Goal: Communication & Community: Share content

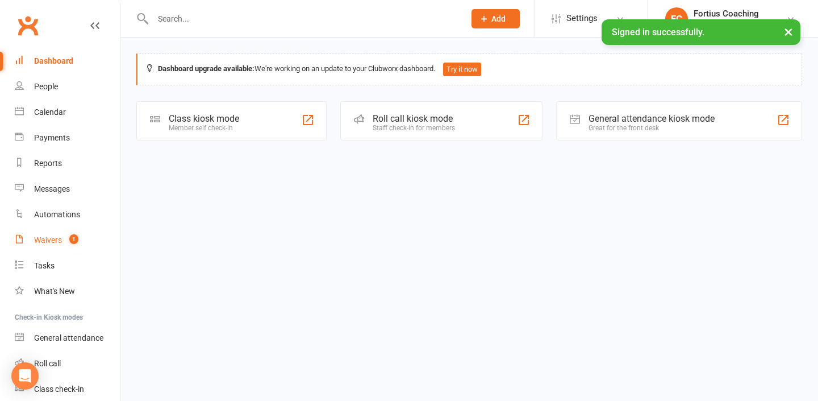
click at [47, 237] on div "Waivers" at bounding box center [48, 239] width 28 height 9
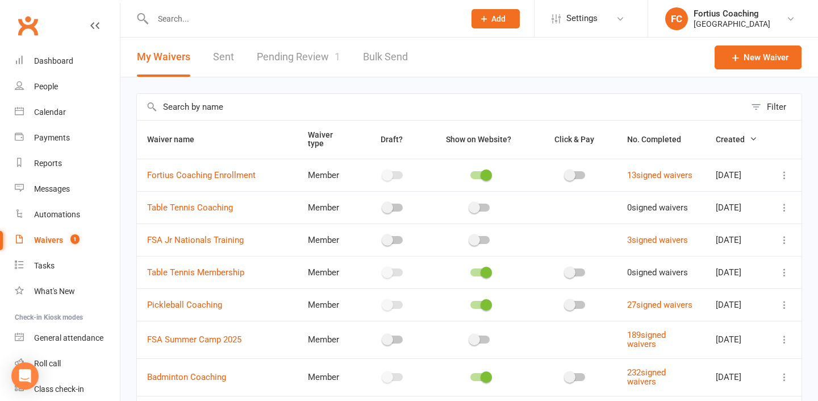
click at [265, 69] on link "Pending Review 1" at bounding box center [299, 56] width 84 height 39
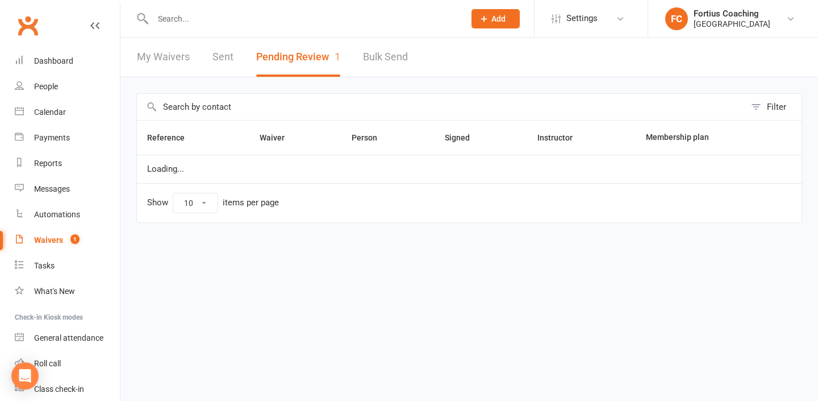
select select "25"
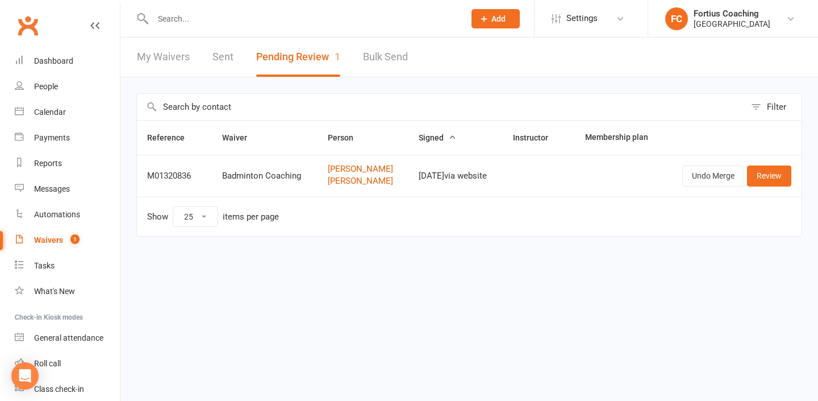
click at [235, 20] on input "text" at bounding box center [302, 19] width 307 height 16
paste input "[PERSON_NAME]"
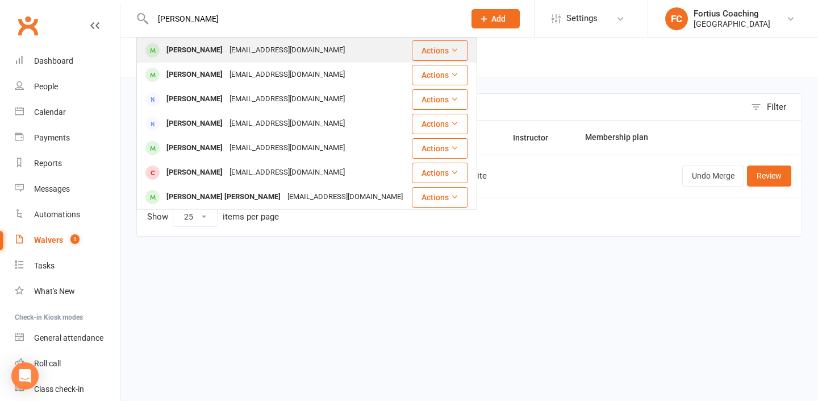
type input "[PERSON_NAME]"
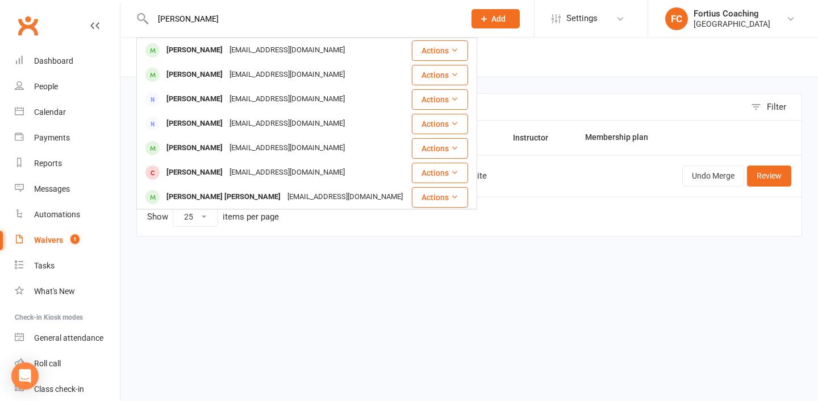
click at [226, 44] on div "[EMAIL_ADDRESS][DOMAIN_NAME]" at bounding box center [287, 50] width 122 height 16
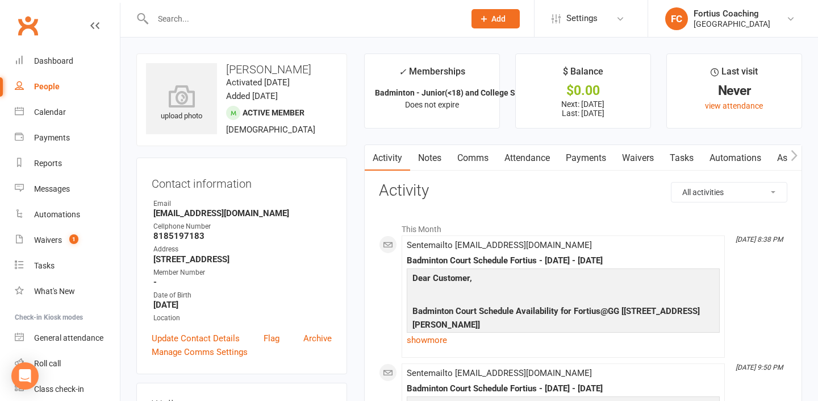
click at [475, 160] on link "Comms" at bounding box center [472, 158] width 47 height 26
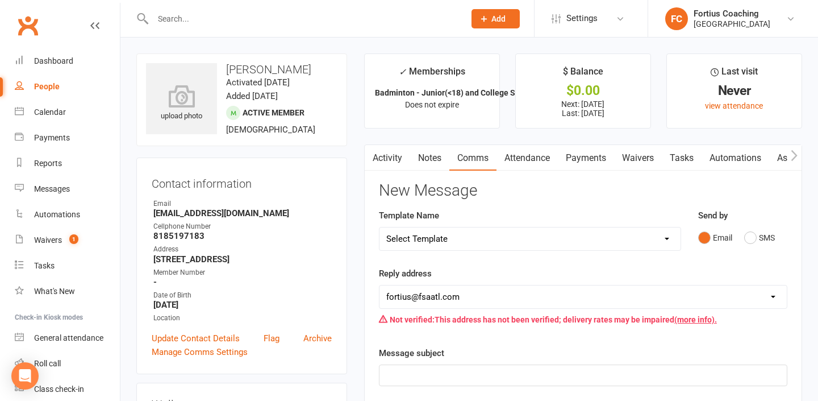
click at [489, 232] on select "Select Template [Email] Badminton Court Schedule [SMS] [Default template - revi…" at bounding box center [529, 238] width 301 height 23
select select "16"
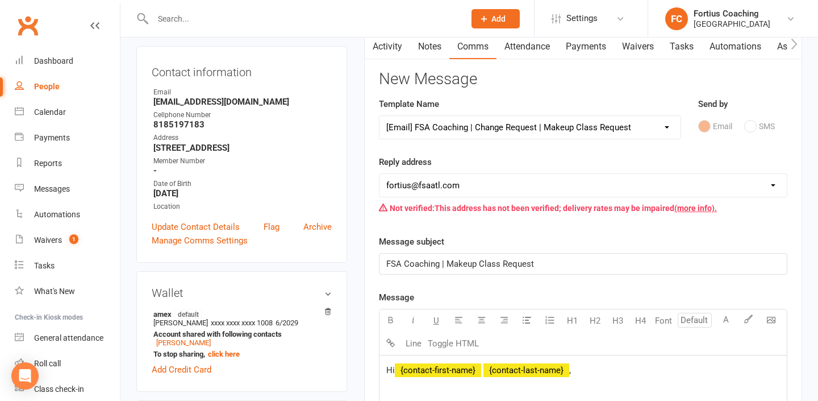
scroll to position [112, 0]
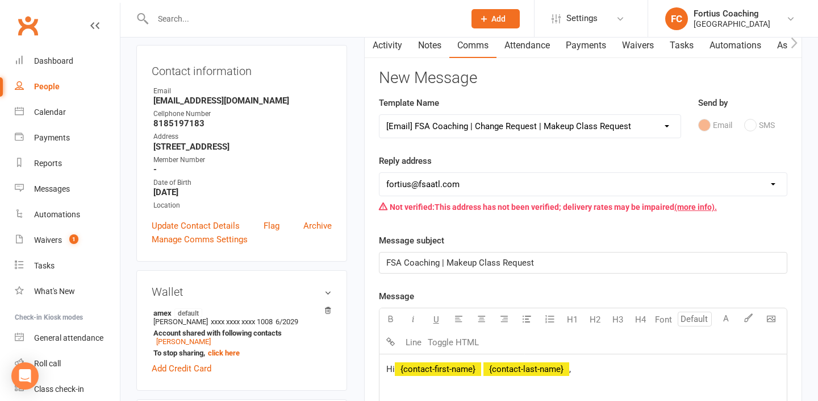
click at [557, 189] on select "[EMAIL_ADDRESS][DOMAIN_NAME] [EMAIL_ADDRESS][DOMAIN_NAME] [EMAIL_ADDRESS][DOMAI…" at bounding box center [582, 184] width 407 height 23
select select "9"
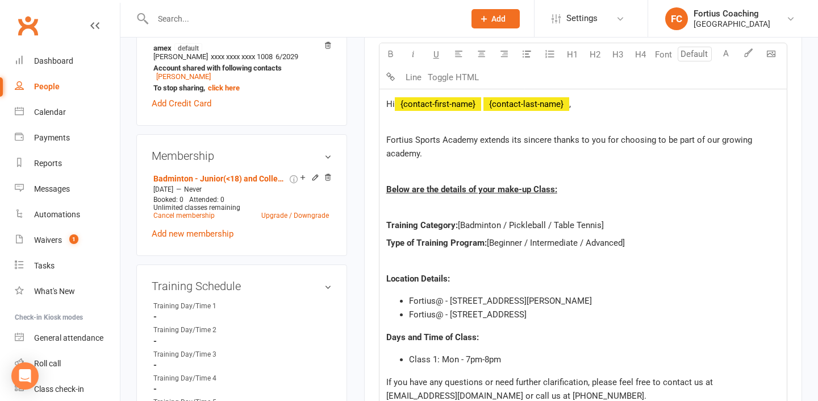
scroll to position [388, 0]
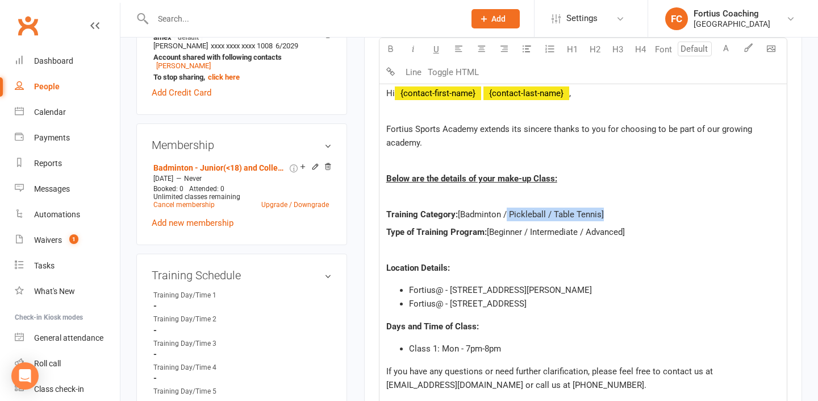
drag, startPoint x: 601, startPoint y: 212, endPoint x: 504, endPoint y: 213, distance: 96.6
click at [504, 213] on span "[Badminton / Pickleball / Table Tennis]" at bounding box center [531, 214] width 146 height 10
drag, startPoint x: 624, startPoint y: 232, endPoint x: 527, endPoint y: 231, distance: 97.1
click at [527, 231] on span "[Beginner / Intermediate / Advanced]" at bounding box center [556, 232] width 138 height 10
drag, startPoint x: 634, startPoint y: 291, endPoint x: 407, endPoint y: 283, distance: 227.4
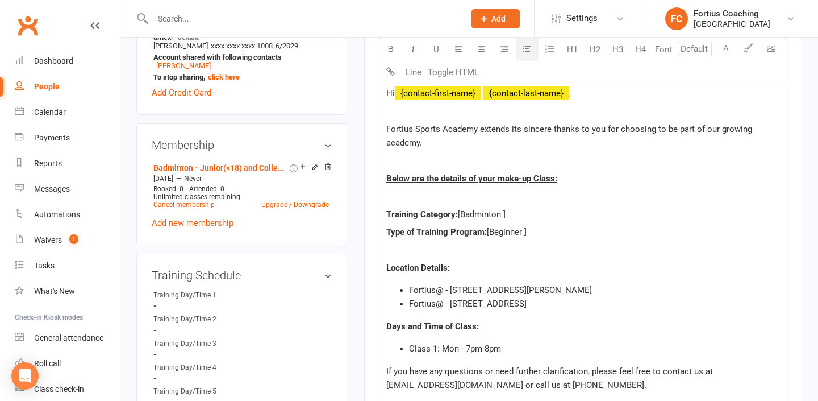
click at [407, 283] on ul "Fortius@ - [STREET_ADDRESS][PERSON_NAME] Fortius@ - [STREET_ADDRESS]" at bounding box center [583, 296] width 394 height 27
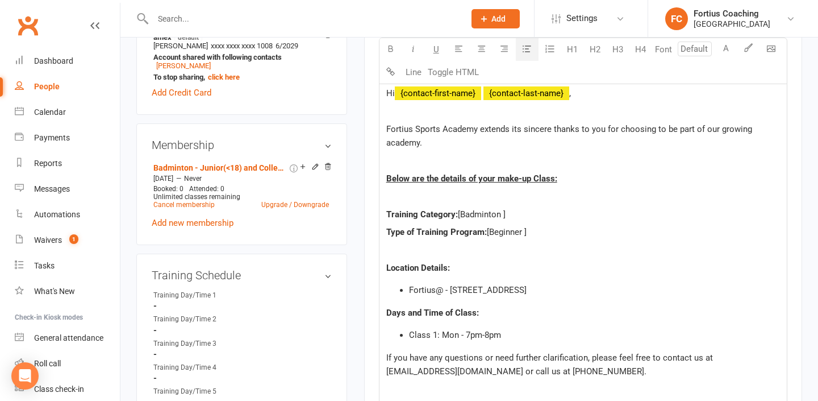
click at [458, 335] on span "Class 1: Mon - 7pm-8pm" at bounding box center [455, 334] width 92 height 10
click at [486, 335] on span "Class 1: [DATE] - 7pm-8pm" at bounding box center [459, 334] width 101 height 10
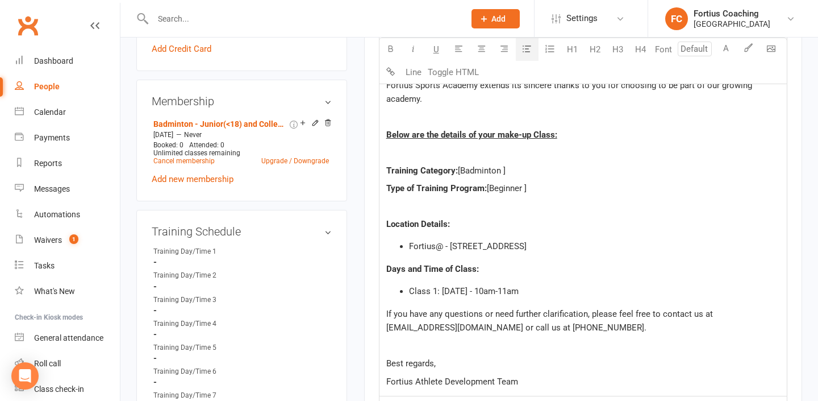
scroll to position [423, 0]
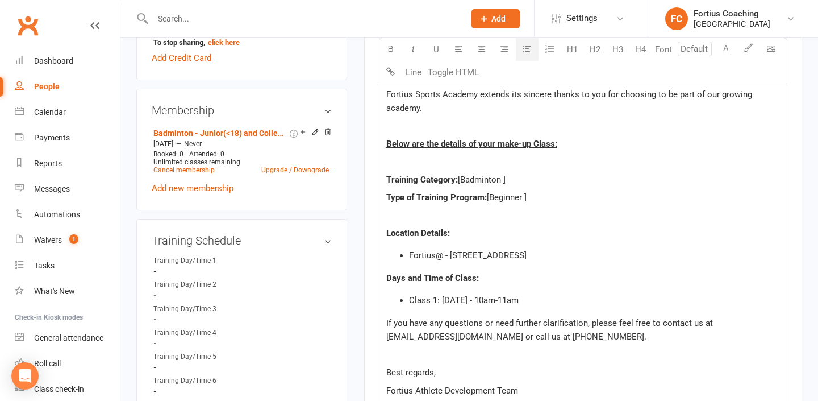
click at [535, 302] on li "Class 1: [DATE] - 10am-11am" at bounding box center [594, 300] width 371 height 14
click at [552, 297] on span "Class 1: [DATE] - 10am-11am ([DATE])" at bounding box center [480, 300] width 143 height 10
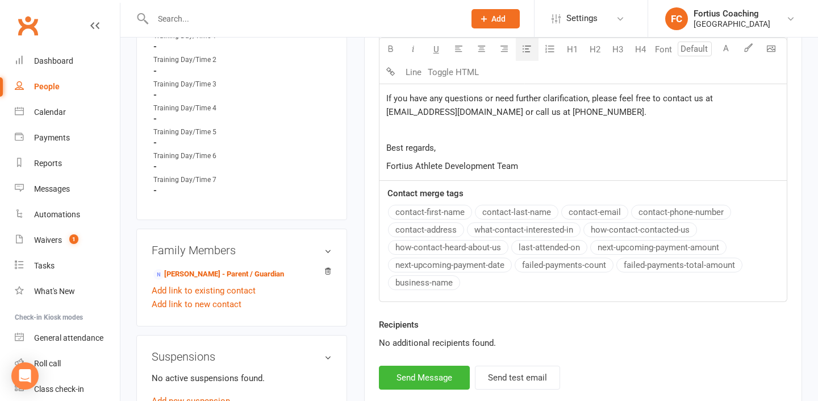
scroll to position [661, 0]
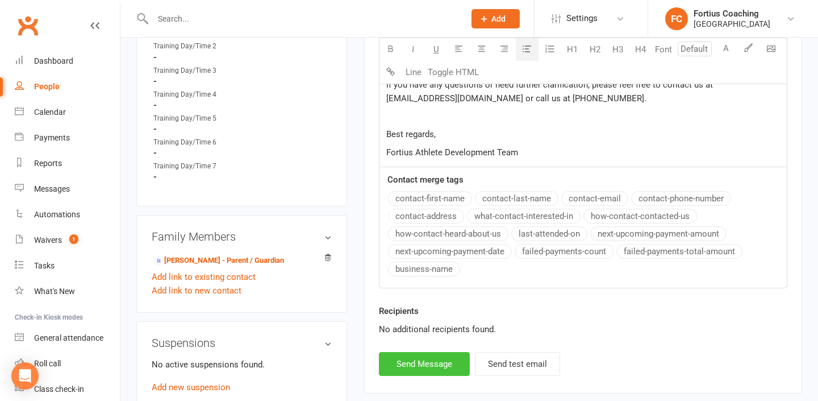
click at [437, 357] on button "Send Message" at bounding box center [424, 364] width 91 height 24
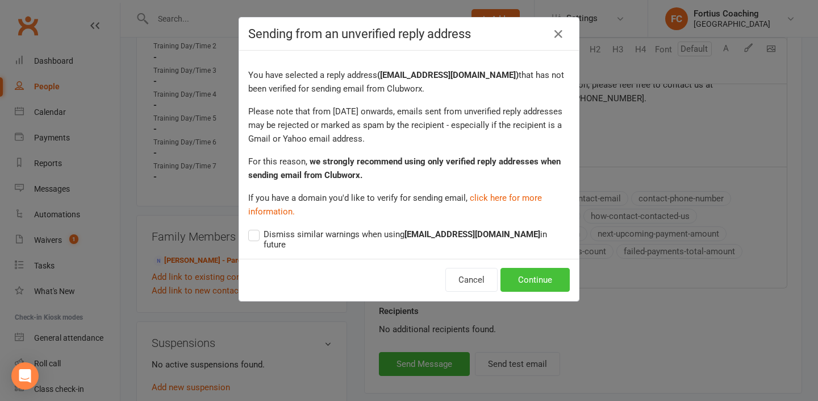
click at [520, 268] on button "Continue" at bounding box center [534, 280] width 69 height 24
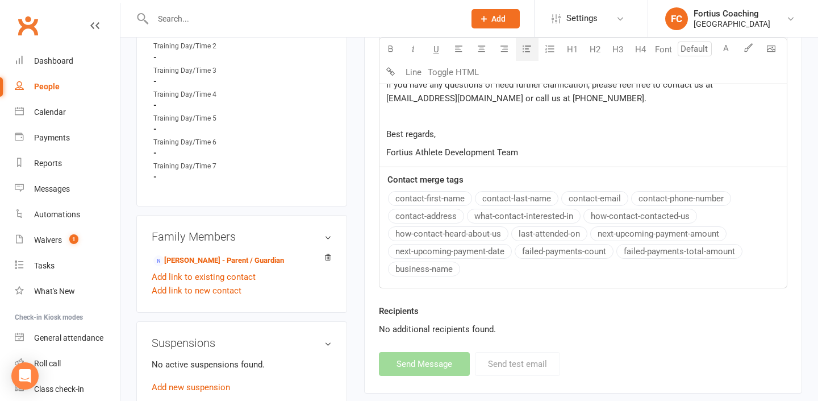
select select
select select "1"
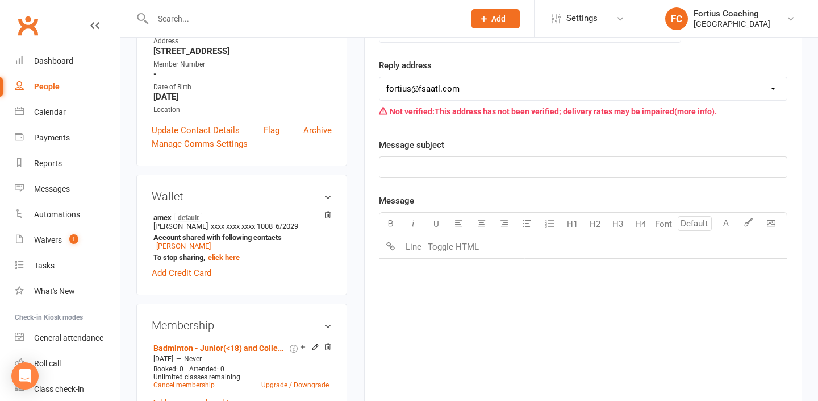
scroll to position [0, 0]
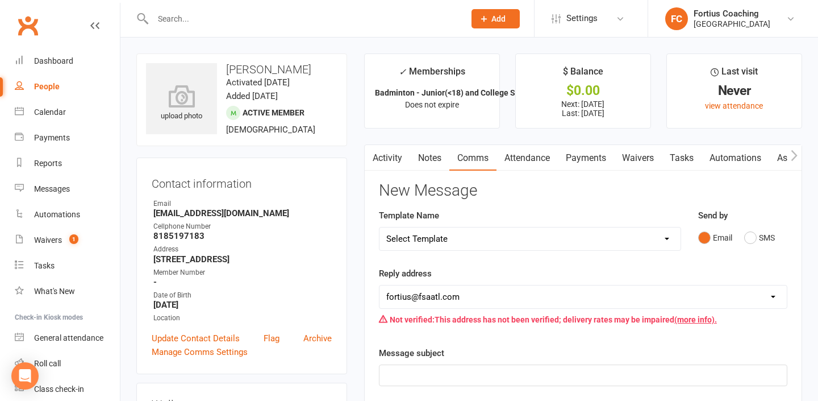
click at [419, 158] on link "Notes" at bounding box center [429, 158] width 39 height 26
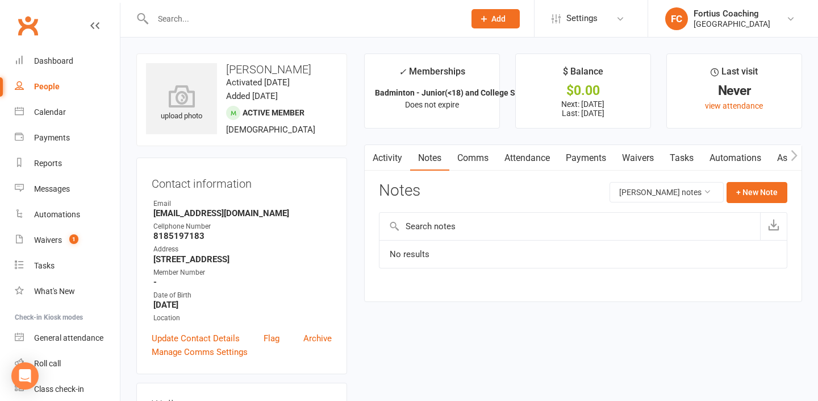
click at [394, 164] on link "Activity" at bounding box center [387, 158] width 45 height 26
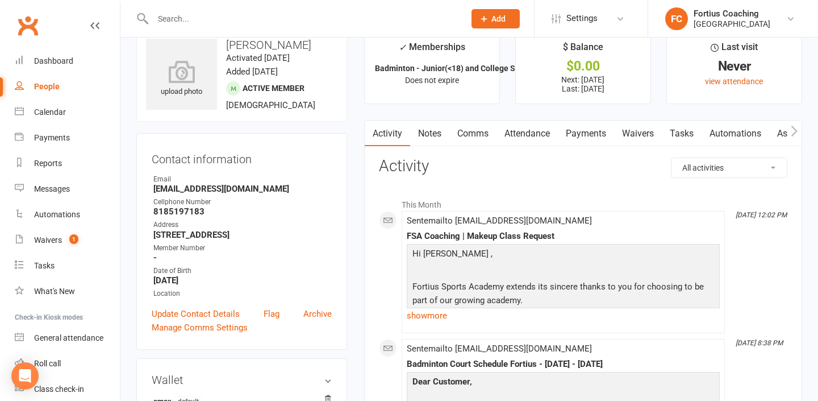
scroll to position [27, 0]
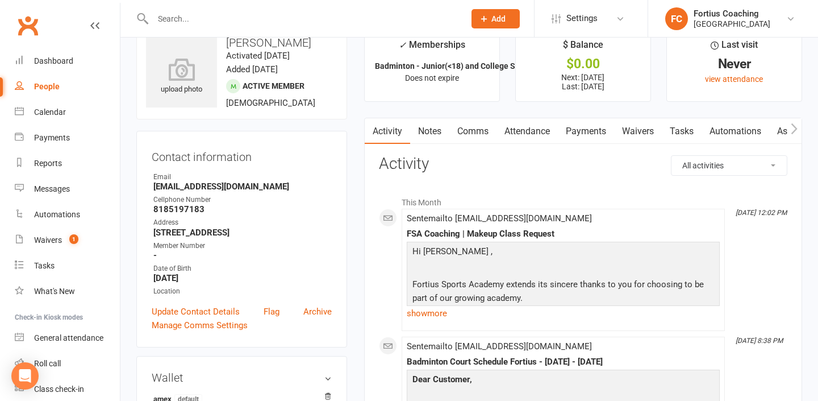
click at [179, 19] on input "text" at bounding box center [302, 19] width 307 height 16
paste input "⁠[PERSON_NAME] [PERSON_NAME]"
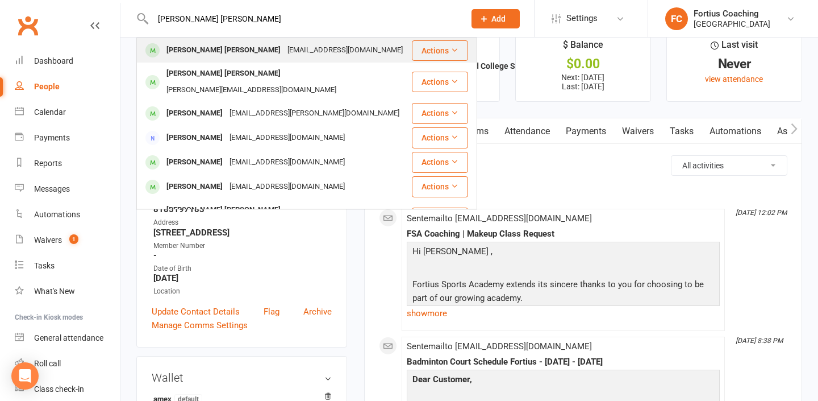
type input "⁠[PERSON_NAME] [PERSON_NAME]"
click at [232, 51] on div "[PERSON_NAME] [PERSON_NAME]" at bounding box center [223, 50] width 121 height 16
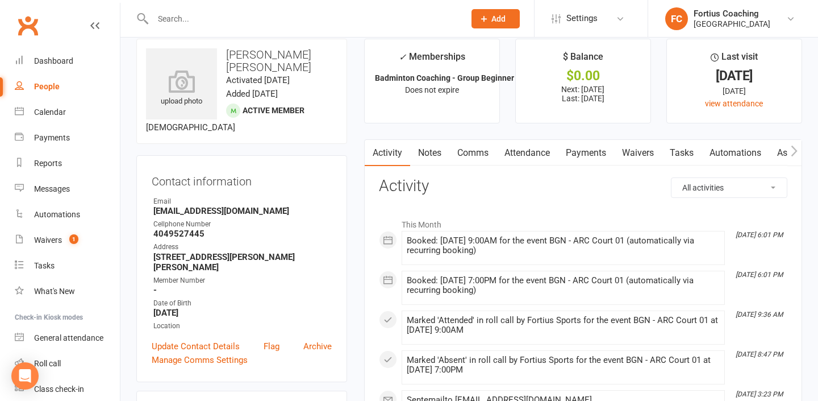
scroll to position [22, 0]
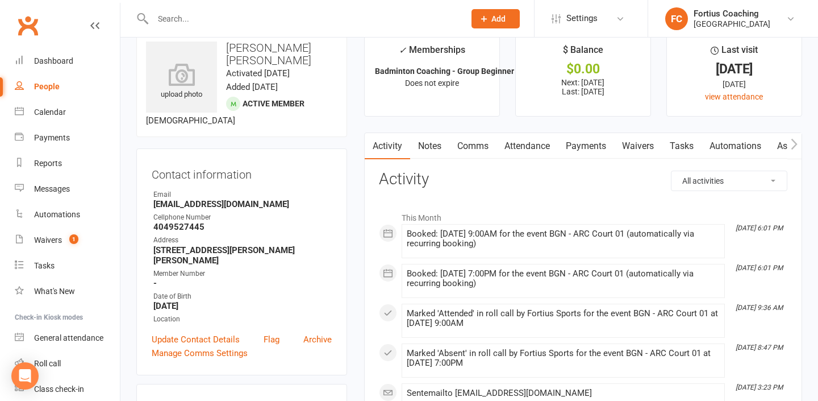
click at [474, 150] on link "Comms" at bounding box center [472, 146] width 47 height 26
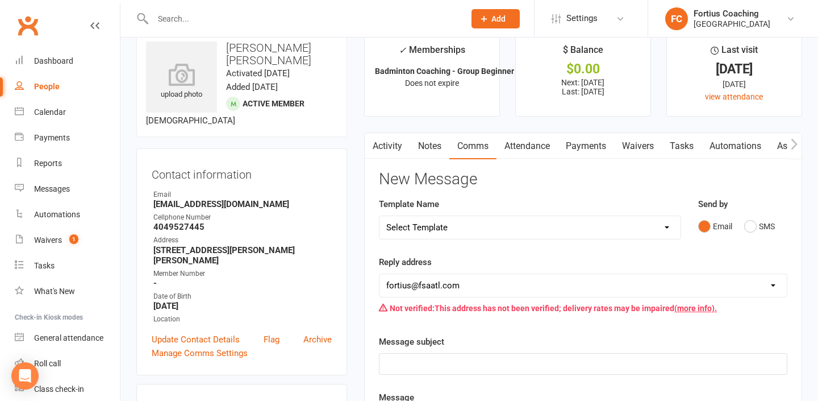
click at [468, 226] on select "Select Template [Email] Badminton Court Schedule [SMS] [Default template - revi…" at bounding box center [529, 227] width 301 height 23
select select "16"
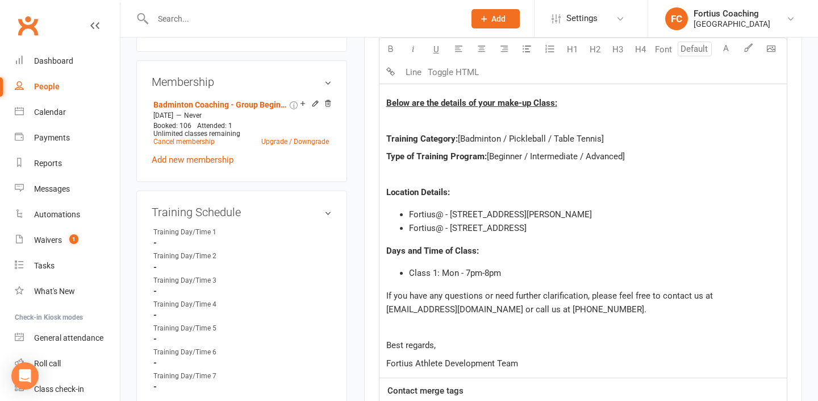
scroll to position [474, 0]
drag, startPoint x: 601, startPoint y: 137, endPoint x: 506, endPoint y: 139, distance: 95.4
click at [506, 139] on span "[Badminton / Pickleball / Table Tennis]" at bounding box center [531, 138] width 146 height 10
drag, startPoint x: 625, startPoint y: 156, endPoint x: 526, endPoint y: 156, distance: 98.8
click at [526, 156] on span "[Beginner / Intermediate / Advanced]" at bounding box center [556, 156] width 138 height 10
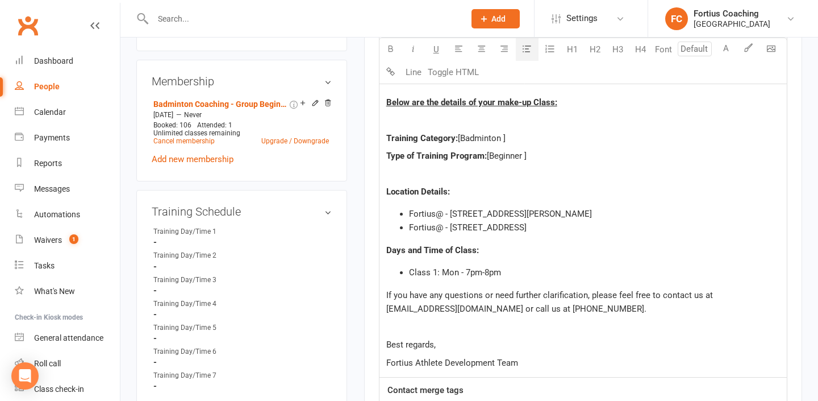
drag, startPoint x: 632, startPoint y: 213, endPoint x: 369, endPoint y: 212, distance: 263.0
click at [369, 212] on div "Activity Notes Comms Attendance Payments Waivers Tasks Automations Assessments …" at bounding box center [583, 142] width 438 height 924
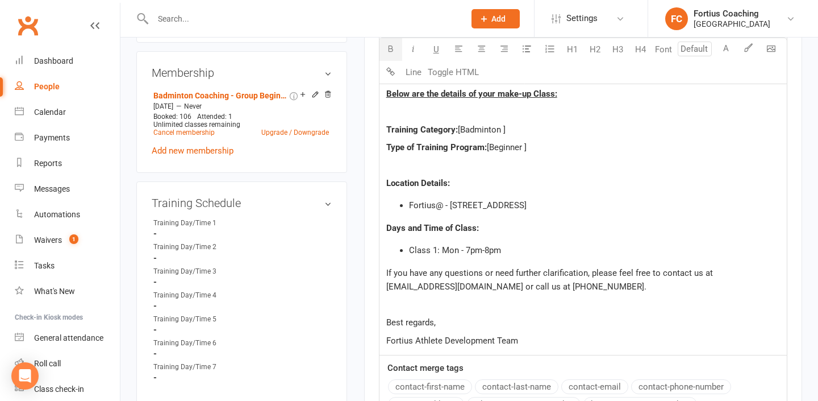
scroll to position [587, 0]
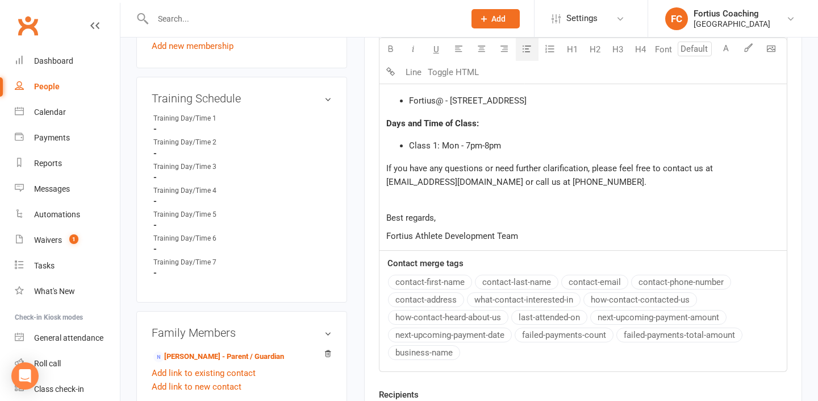
click at [458, 146] on span "Class 1: Mon - 7pm-8pm" at bounding box center [455, 145] width 92 height 10
click at [481, 145] on span "Class 1: [DATE] - 7pm-8pm" at bounding box center [459, 145] width 101 height 10
click at [488, 145] on span "Class 1: [DATE] - 11pm-8pm" at bounding box center [461, 145] width 105 height 10
click at [503, 145] on span "Class 1: [DATE] - 11am-8pm" at bounding box center [461, 145] width 105 height 10
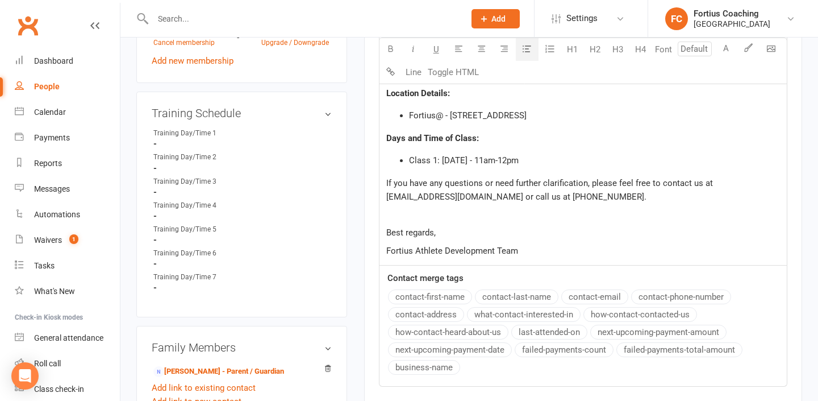
scroll to position [572, 0]
click at [535, 157] on li "Class 1: [DATE] - 11am-12pm" at bounding box center [594, 161] width 371 height 14
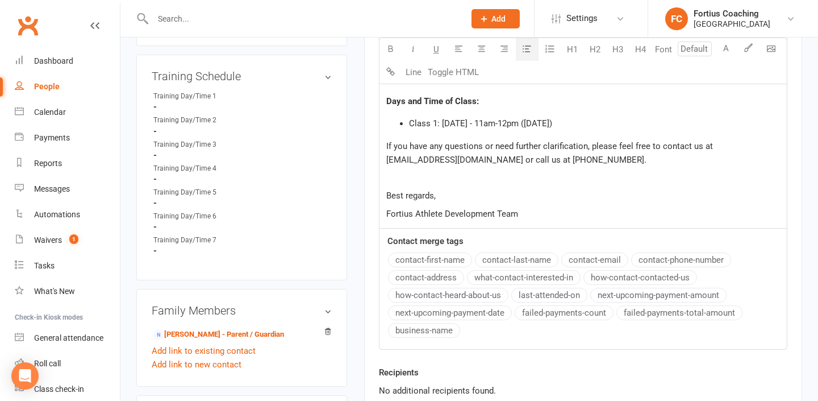
scroll to position [615, 0]
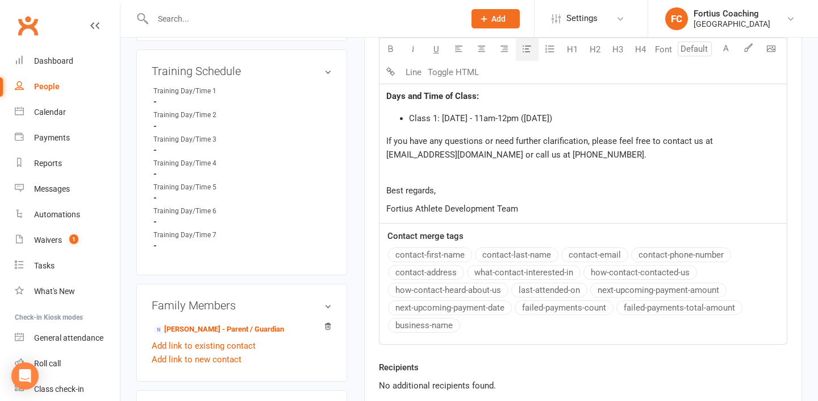
click at [486, 117] on span "Class 1: [DATE] - 11am-12pm ([DATE])" at bounding box center [480, 118] width 143 height 10
click at [509, 117] on span "Class 1: [DATE] - 10am-12pm ([DATE])" at bounding box center [480, 118] width 143 height 10
click at [487, 116] on span "Class 1: [DATE] - 10am-11am ([DATE])" at bounding box center [480, 118] width 143 height 10
click at [486, 118] on span "Class 1: [DATE] - 10am-11am ([DATE])" at bounding box center [480, 118] width 143 height 10
click at [507, 118] on span "Class 1: [DATE] - 11am-11am ([DATE])" at bounding box center [480, 118] width 143 height 10
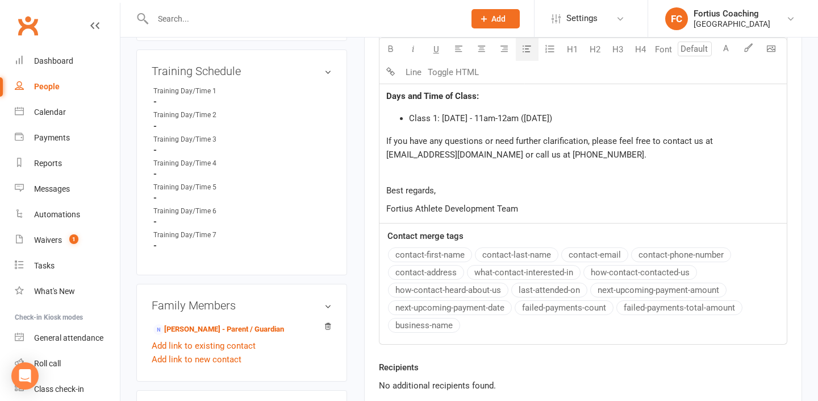
click at [514, 118] on span "Class 1: [DATE] - 11am-12am ([DATE])" at bounding box center [480, 118] width 143 height 10
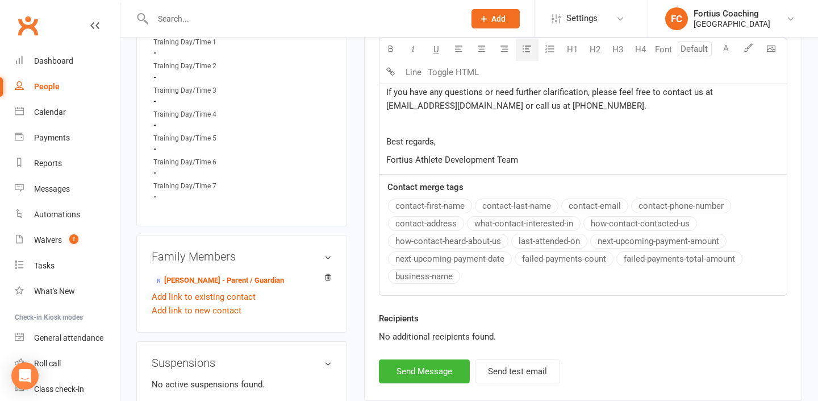
scroll to position [664, 0]
click at [447, 365] on button "Send Message" at bounding box center [424, 370] width 91 height 24
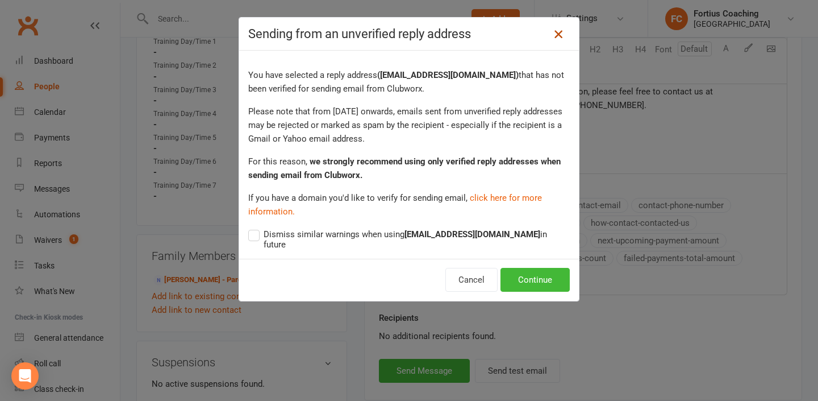
click at [561, 32] on icon at bounding box center [559, 34] width 14 height 14
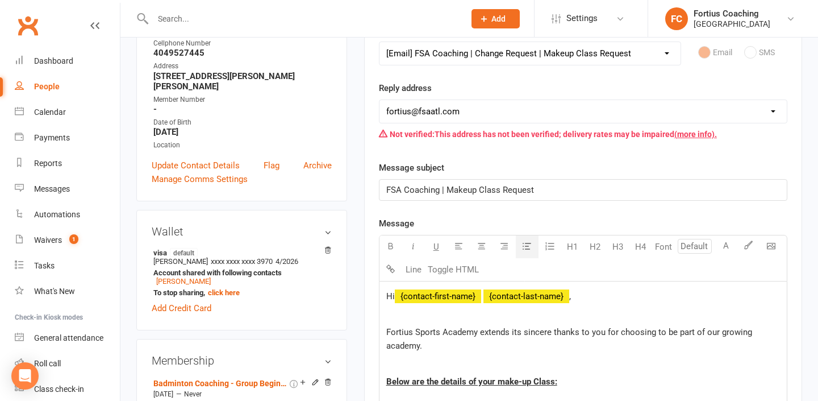
scroll to position [194, 0]
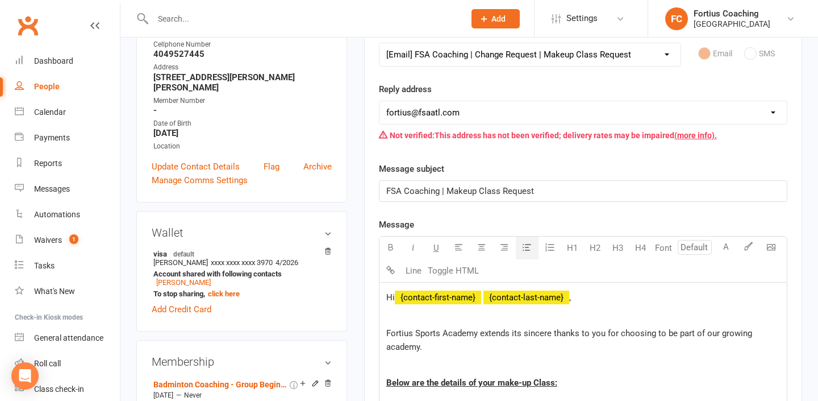
click at [577, 109] on select "[EMAIL_ADDRESS][DOMAIN_NAME] [EMAIL_ADDRESS][DOMAIN_NAME] [EMAIL_ADDRESS][DOMAI…" at bounding box center [582, 112] width 407 height 23
select select "9"
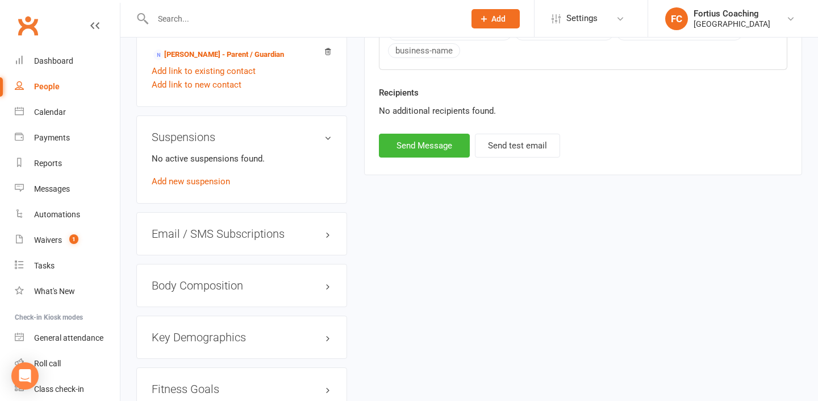
scroll to position [888, 0]
click at [451, 149] on button "Send Message" at bounding box center [424, 146] width 91 height 24
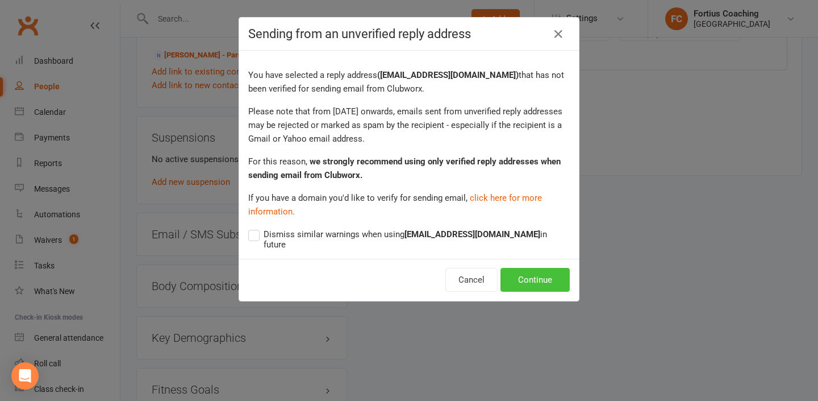
click at [526, 268] on button "Continue" at bounding box center [534, 280] width 69 height 24
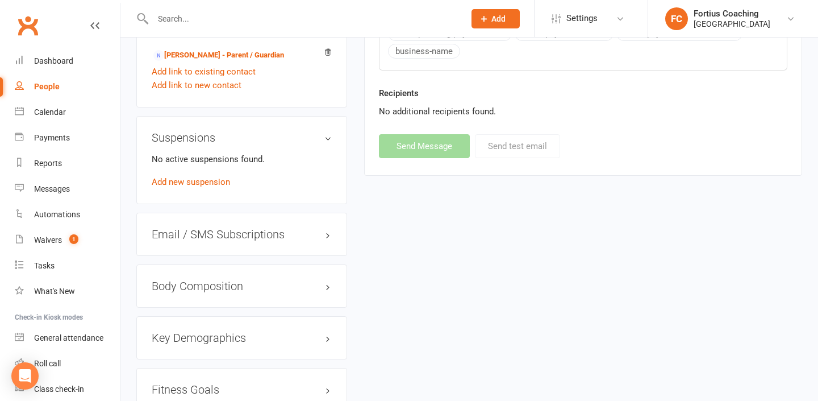
select select
select select "1"
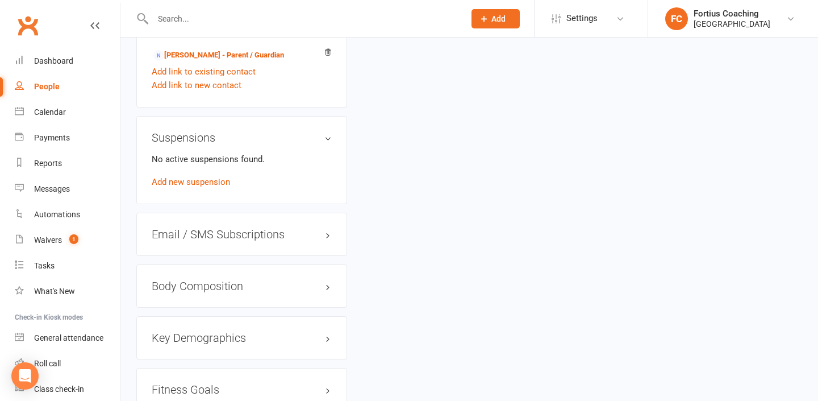
click at [204, 14] on input "text" at bounding box center [302, 19] width 307 height 16
paste input "[PERSON_NAME]"
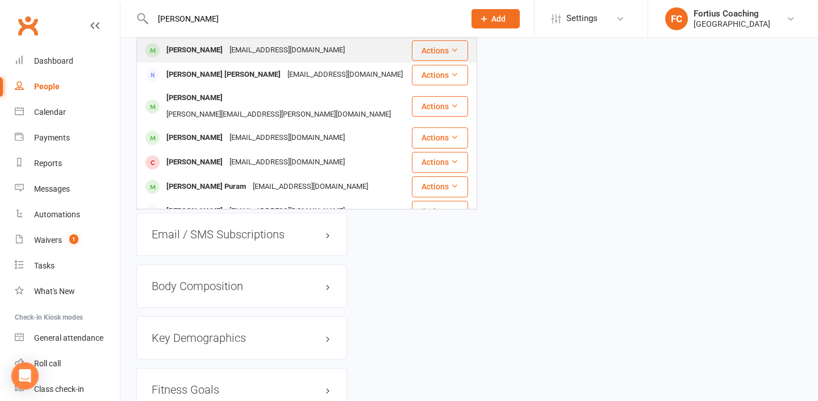
type input "[PERSON_NAME]"
click at [201, 49] on div "[PERSON_NAME]" at bounding box center [194, 50] width 63 height 16
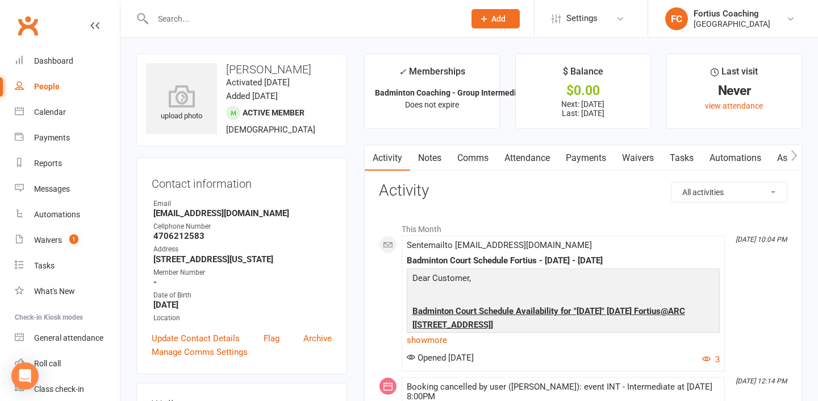
click at [473, 157] on link "Comms" at bounding box center [472, 158] width 47 height 26
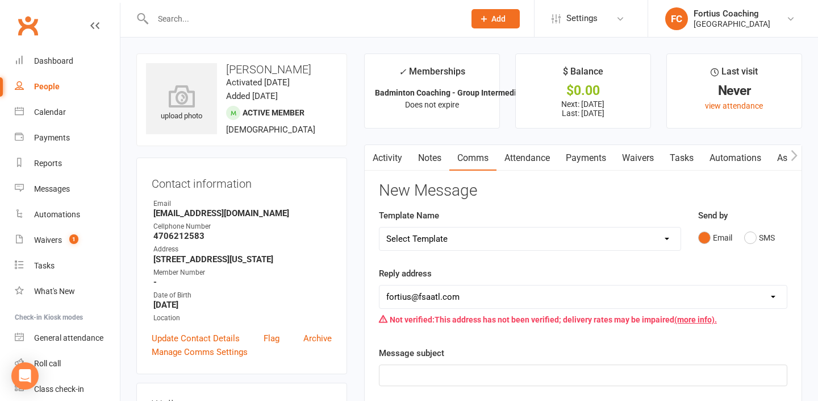
click at [453, 236] on select "Select Template [Email] Badminton Court Schedule [SMS] [Default template - revi…" at bounding box center [529, 238] width 301 height 23
select select "16"
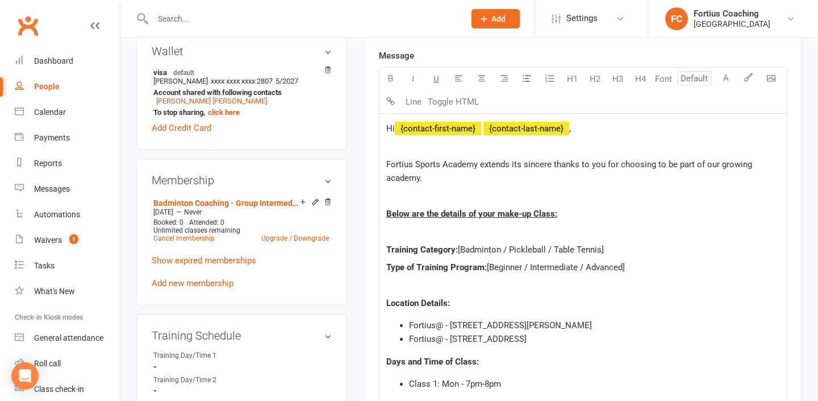
scroll to position [351, 0]
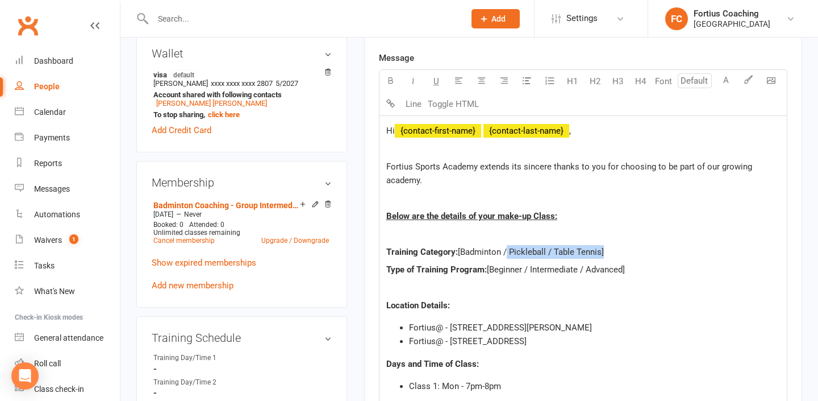
drag, startPoint x: 602, startPoint y: 249, endPoint x: 506, endPoint y: 252, distance: 96.0
click at [506, 252] on span "[Badminton / Pickleball / Table Tennis]" at bounding box center [531, 252] width 146 height 10
drag, startPoint x: 624, startPoint y: 271, endPoint x: 527, endPoint y: 271, distance: 97.7
click at [527, 271] on span "[Beginner / Intermediate / Advanced]" at bounding box center [556, 269] width 138 height 10
drag, startPoint x: 640, startPoint y: 326, endPoint x: 403, endPoint y: 328, distance: 236.9
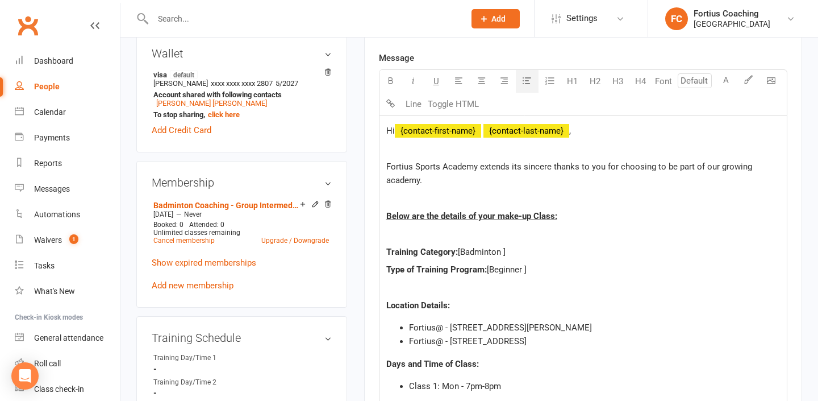
click at [409, 328] on li "Fortius@ - [STREET_ADDRESS][PERSON_NAME]" at bounding box center [594, 327] width 371 height 14
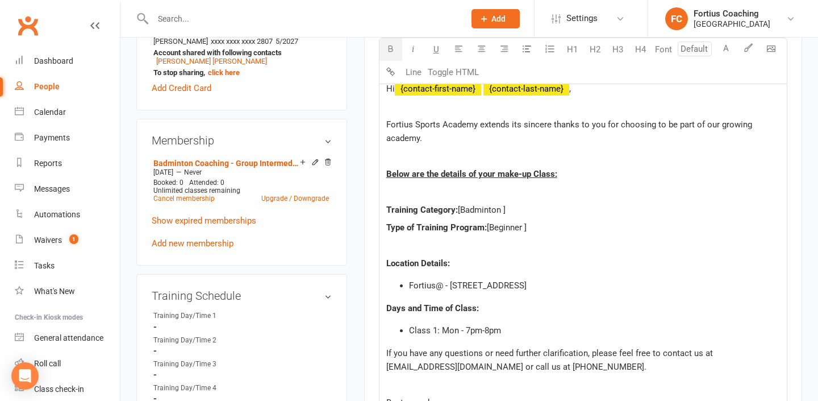
scroll to position [395, 0]
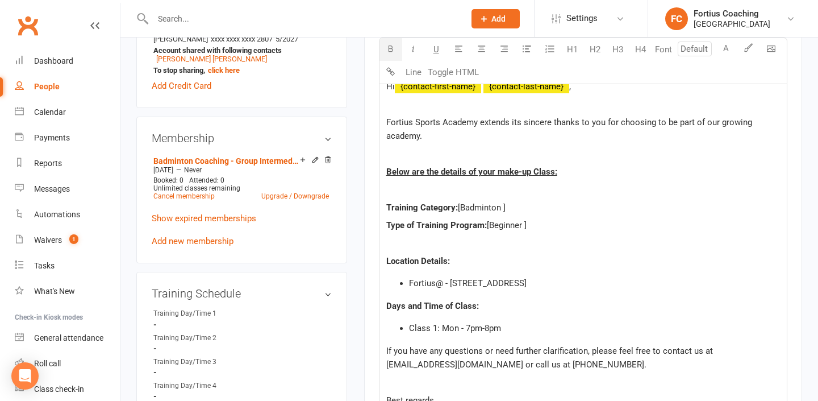
click at [457, 326] on span "Class 1: Mon - 7pm-8pm" at bounding box center [455, 328] width 92 height 10
click at [487, 328] on span "Class 1: [DATE] - 7pm-8pm" at bounding box center [459, 328] width 101 height 10
click at [508, 327] on span "Class 1: [DATE] - 8pm-8pm" at bounding box center [459, 328] width 101 height 10
click at [535, 326] on li "Class 1: [DATE] - 8pm-9pm" at bounding box center [594, 328] width 371 height 14
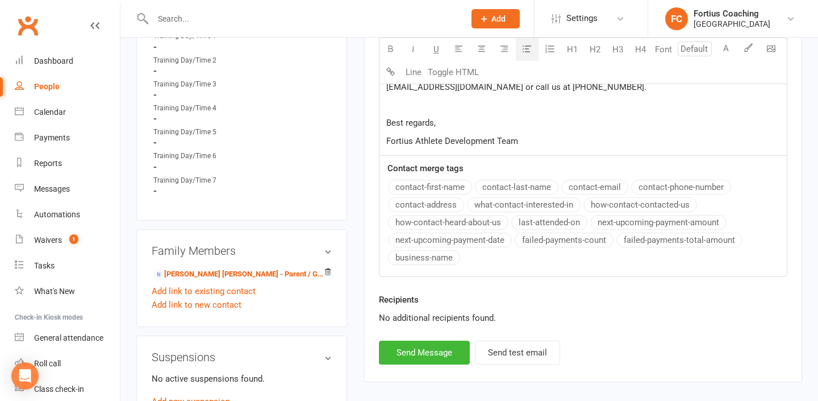
scroll to position [673, 0]
click at [441, 350] on button "Send Message" at bounding box center [424, 351] width 91 height 24
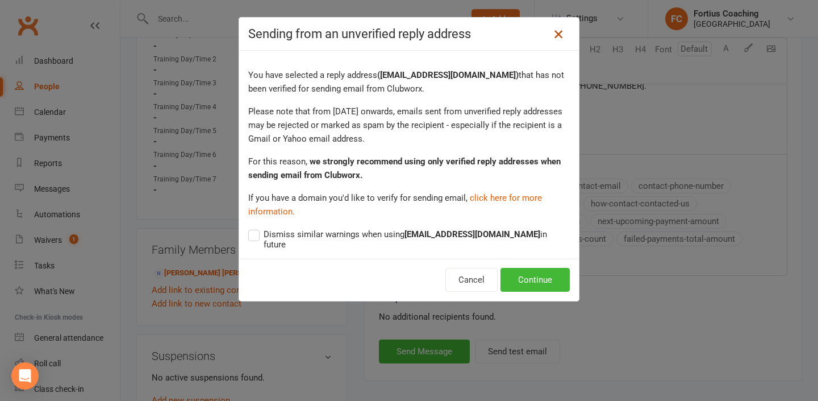
click at [557, 37] on icon at bounding box center [559, 34] width 14 height 14
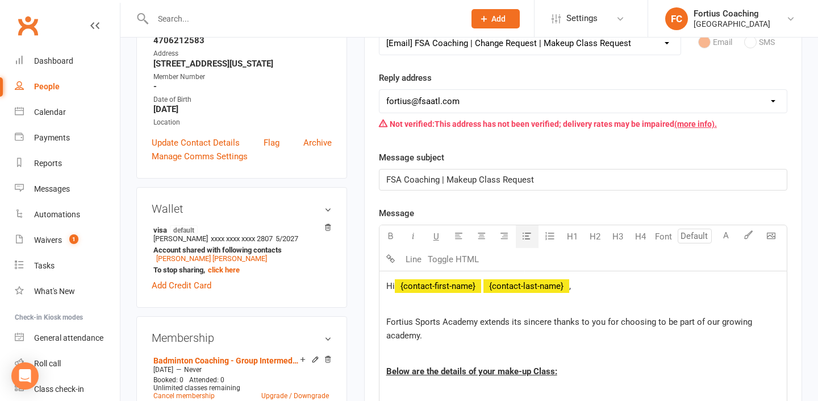
scroll to position [193, 0]
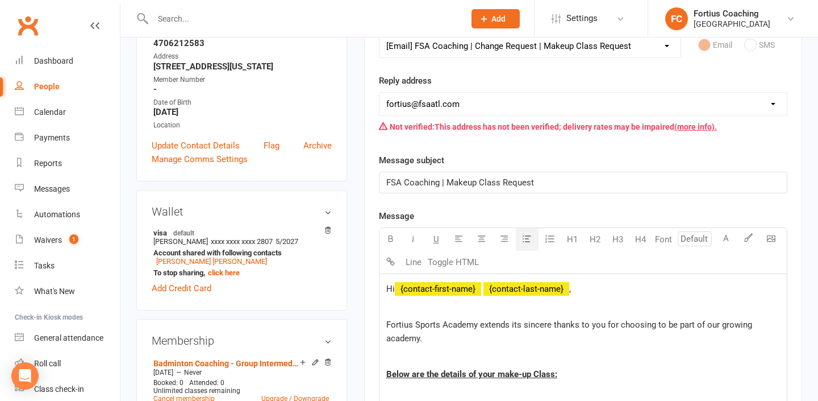
click at [564, 98] on select "[EMAIL_ADDRESS][DOMAIN_NAME] [EMAIL_ADDRESS][DOMAIN_NAME] [EMAIL_ADDRESS][DOMAI…" at bounding box center [582, 104] width 407 height 23
select select "9"
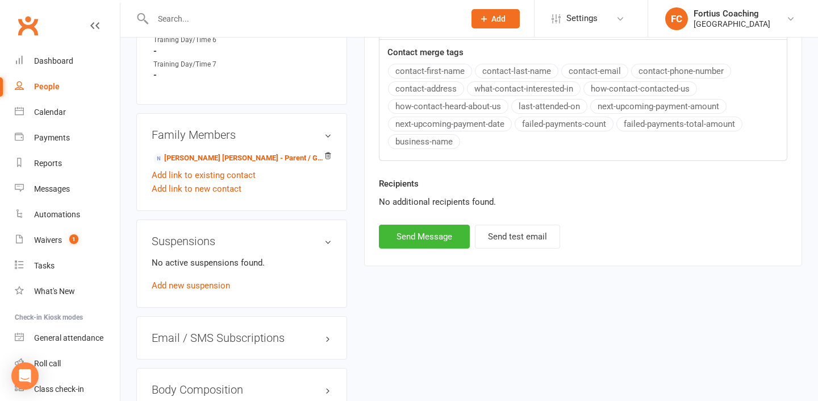
scroll to position [792, 0]
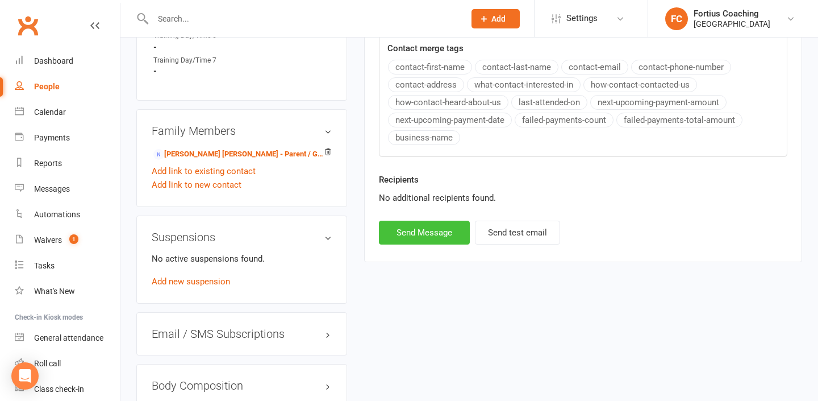
click at [454, 235] on button "Send Message" at bounding box center [424, 232] width 91 height 24
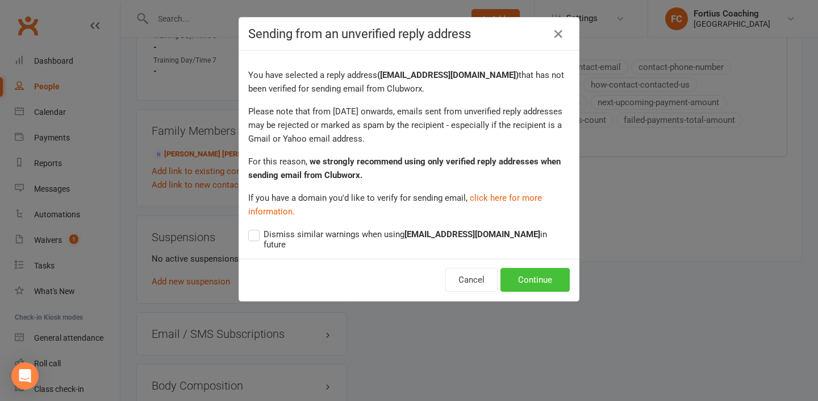
click at [526, 268] on button "Continue" at bounding box center [534, 280] width 69 height 24
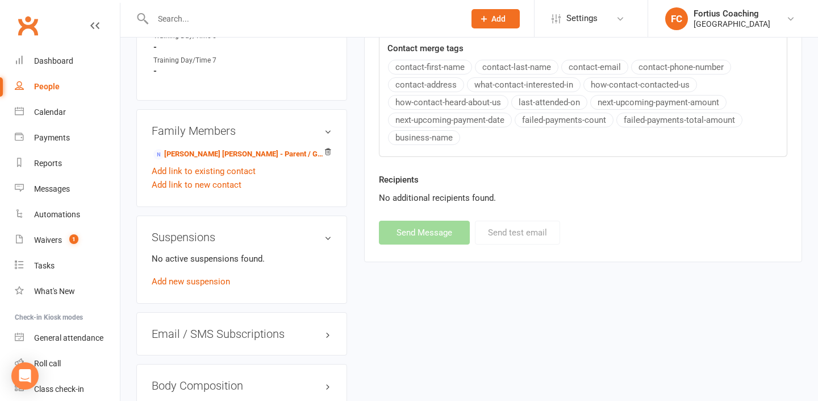
select select
select select "1"
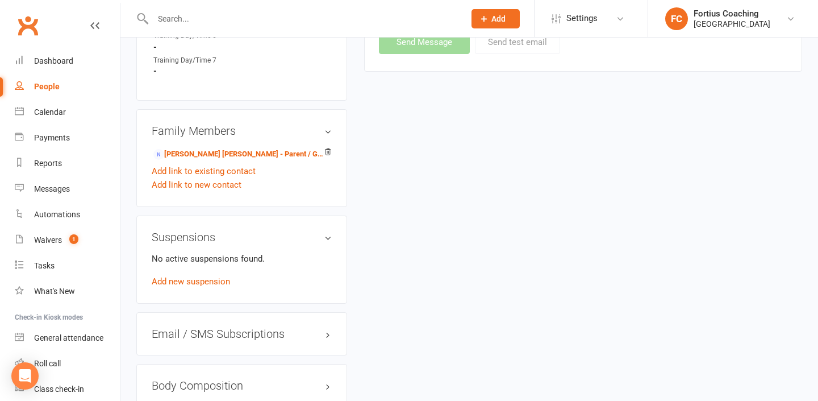
click at [202, 11] on input "text" at bounding box center [302, 19] width 307 height 16
paste input "⁠[PERSON_NAME] Avireddy"
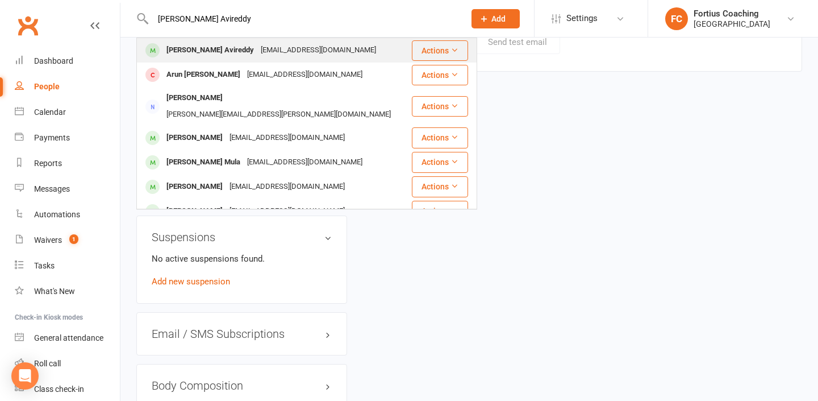
type input "⁠[PERSON_NAME] Avireddy"
click at [208, 43] on div "[PERSON_NAME] Avireddy" at bounding box center [210, 50] width 94 height 16
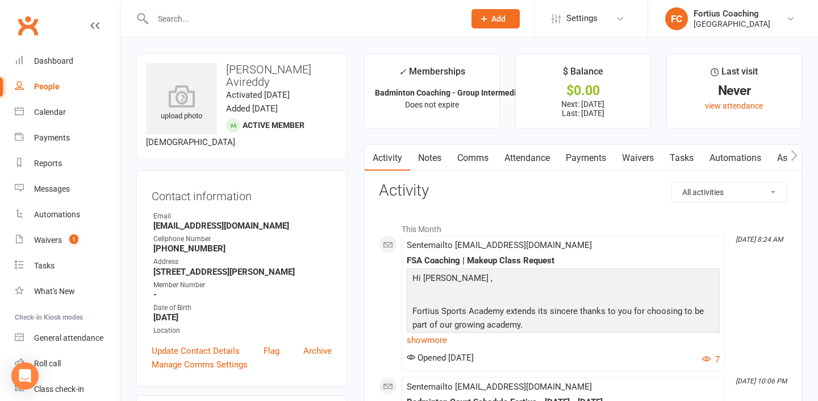
click at [183, 12] on input "text" at bounding box center [302, 19] width 307 height 16
type input "nikalya"
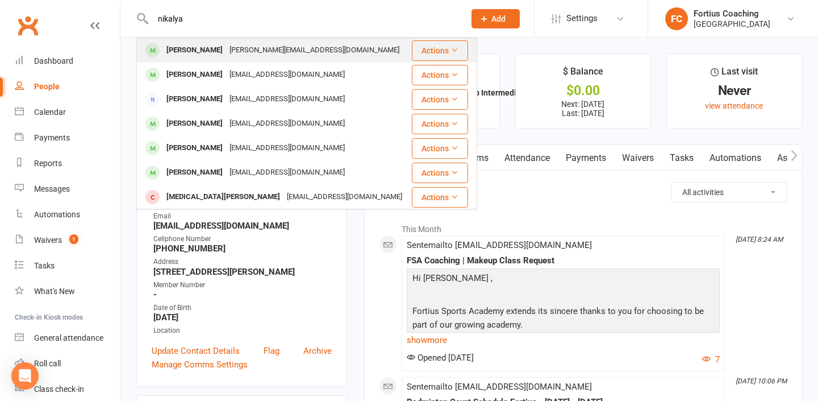
click at [185, 45] on div "[PERSON_NAME]" at bounding box center [194, 50] width 63 height 16
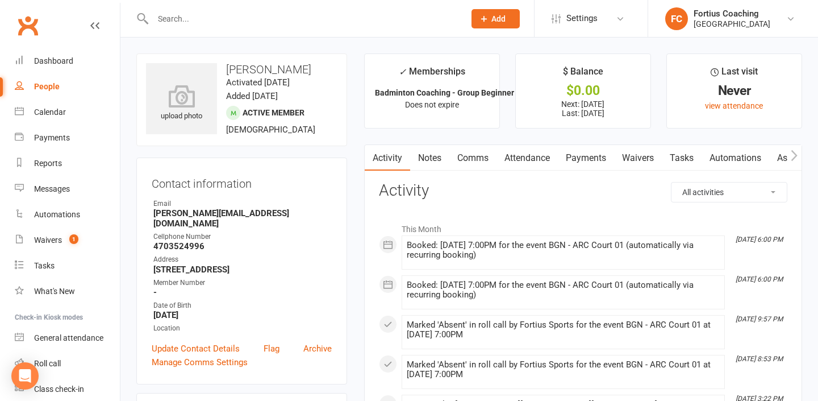
click at [430, 154] on link "Notes" at bounding box center [429, 158] width 39 height 26
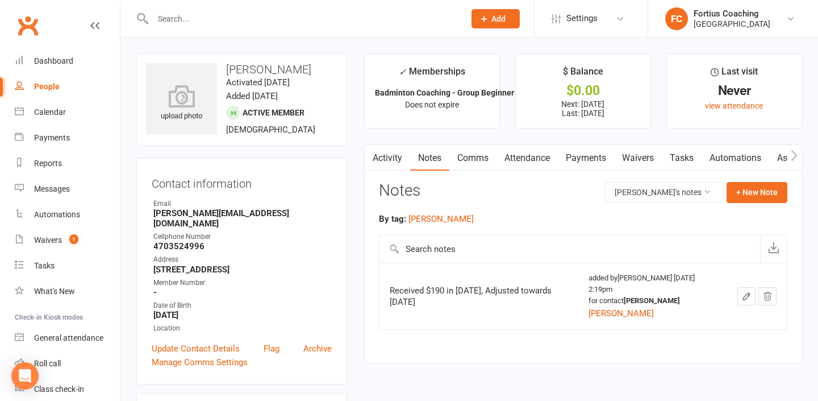
click at [465, 154] on link "Comms" at bounding box center [472, 158] width 47 height 26
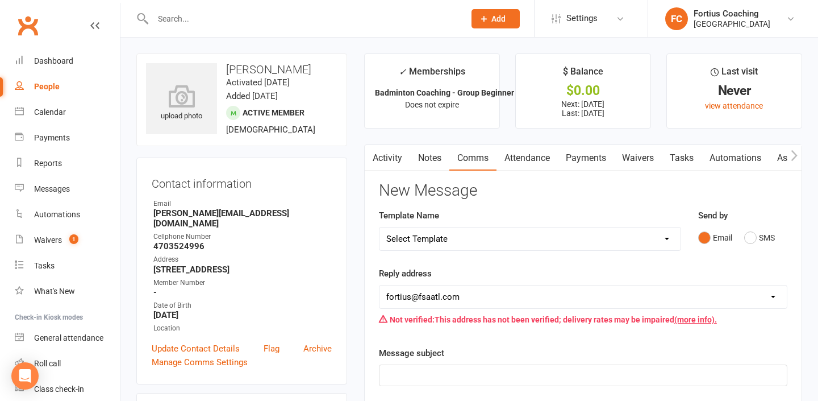
click at [457, 240] on select "Select Template [Email] Badminton Court Schedule [SMS] [Default template - revi…" at bounding box center [529, 238] width 301 height 23
select select "16"
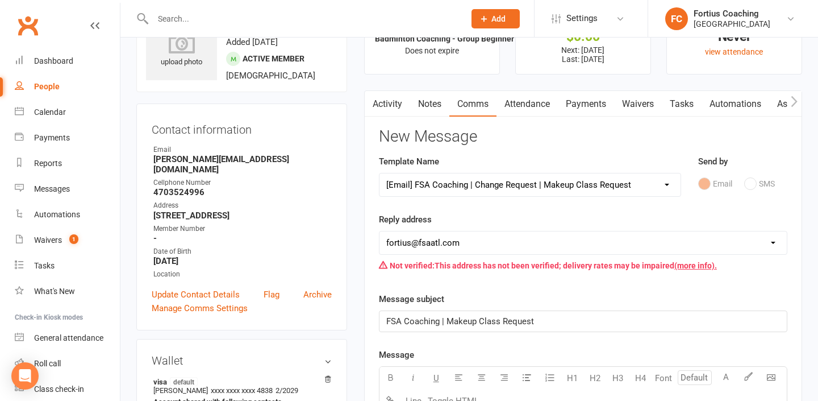
scroll to position [64, 0]
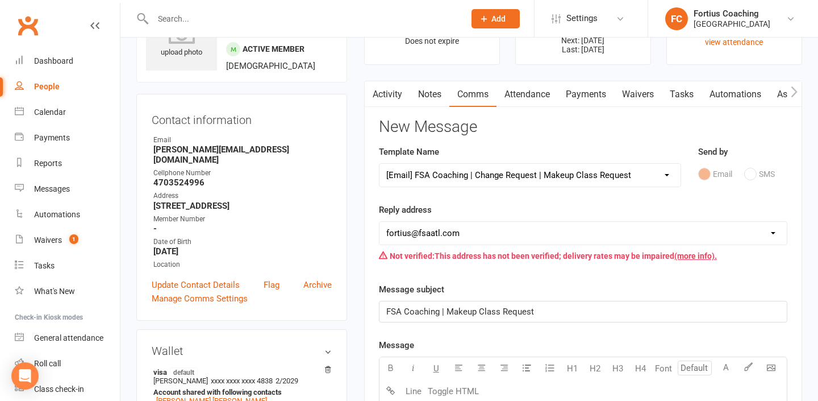
click at [536, 237] on select "[EMAIL_ADDRESS][DOMAIN_NAME] [EMAIL_ADDRESS][DOMAIN_NAME] [EMAIL_ADDRESS][DOMAI…" at bounding box center [582, 233] width 407 height 23
select select "9"
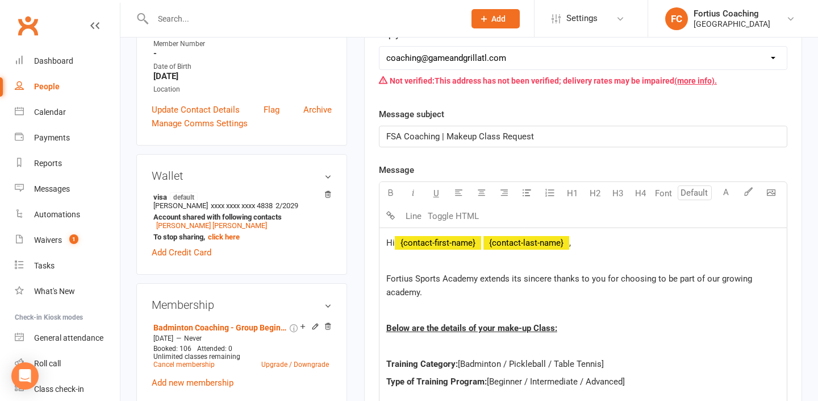
scroll to position [278, 0]
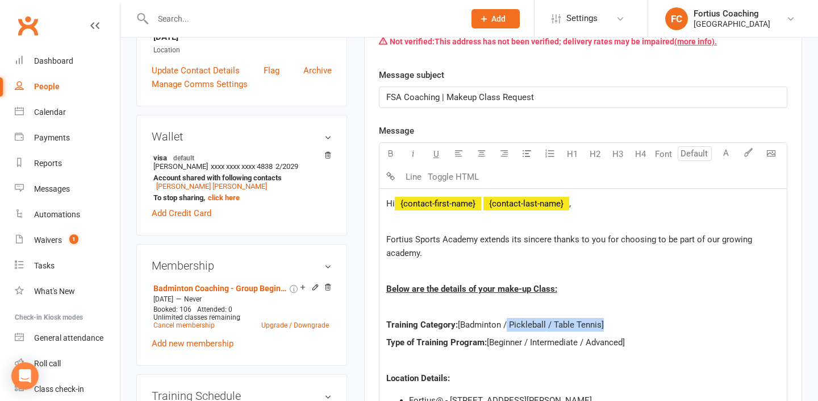
drag, startPoint x: 602, startPoint y: 324, endPoint x: 506, endPoint y: 322, distance: 96.0
click at [506, 322] on span "[Badminton / Pickleball / Table Tennis]" at bounding box center [531, 324] width 146 height 10
drag, startPoint x: 626, startPoint y: 341, endPoint x: 607, endPoint y: 342, distance: 19.3
click at [607, 342] on span "[Beginner / Intermediate / Advanced]" at bounding box center [556, 342] width 138 height 10
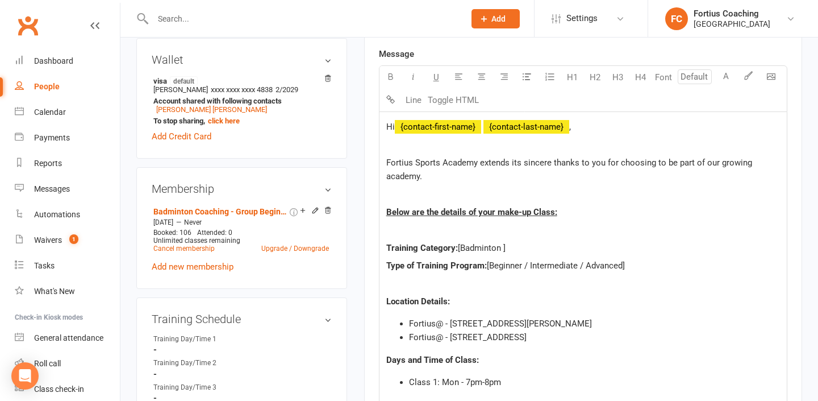
scroll to position [356, 0]
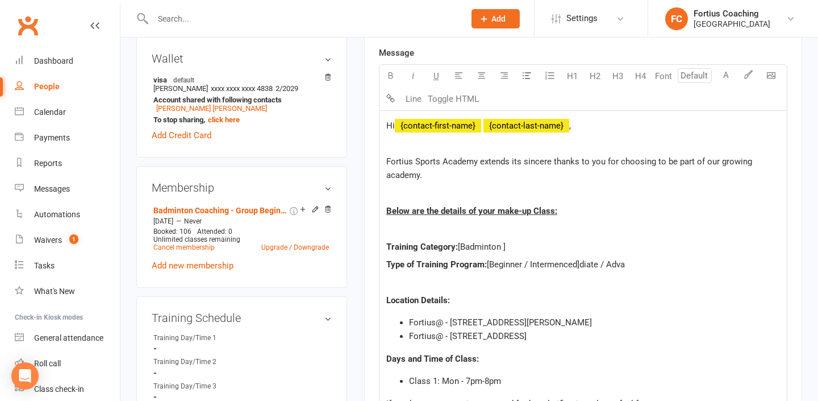
drag, startPoint x: 629, startPoint y: 266, endPoint x: 525, endPoint y: 269, distance: 103.4
click at [525, 269] on p "Type of Training Program: [Beginner / Intermenced]diate / Adva" at bounding box center [583, 264] width 394 height 14
drag, startPoint x: 642, startPoint y: 320, endPoint x: 411, endPoint y: 315, distance: 231.3
click at [411, 315] on li "Fortius@ - [STREET_ADDRESS][PERSON_NAME]" at bounding box center [594, 322] width 371 height 14
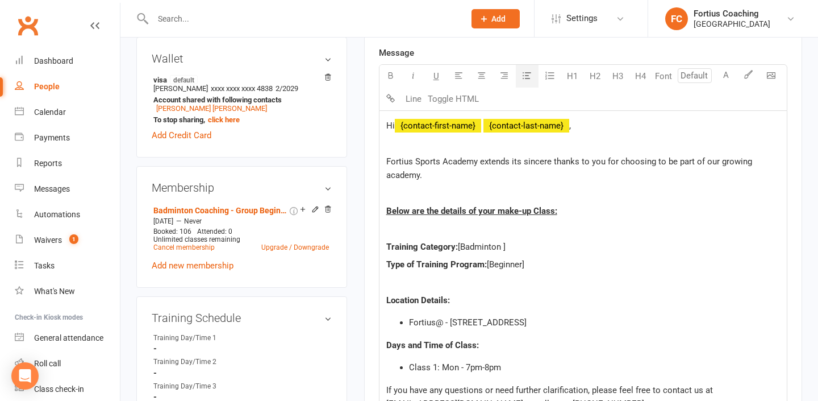
click at [458, 364] on span "Class 1: Mon - 7pm-8pm" at bounding box center [455, 367] width 92 height 10
click at [523, 365] on span "Class 1: [DATE] ([DATE]) - 7pm-8pm" at bounding box center [476, 367] width 134 height 10
click at [542, 366] on span "Class 1: [DATE] ([DATE]) - 9am-8pm" at bounding box center [476, 367] width 134 height 10
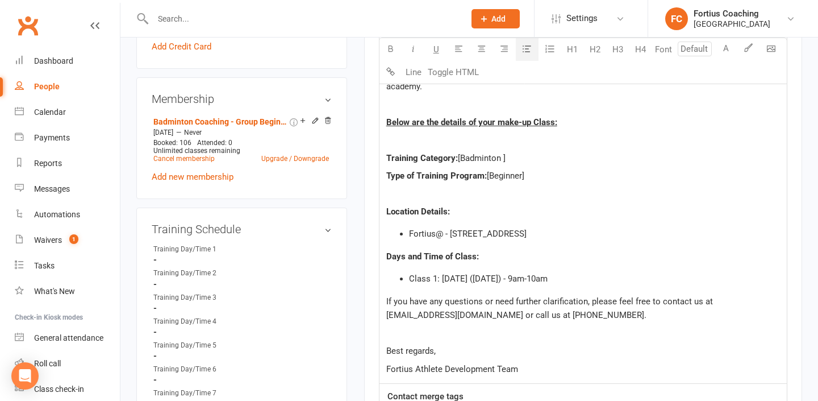
scroll to position [481, 0]
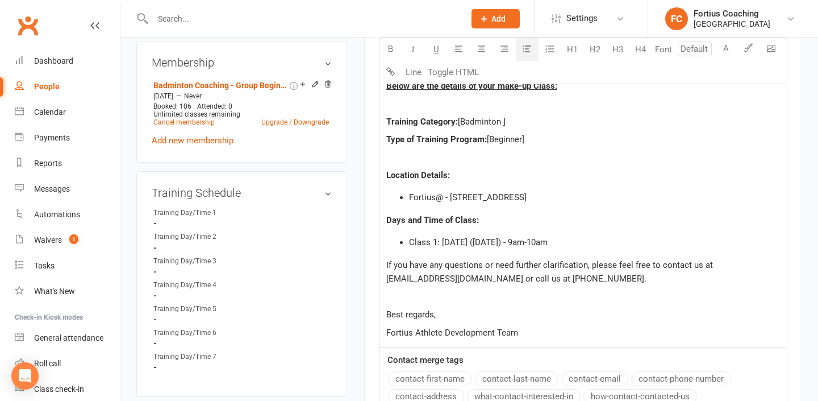
click at [589, 244] on li "Class 1: [DATE] ([DATE]) - 9am-10am" at bounding box center [594, 242] width 371 height 14
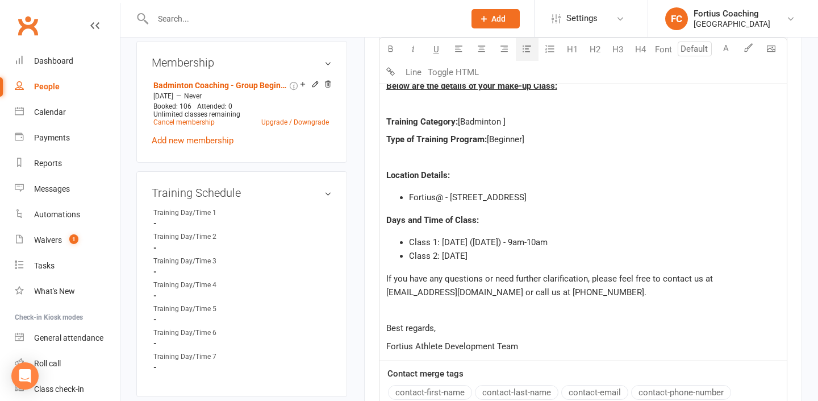
click at [527, 260] on li "Class 2: [DATE]" at bounding box center [594, 256] width 371 height 14
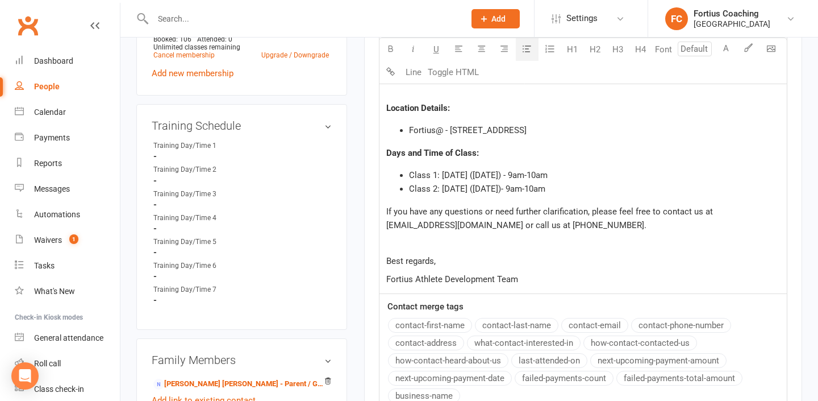
scroll to position [551, 0]
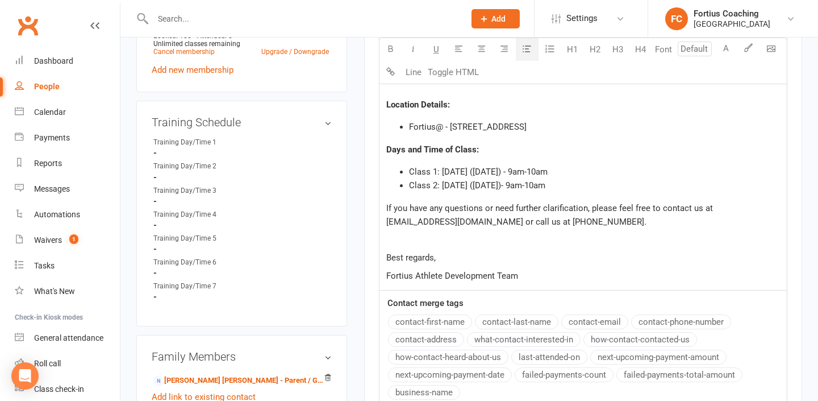
click at [583, 180] on li "Class 2: [DATE] ([DATE])- 9am-10am" at bounding box center [594, 185] width 371 height 14
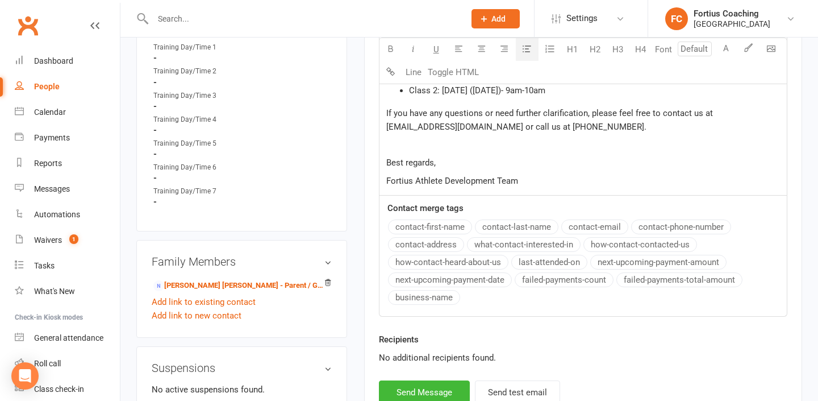
scroll to position [648, 0]
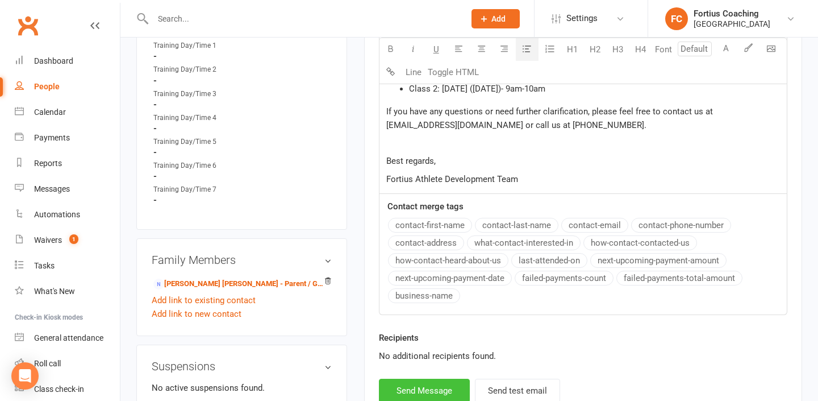
click at [415, 391] on button "Send Message" at bounding box center [424, 390] width 91 height 24
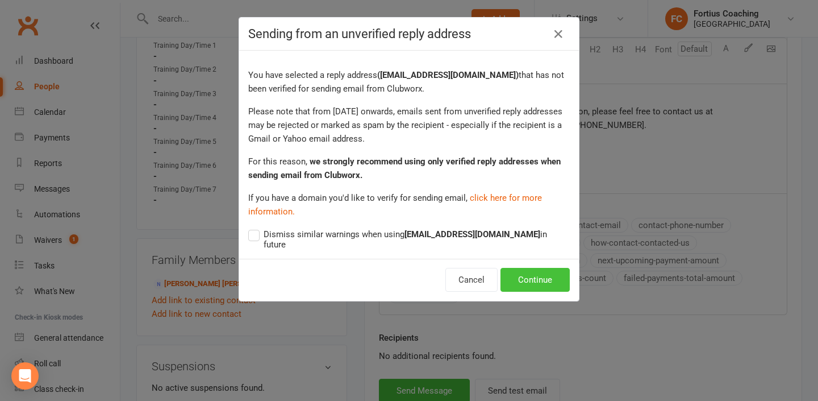
click at [528, 268] on button "Continue" at bounding box center [534, 280] width 69 height 24
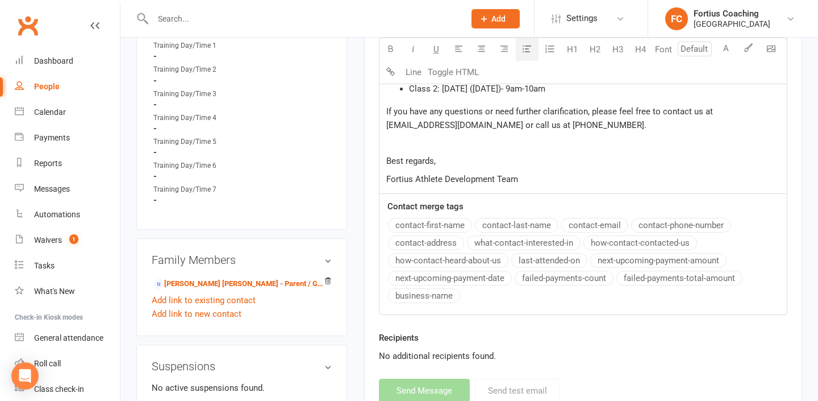
select select
select select "1"
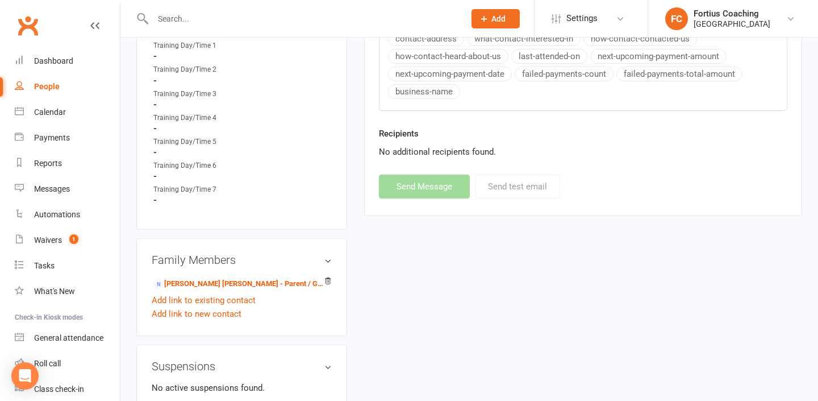
click at [173, 19] on input "text" at bounding box center [302, 19] width 307 height 16
paste input "[PERSON_NAME]"
type input "[PERSON_NAME]"
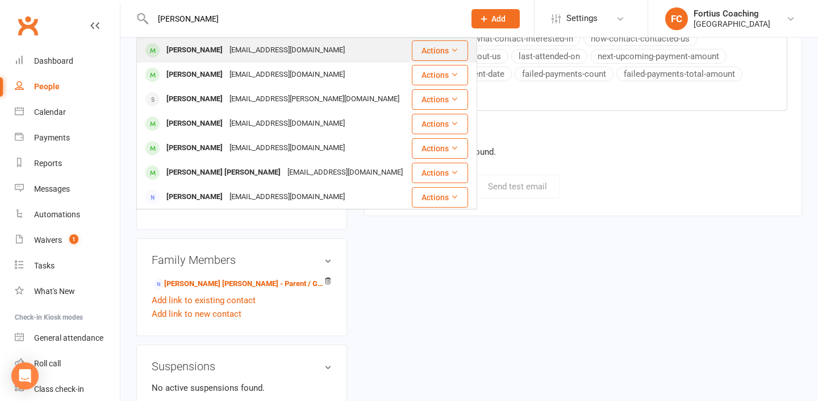
click at [226, 48] on div "[EMAIL_ADDRESS][DOMAIN_NAME]" at bounding box center [287, 50] width 122 height 16
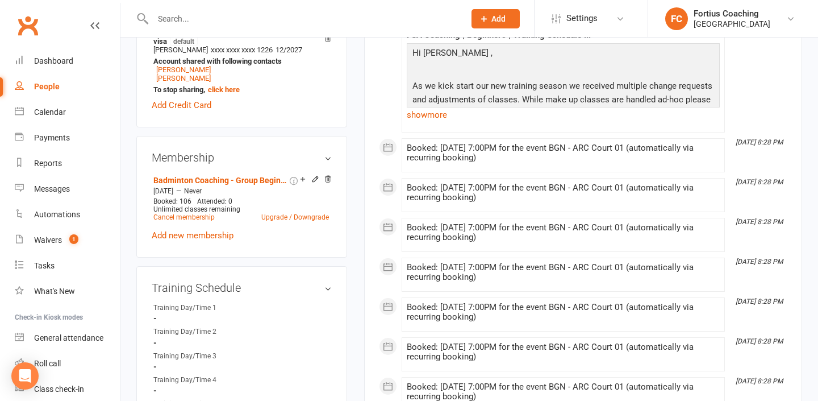
scroll to position [387, 0]
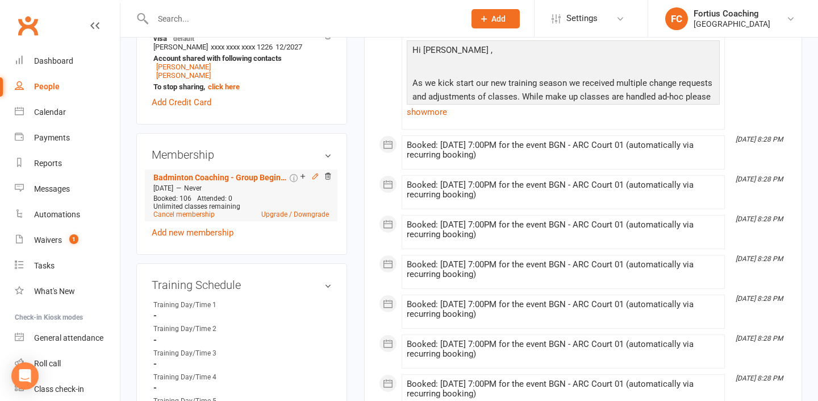
click at [314, 176] on icon at bounding box center [315, 176] width 8 height 8
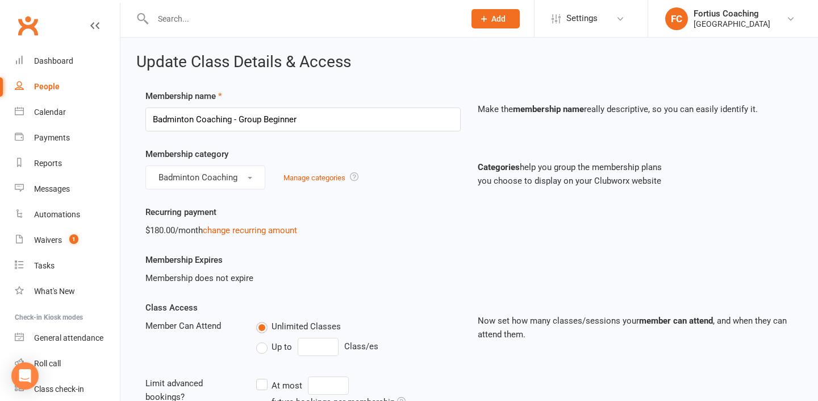
scroll to position [475, 0]
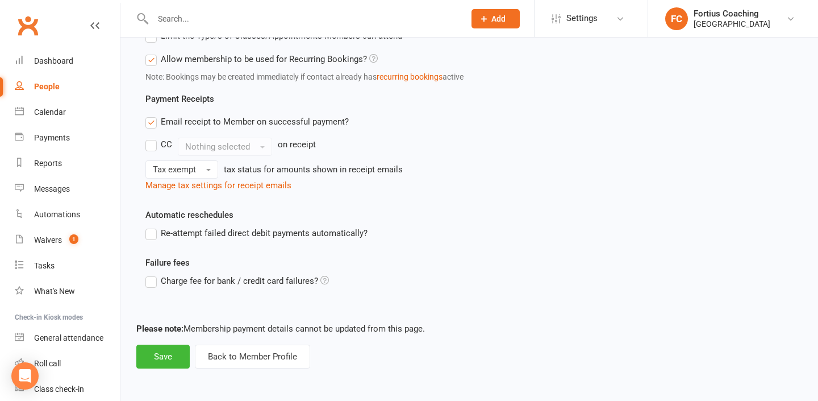
click at [100, 23] on div "Clubworx" at bounding box center [60, 32] width 120 height 42
click at [97, 23] on icon at bounding box center [94, 25] width 9 height 9
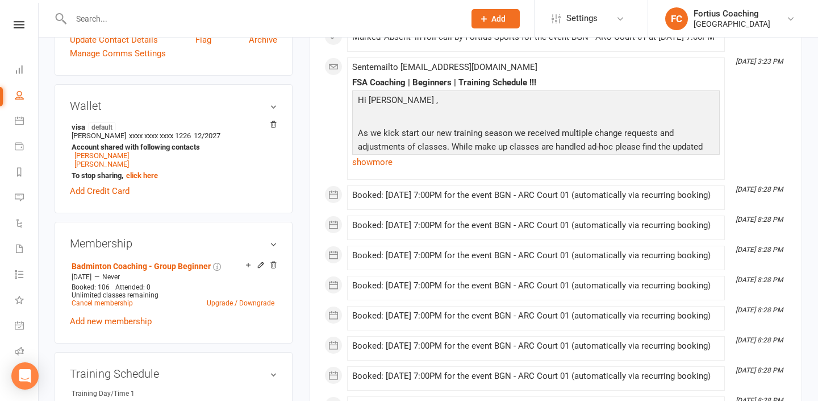
scroll to position [373, 0]
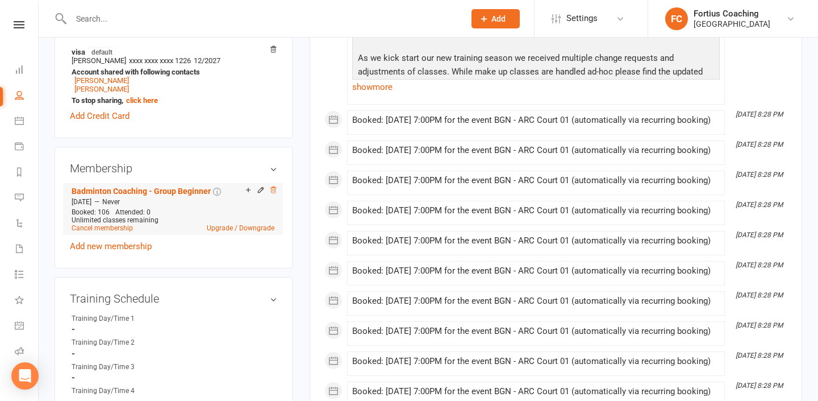
click at [275, 189] on icon at bounding box center [273, 189] width 6 height 6
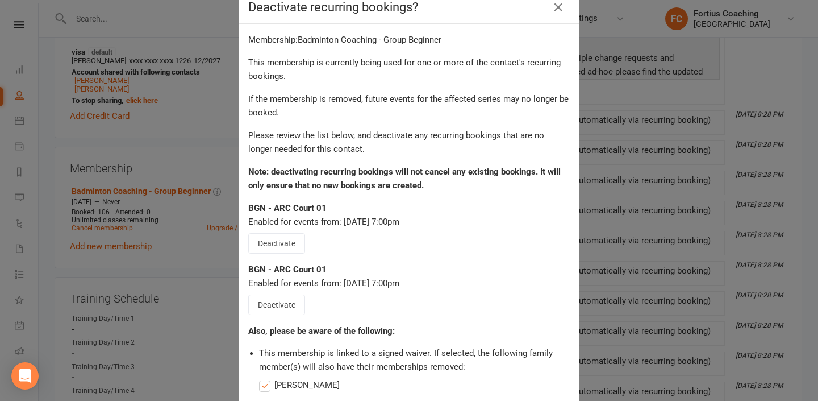
scroll to position [0, 0]
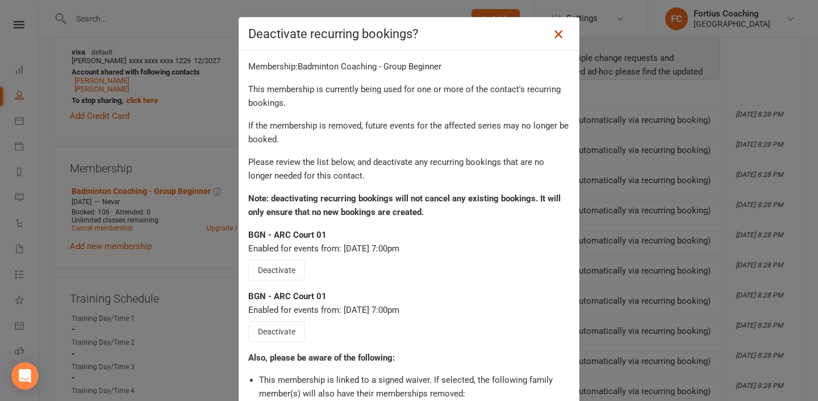
click at [558, 39] on icon at bounding box center [559, 34] width 14 height 14
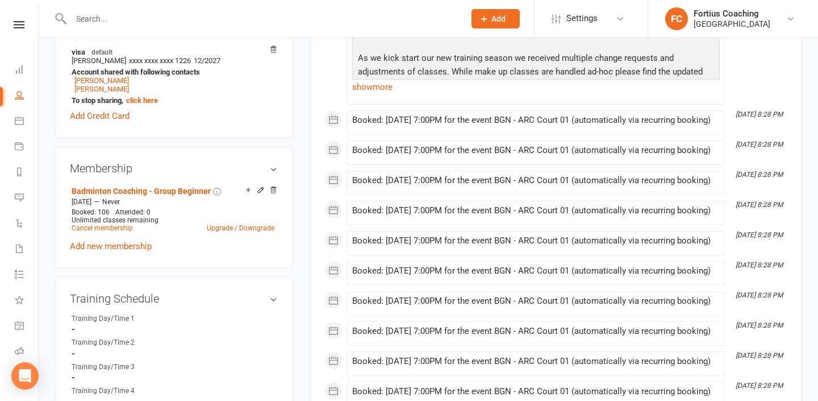
click at [153, 11] on input "text" at bounding box center [262, 19] width 389 height 16
paste input "Dhruva"
type input "Dhruva"
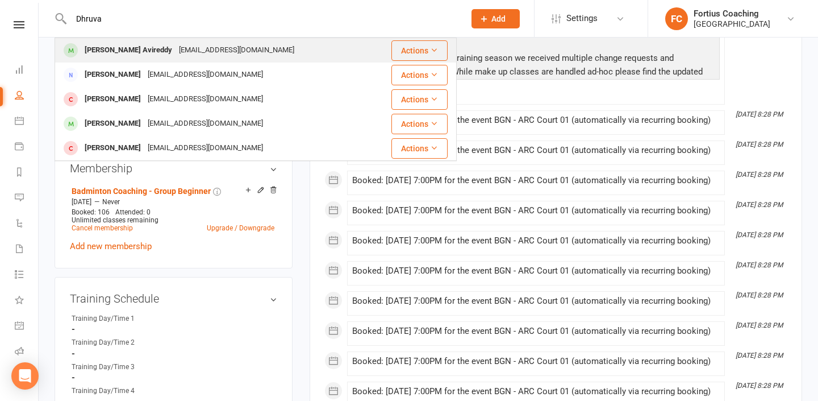
click at [128, 55] on div "[PERSON_NAME] Avireddy" at bounding box center [128, 50] width 94 height 16
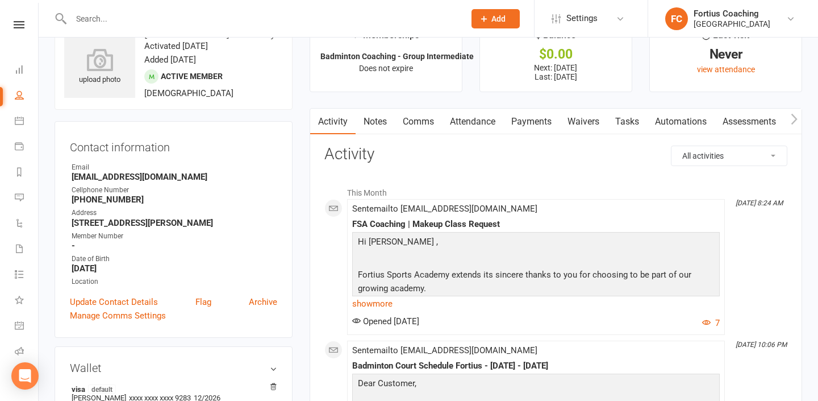
scroll to position [85, 0]
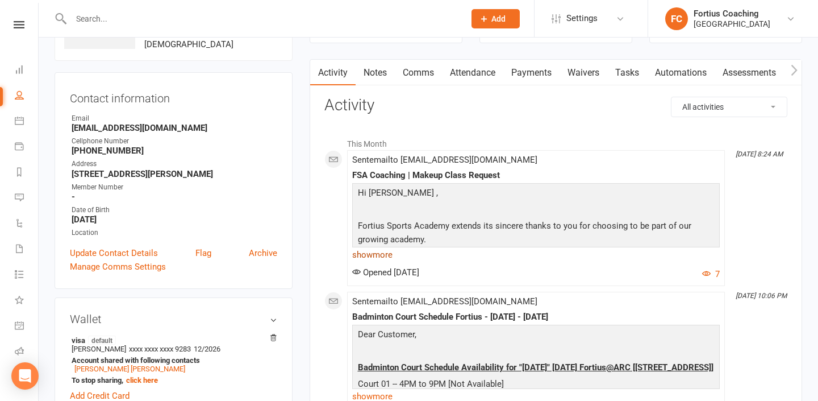
click at [383, 257] on link "show more" at bounding box center [536, 255] width 368 height 16
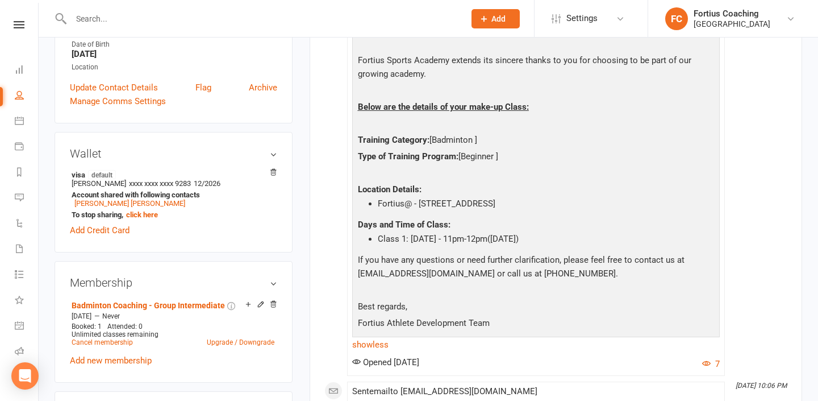
scroll to position [0, 0]
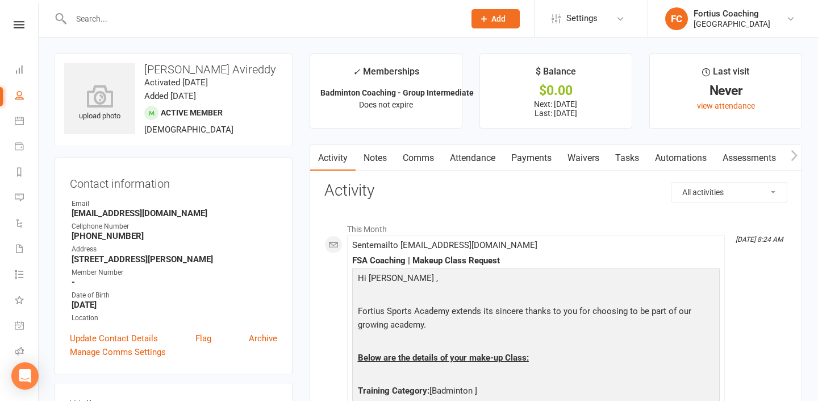
click at [432, 151] on link "Comms" at bounding box center [418, 158] width 47 height 26
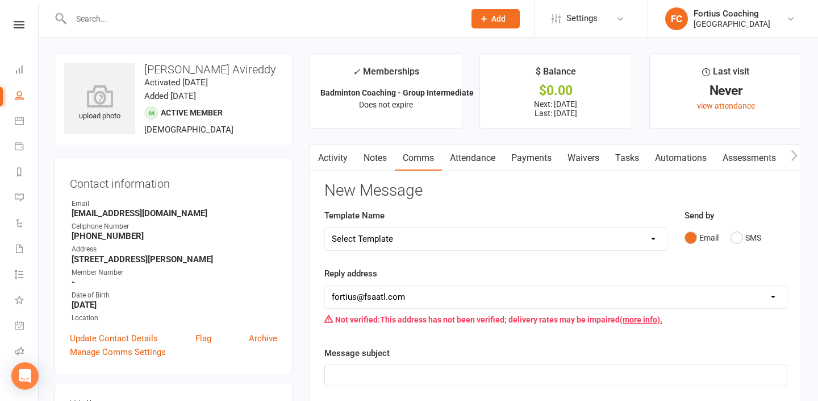
click at [427, 240] on select "Select Template [Email] Badminton Court Schedule [SMS] [Default template - revi…" at bounding box center [496, 238] width 342 height 23
select select "16"
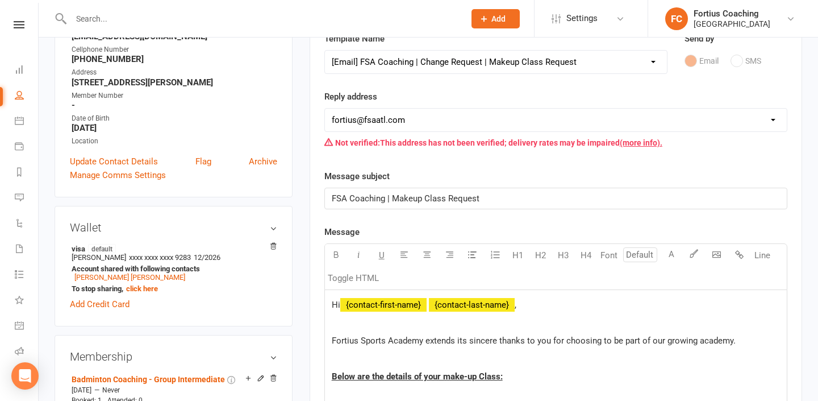
scroll to position [192, 0]
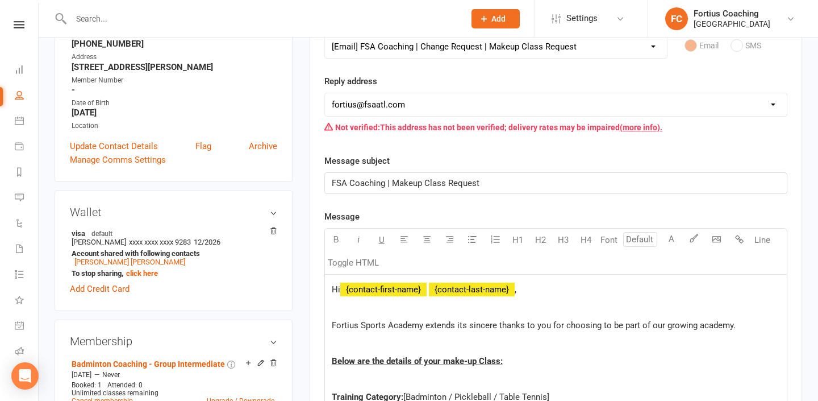
click at [460, 94] on select "[EMAIL_ADDRESS][DOMAIN_NAME] [EMAIL_ADDRESS][DOMAIN_NAME] [EMAIL_ADDRESS][DOMAI…" at bounding box center [556, 104] width 462 height 23
select select "9"
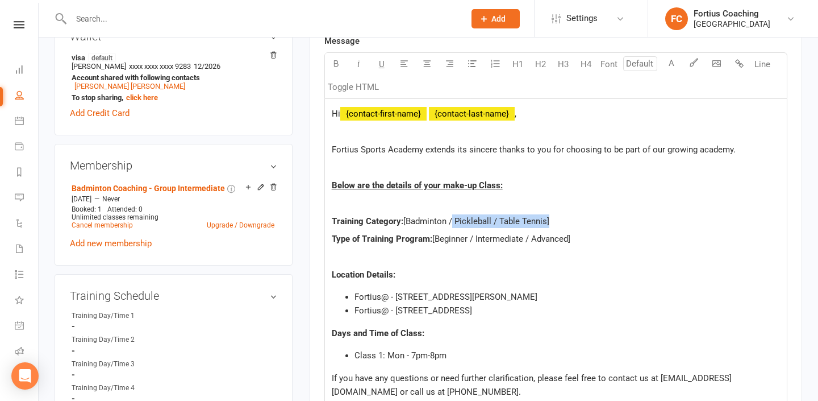
drag, startPoint x: 547, startPoint y: 221, endPoint x: 450, endPoint y: 219, distance: 97.2
click at [450, 219] on span "[Badminton / Pickleball / Table Tennis]" at bounding box center [476, 221] width 146 height 10
drag, startPoint x: 570, startPoint y: 236, endPoint x: 473, endPoint y: 238, distance: 97.7
click at [473, 238] on span "[Beginner / Intermediate / Advanced]" at bounding box center [501, 238] width 138 height 10
drag, startPoint x: 579, startPoint y: 297, endPoint x: 335, endPoint y: 297, distance: 244.3
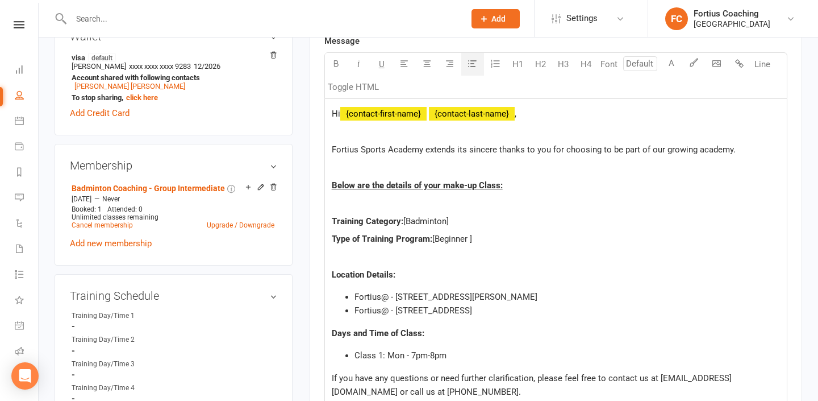
click at [335, 297] on ul "Fortius@ - [STREET_ADDRESS][PERSON_NAME] Fortius@ - [STREET_ADDRESS]" at bounding box center [556, 303] width 448 height 27
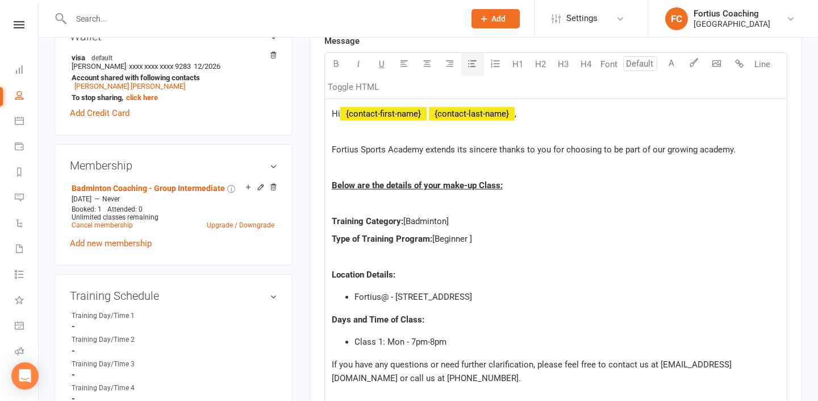
click at [446, 342] on span "Class 1: Mon - 7pm-8pm" at bounding box center [400, 341] width 92 height 10
click at [403, 342] on span "Class 1: Mon - 7pm-8pm" at bounding box center [400, 341] width 92 height 10
click at [437, 341] on span "Class 1: [DATE] - 7pm-8pm" at bounding box center [404, 341] width 101 height 10
click at [432, 343] on span "Class 1: [DATE] - 7pm-8pm" at bounding box center [404, 341] width 101 height 10
click at [454, 343] on span "Class 1: [DATE] - 8pm-8pm" at bounding box center [404, 341] width 101 height 10
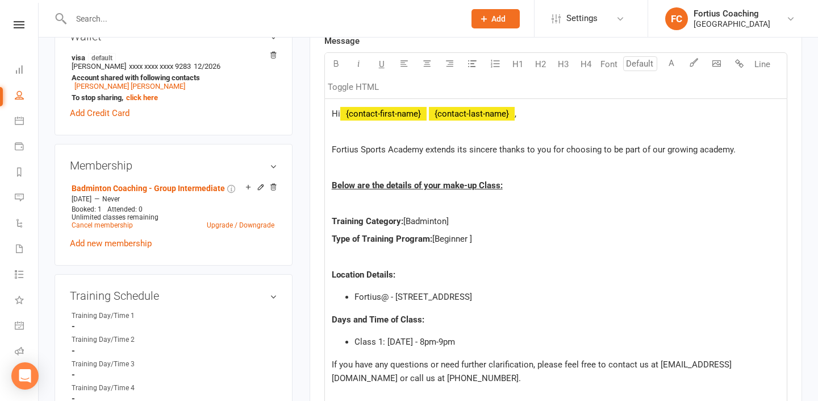
click at [474, 349] on div "Hi ﻿ {contact-first-name} ﻿ {contact-last-name} , Fortius Sports Academy extend…" at bounding box center [556, 272] width 462 height 347
click at [475, 337] on li "Class 1: [DATE] - 8pm-9pm" at bounding box center [566, 342] width 425 height 14
click at [464, 343] on span "Class 1: [DATE] - 8pm-9pm([DATE])" at bounding box center [420, 341] width 132 height 10
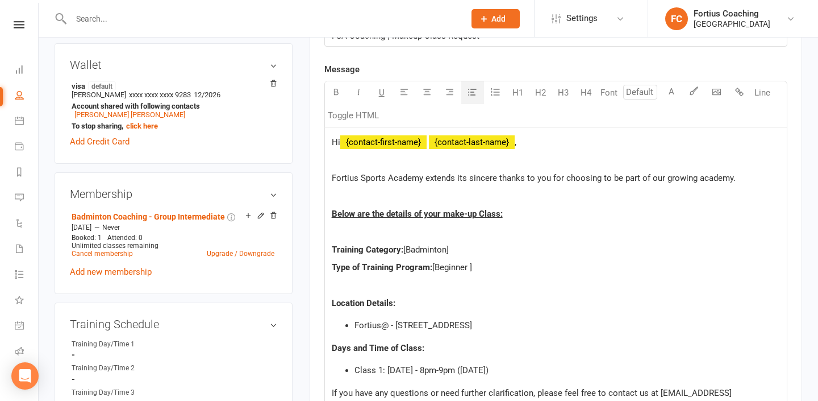
scroll to position [339, 0]
click at [470, 268] on span "[Beginner ]" at bounding box center [452, 267] width 40 height 10
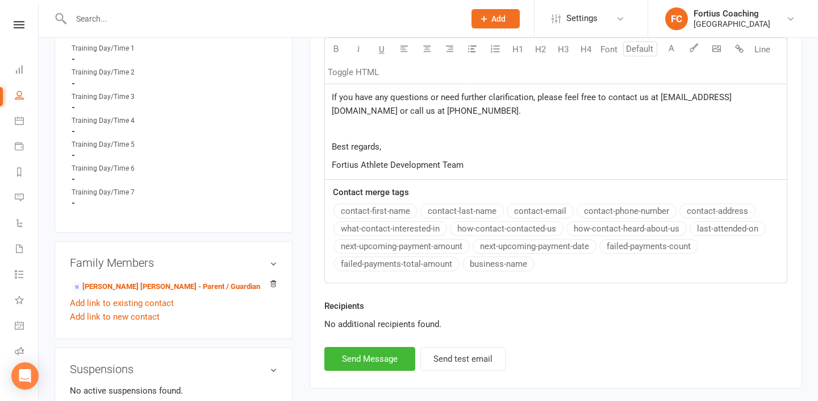
scroll to position [638, 0]
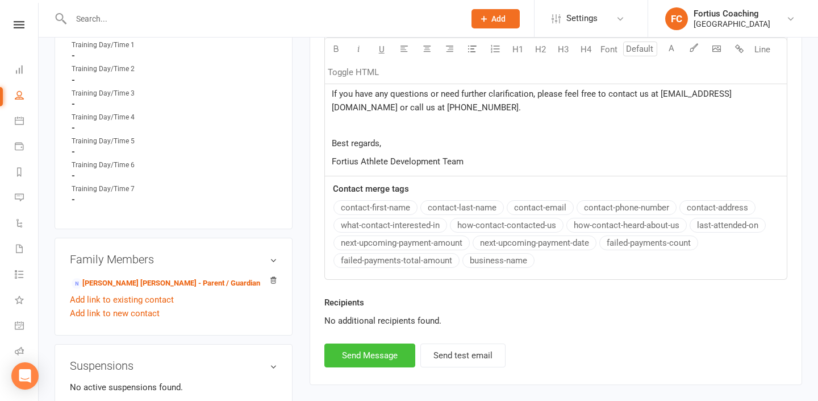
click at [391, 354] on button "Send Message" at bounding box center [369, 355] width 91 height 24
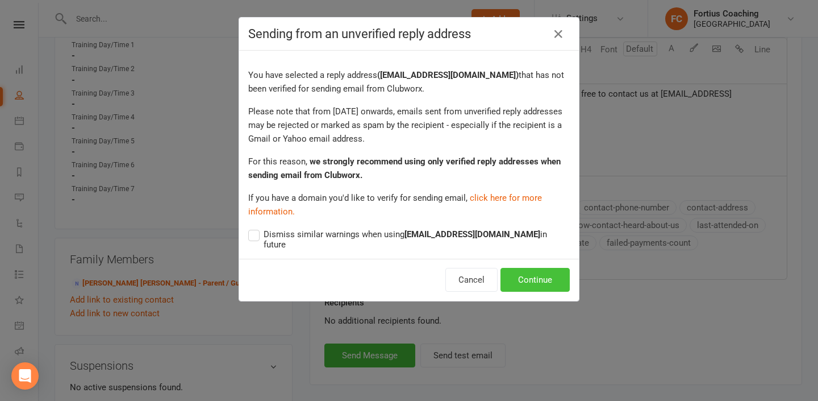
click at [524, 268] on button "Continue" at bounding box center [534, 280] width 69 height 24
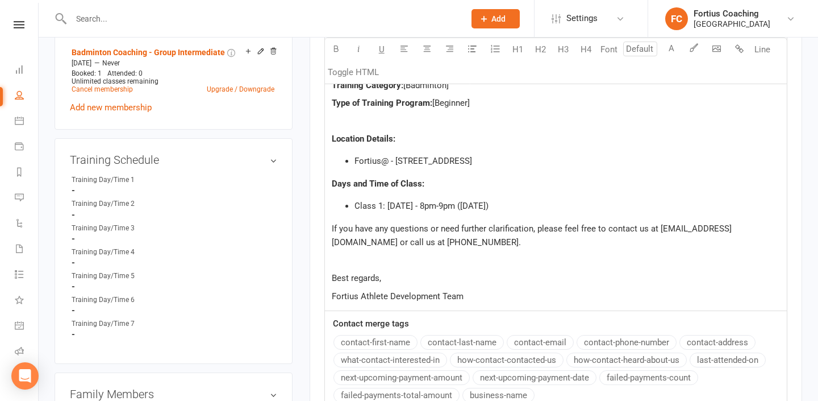
select select
select select "1"
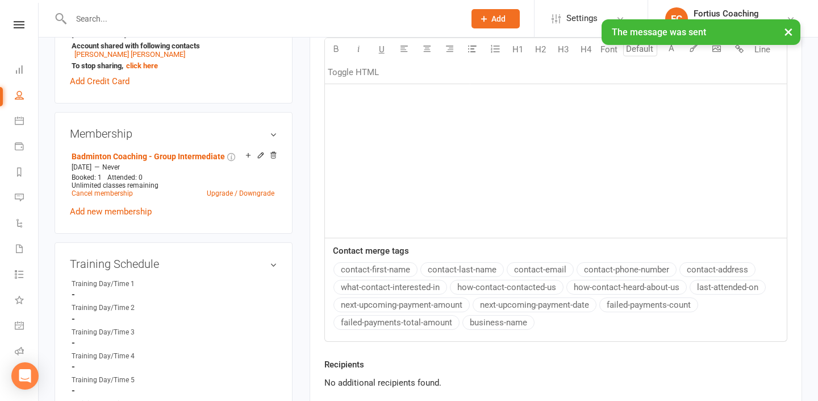
scroll to position [0, 0]
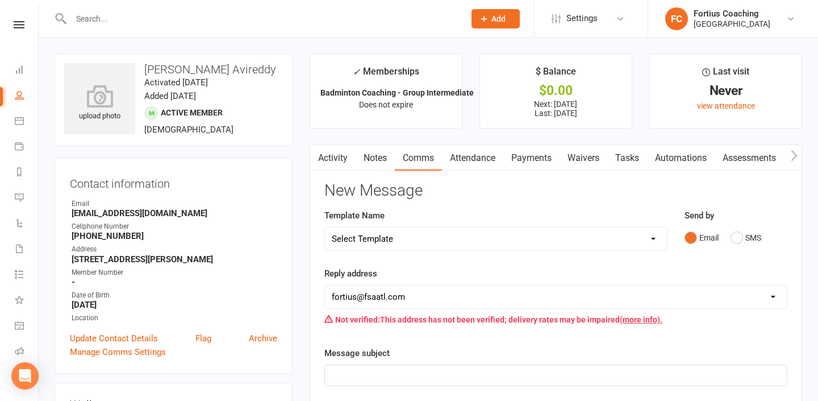
click at [197, 23] on input "text" at bounding box center [262, 19] width 389 height 16
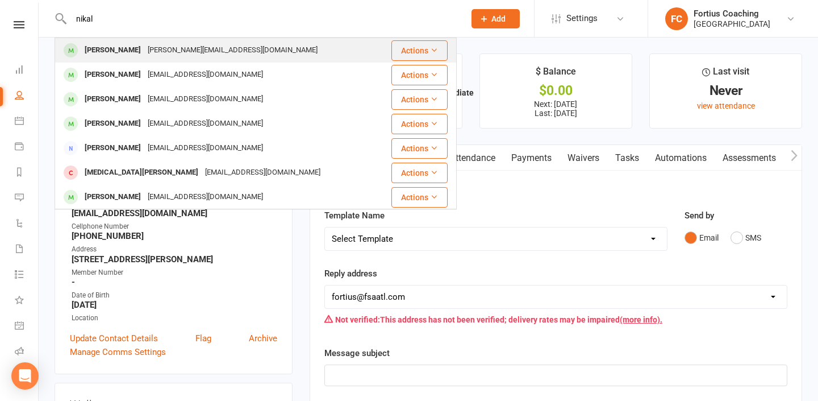
type input "nikal"
click at [184, 52] on div "[PERSON_NAME][EMAIL_ADDRESS][DOMAIN_NAME]" at bounding box center [232, 50] width 177 height 16
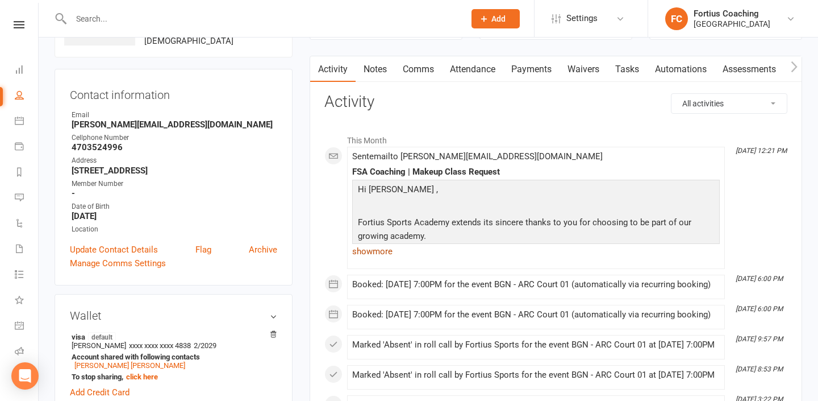
scroll to position [95, 0]
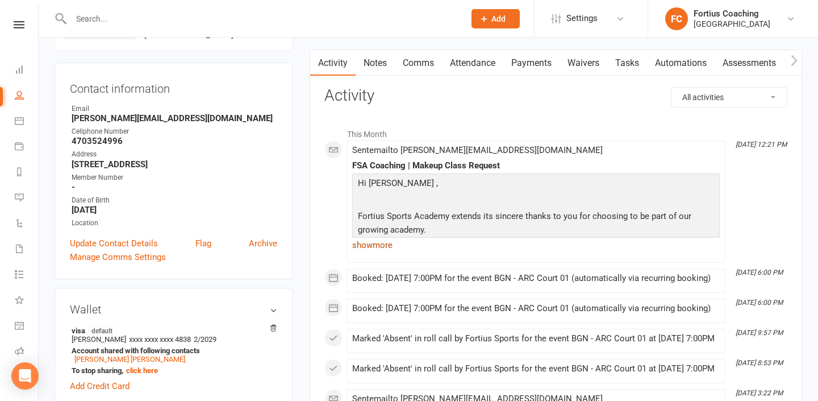
click at [388, 243] on link "show more" at bounding box center [536, 245] width 368 height 16
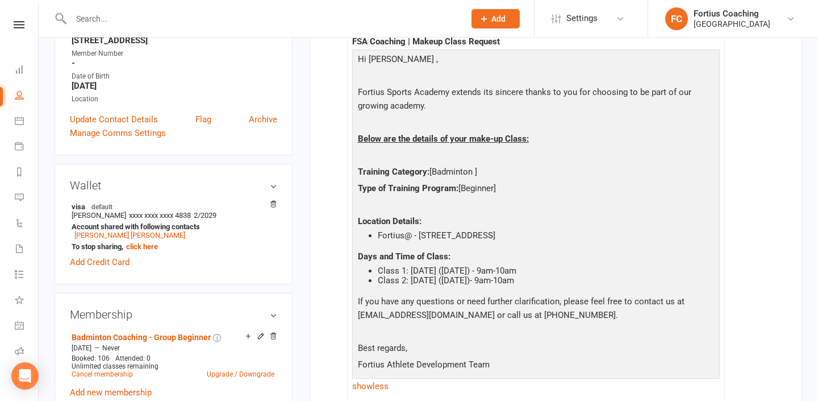
scroll to position [235, 0]
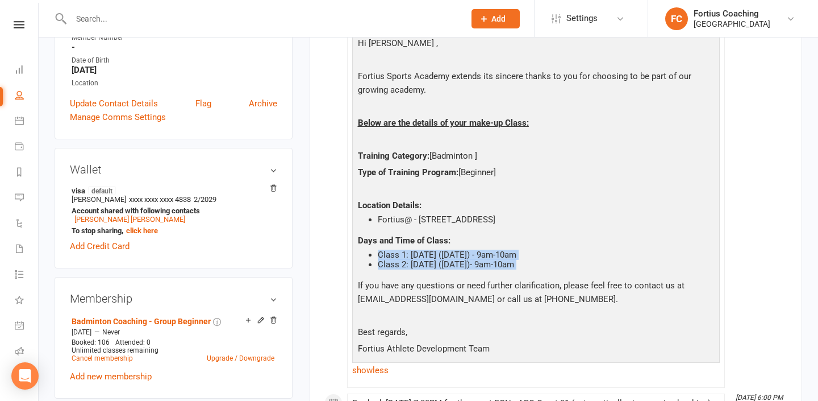
drag, startPoint x: 369, startPoint y: 254, endPoint x: 543, endPoint y: 272, distance: 174.7
click at [543, 272] on div "Hi [PERSON_NAME] , [GEOGRAPHIC_DATA] extends its sincere thanks to you for choo…" at bounding box center [536, 197] width 362 height 322
click at [137, 12] on input "text" at bounding box center [262, 19] width 389 height 16
paste input "[PERSON_NAME]"
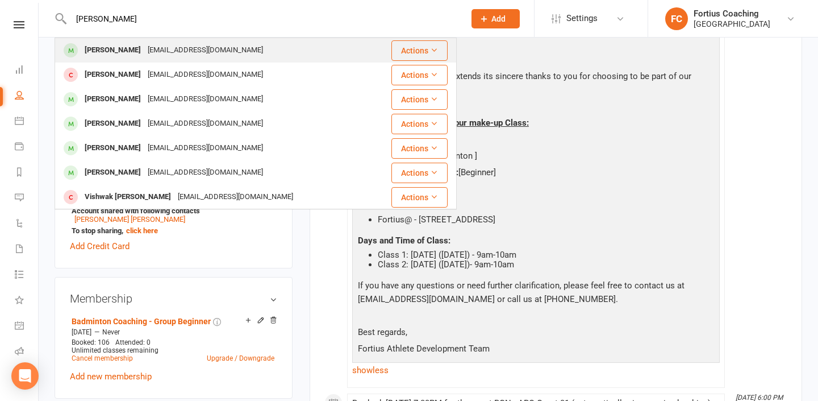
type input "[PERSON_NAME]"
click at [144, 49] on div "[EMAIL_ADDRESS][DOMAIN_NAME]" at bounding box center [205, 50] width 122 height 16
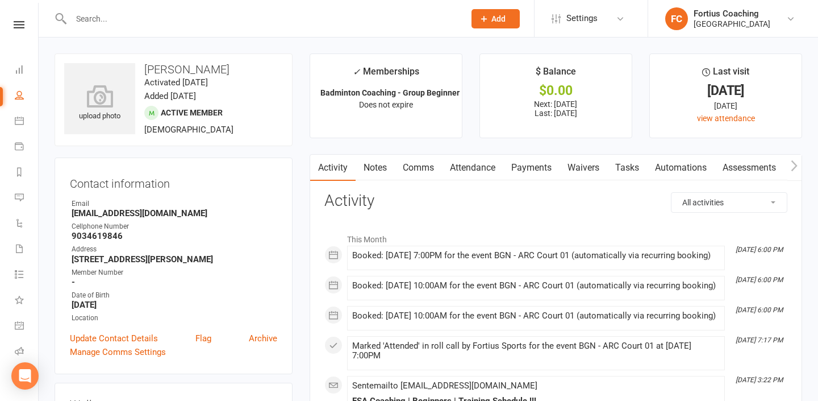
click at [411, 165] on link "Comms" at bounding box center [418, 168] width 47 height 26
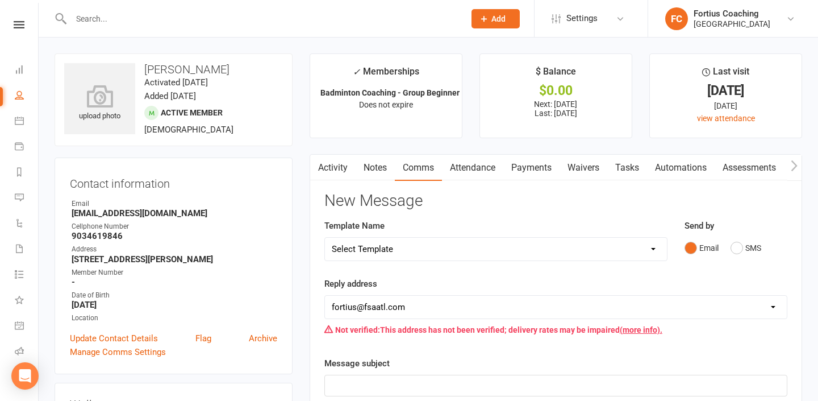
click at [447, 251] on select "Select Template [Email] Badminton Court Schedule [SMS] [Default template - revi…" at bounding box center [496, 248] width 342 height 23
select select "16"
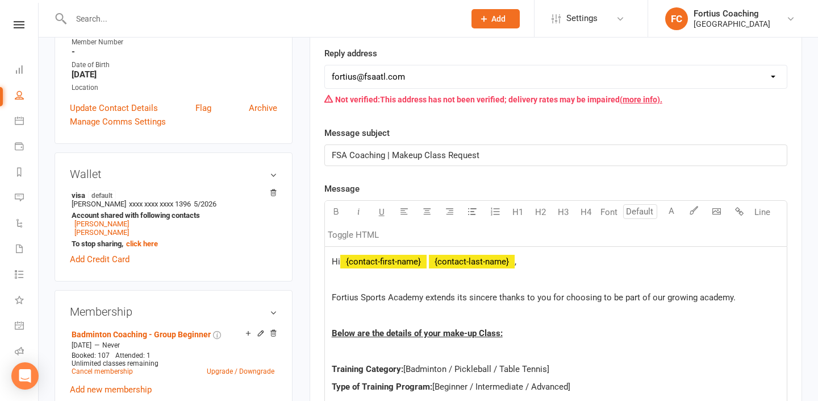
scroll to position [230, 0]
click at [484, 89] on div "Not verified: This address has not been verified; delivery rates may be impaire…" at bounding box center [555, 100] width 463 height 22
click at [484, 81] on select "[EMAIL_ADDRESS][DOMAIN_NAME] [EMAIL_ADDRESS][DOMAIN_NAME] [EMAIL_ADDRESS][DOMAI…" at bounding box center [556, 77] width 462 height 23
select select "9"
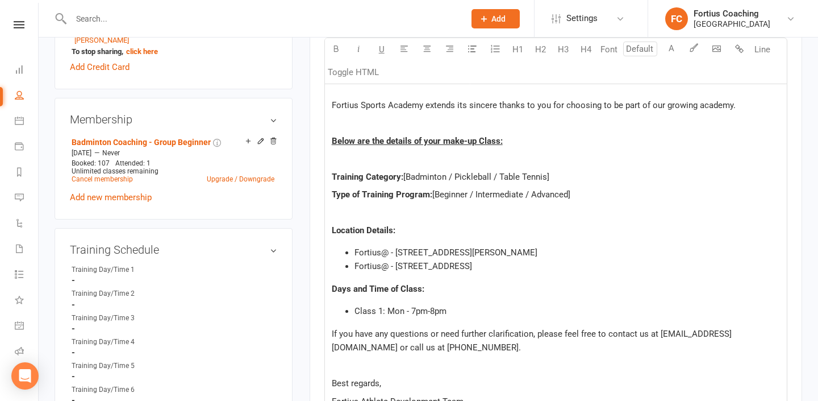
scroll to position [435, 0]
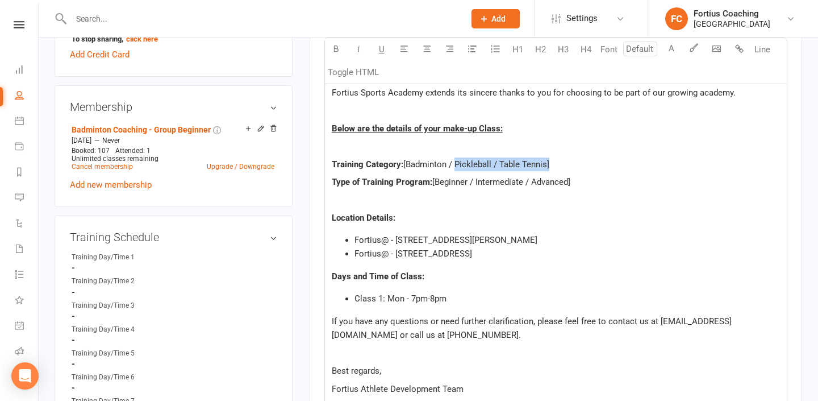
drag, startPoint x: 547, startPoint y: 163, endPoint x: 452, endPoint y: 161, distance: 94.9
click at [452, 161] on span "[Badminton / Pickleball / Table Tennis]" at bounding box center [476, 164] width 146 height 10
drag, startPoint x: 570, startPoint y: 180, endPoint x: 473, endPoint y: 182, distance: 97.2
click at [473, 182] on span "[Beginner / Intermediate / Advanced]" at bounding box center [501, 182] width 138 height 10
drag, startPoint x: 575, startPoint y: 238, endPoint x: 349, endPoint y: 240, distance: 226.1
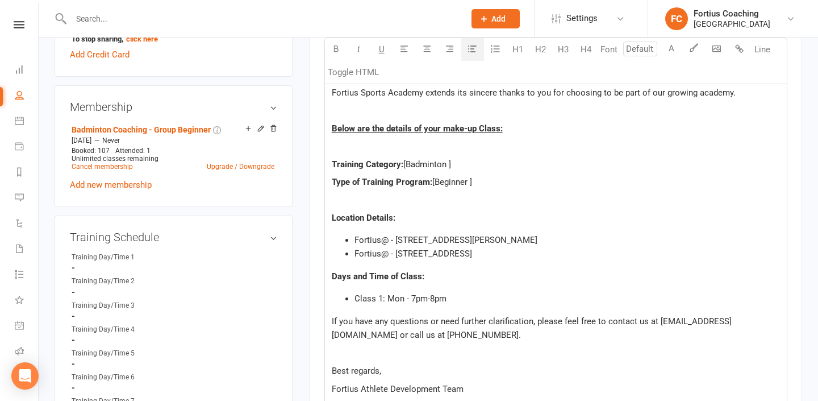
click at [354, 240] on li "Fortius@ - [STREET_ADDRESS][PERSON_NAME]" at bounding box center [566, 240] width 425 height 14
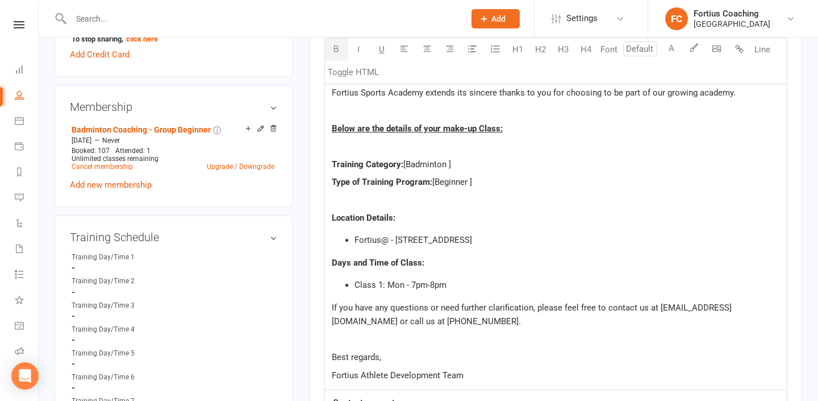
click at [403, 284] on span "Class 1: Mon - 7pm-8pm" at bounding box center [400, 285] width 92 height 10
click at [431, 284] on span "Class 1: [DATE] - 7pm-8pm" at bounding box center [404, 285] width 101 height 10
click at [440, 283] on span "Class 1: [DATE] - 11pm-8pm" at bounding box center [406, 285] width 105 height 10
click at [452, 283] on span "Class 1: [DATE] - 11am-8pm" at bounding box center [406, 285] width 105 height 10
click at [457, 284] on span "Class 1: [DATE] - 11am-8pm" at bounding box center [406, 285] width 105 height 10
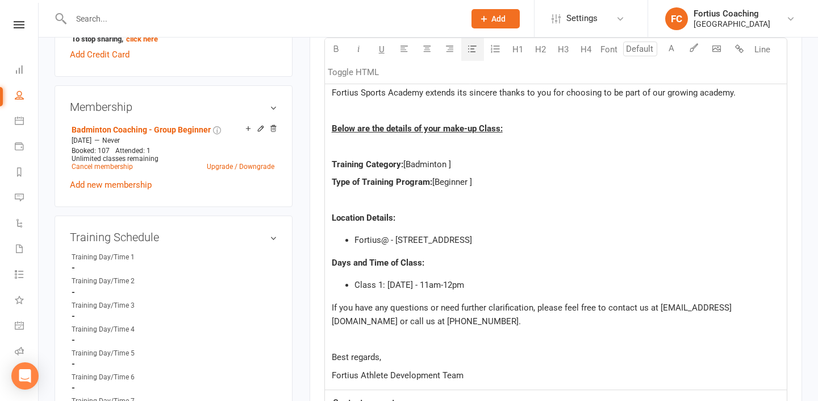
click at [498, 286] on li "Class 1: [DATE] - 11am-12pm" at bounding box center [566, 285] width 425 height 14
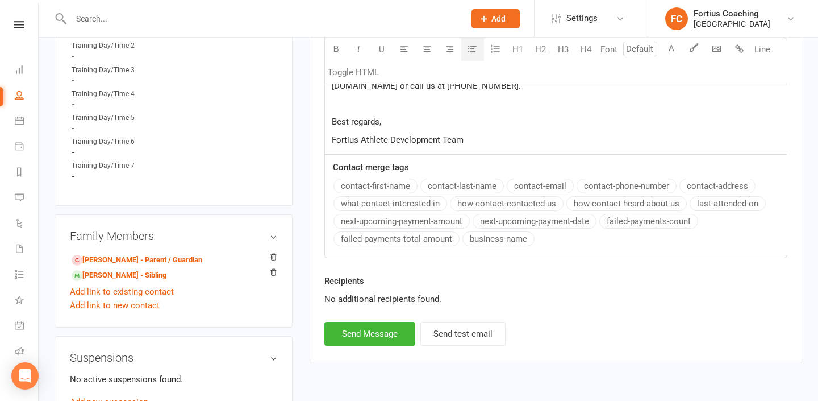
scroll to position [686, 0]
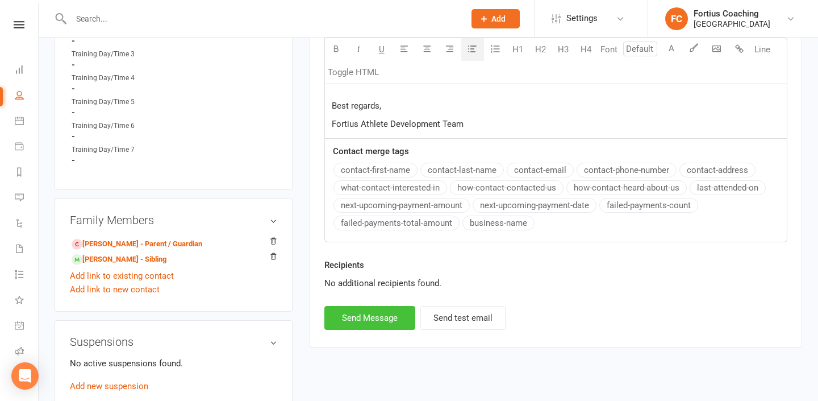
click at [395, 315] on button "Send Message" at bounding box center [369, 318] width 91 height 24
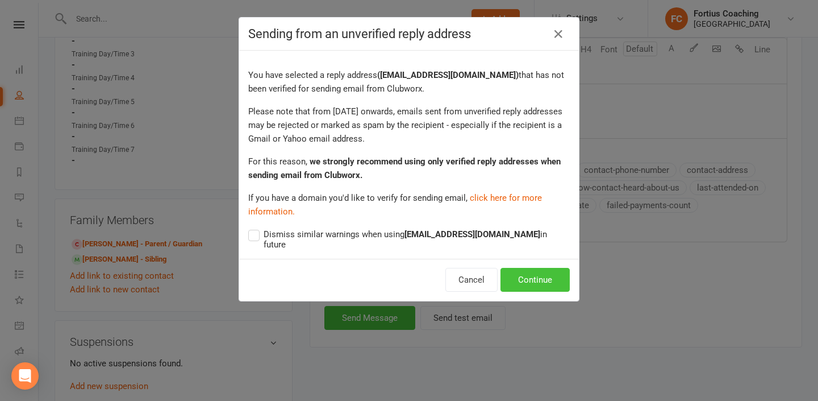
click at [540, 268] on button "Continue" at bounding box center [534, 280] width 69 height 24
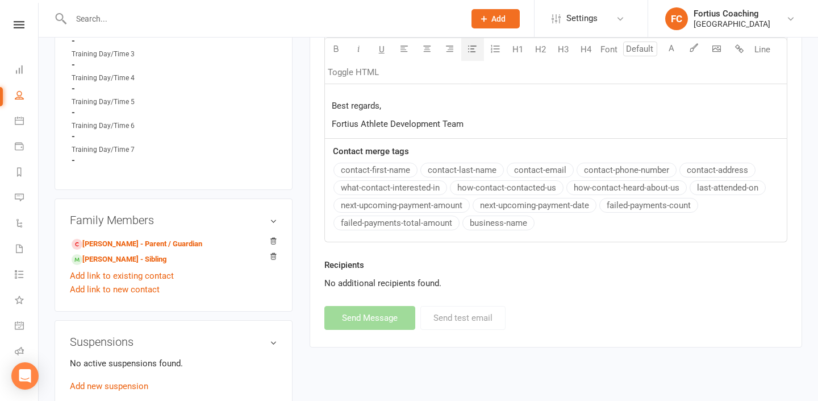
scroll to position [0, 0]
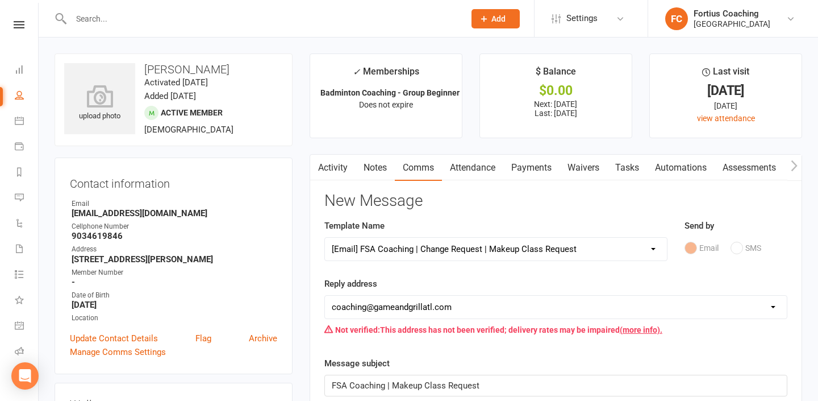
select select
select select "1"
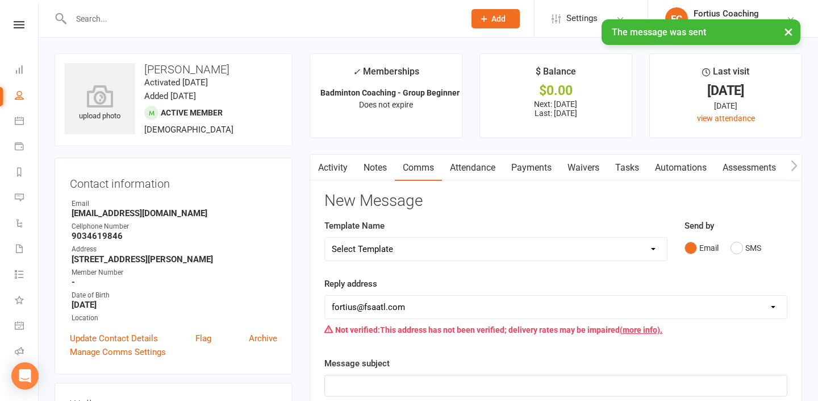
click at [237, 15] on input "text" at bounding box center [262, 19] width 389 height 16
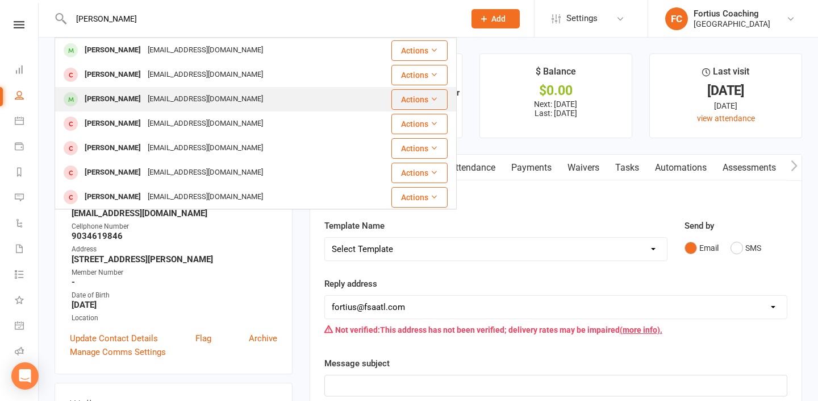
type input "[PERSON_NAME]"
click at [195, 97] on div "[EMAIL_ADDRESS][DOMAIN_NAME]" at bounding box center [205, 99] width 122 height 16
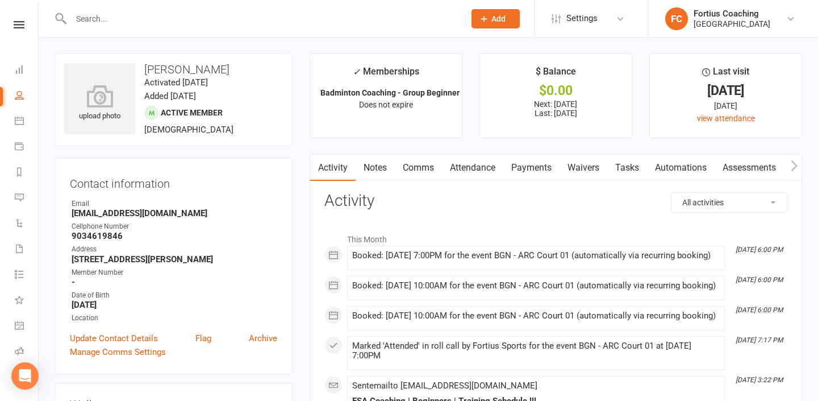
click at [428, 163] on link "Comms" at bounding box center [418, 168] width 47 height 26
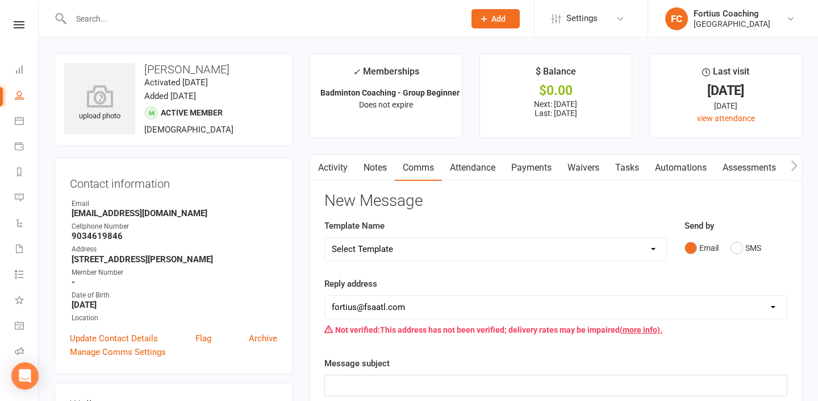
click at [458, 257] on select "Select Template [Email] Badminton Court Schedule [SMS] [Default template - revi…" at bounding box center [496, 248] width 342 height 23
select select "16"
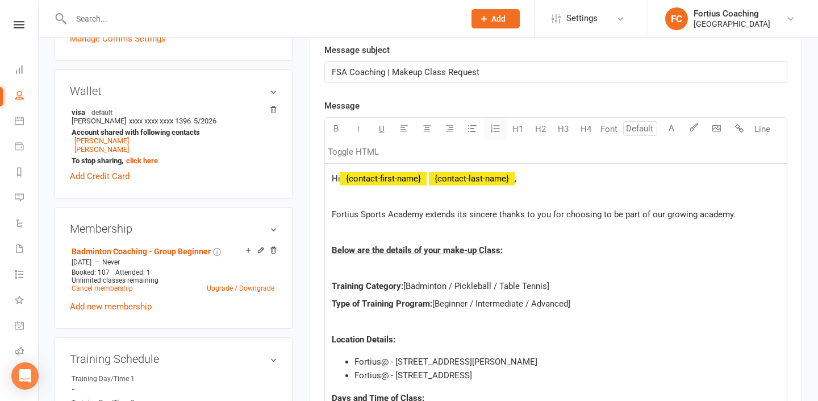
scroll to position [319, 0]
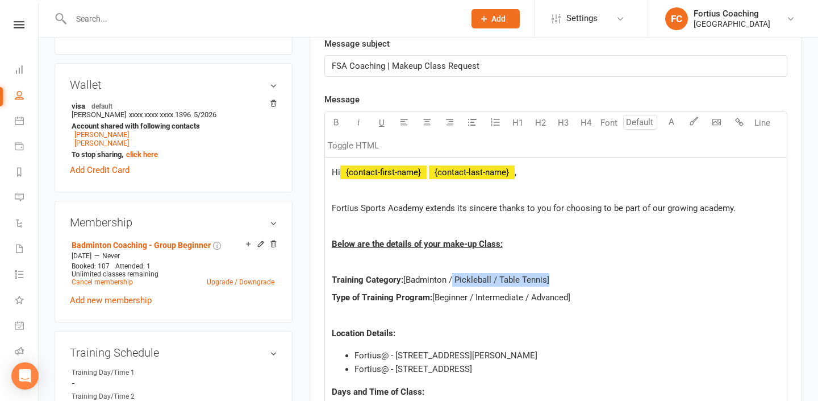
drag, startPoint x: 547, startPoint y: 279, endPoint x: 451, endPoint y: 280, distance: 96.0
click at [451, 280] on span "[Badminton / Pickleball / Table Tennis]" at bounding box center [476, 279] width 146 height 10
drag, startPoint x: 572, startPoint y: 297, endPoint x: 473, endPoint y: 301, distance: 98.9
click at [473, 301] on span "[Beginner / Intermediate / Advanced]" at bounding box center [501, 297] width 138 height 10
drag, startPoint x: 576, startPoint y: 354, endPoint x: 341, endPoint y: 353, distance: 234.6
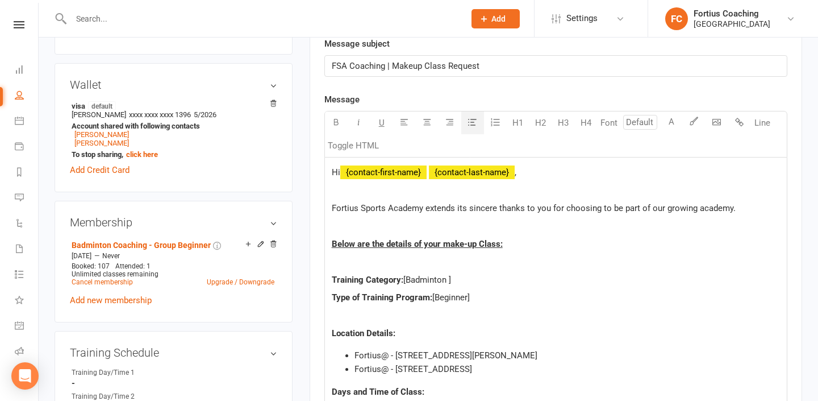
click at [341, 353] on ul "Fortius@ - [STREET_ADDRESS][PERSON_NAME] Fortius@ - [STREET_ADDRESS]" at bounding box center [556, 361] width 448 height 27
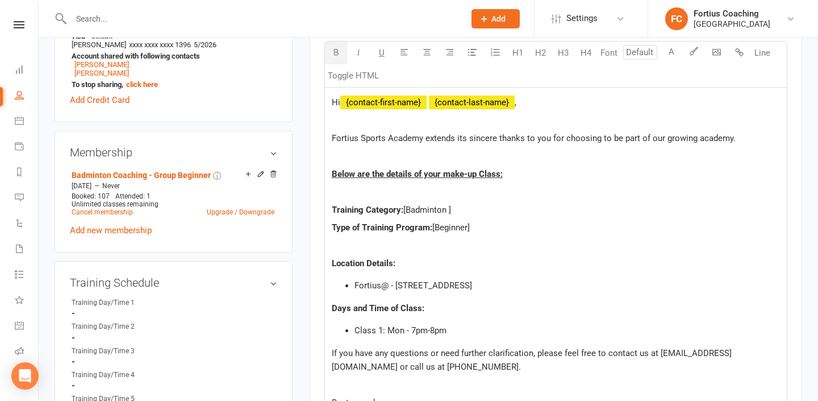
scroll to position [412, 0]
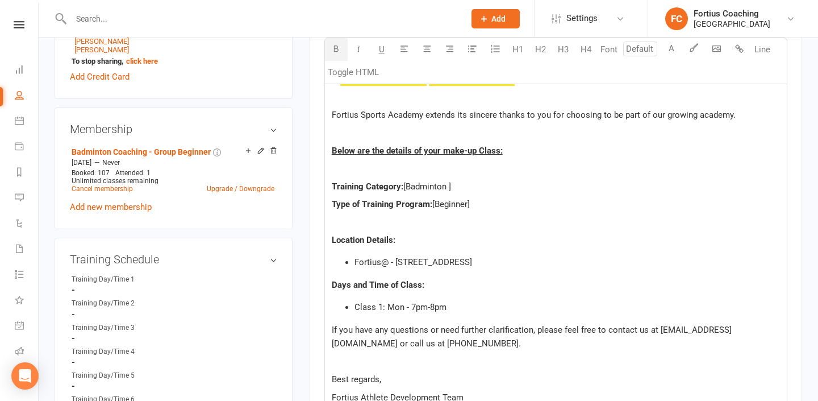
click at [403, 306] on span "Class 1: Mon - 7pm-8pm" at bounding box center [400, 307] width 92 height 10
click at [434, 304] on span "Class 1: [DATE] - 7pm-8pm" at bounding box center [404, 307] width 101 height 10
click at [456, 302] on span "Class 1: [DATE] - 11am-8pm" at bounding box center [406, 307] width 105 height 10
click at [474, 306] on li "Class 1: [DATE] - 11am-12pm" at bounding box center [566, 307] width 425 height 14
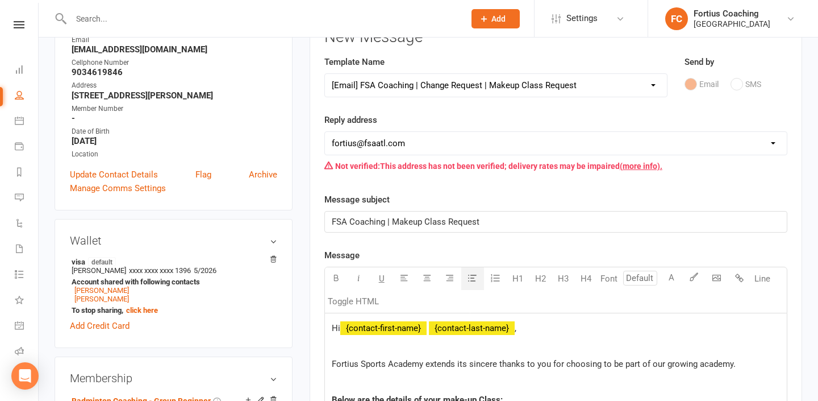
scroll to position [164, 0]
click at [491, 140] on select "[EMAIL_ADDRESS][DOMAIN_NAME] [EMAIL_ADDRESS][DOMAIN_NAME] [EMAIL_ADDRESS][DOMAI…" at bounding box center [556, 142] width 462 height 23
select select "9"
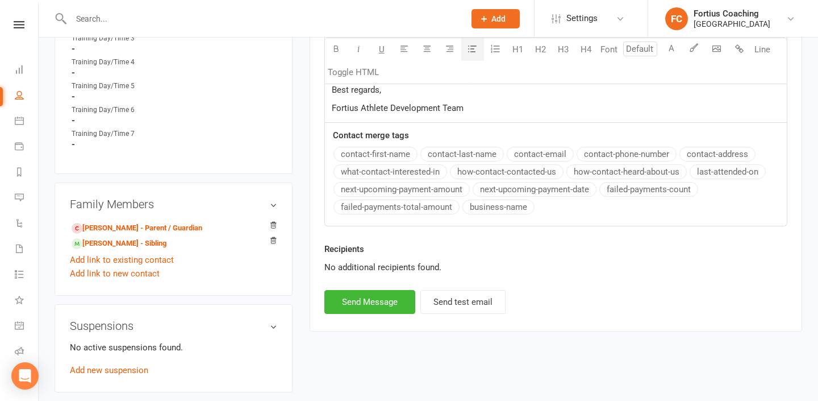
scroll to position [713, 0]
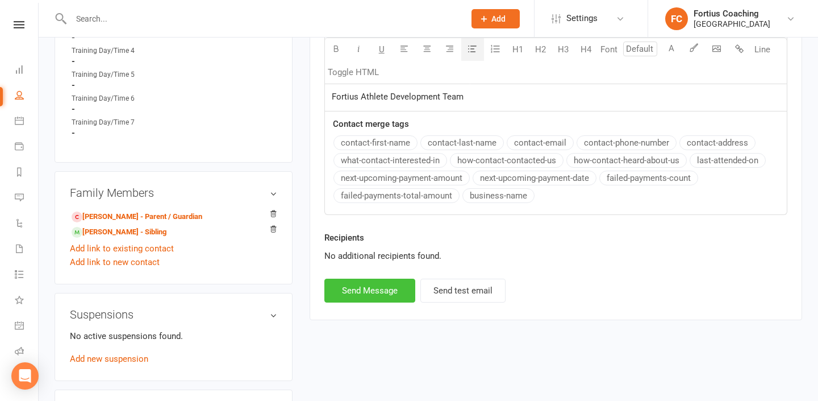
click at [393, 282] on button "Send Message" at bounding box center [369, 290] width 91 height 24
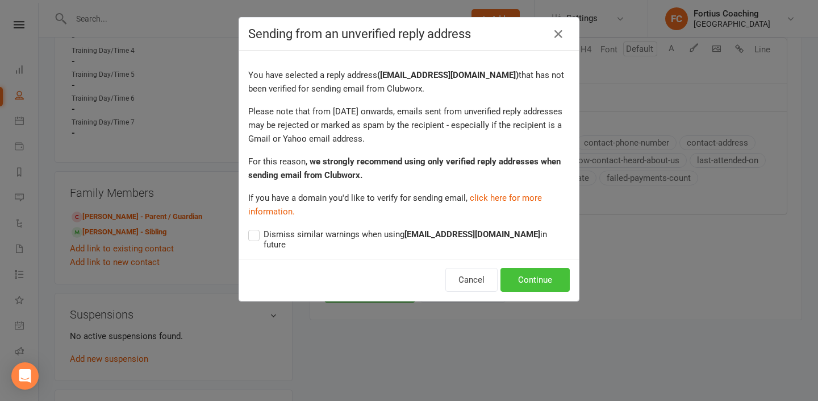
click at [528, 269] on button "Continue" at bounding box center [534, 280] width 69 height 24
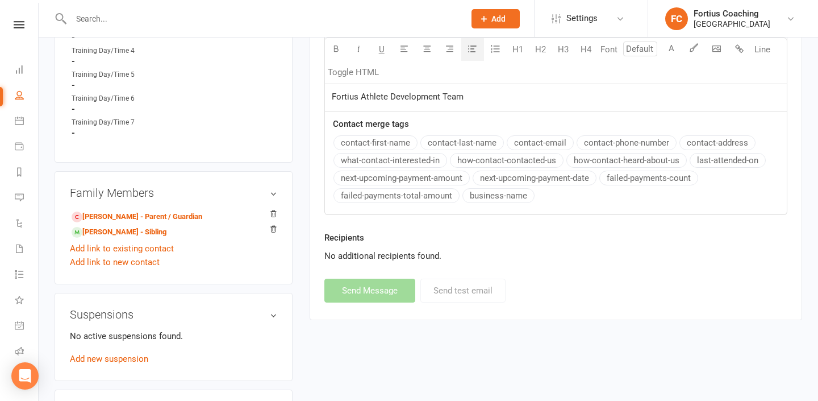
select select
select select "1"
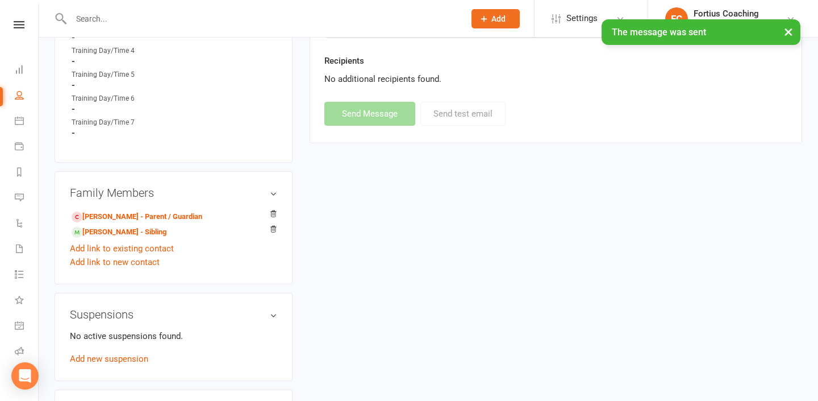
scroll to position [0, 0]
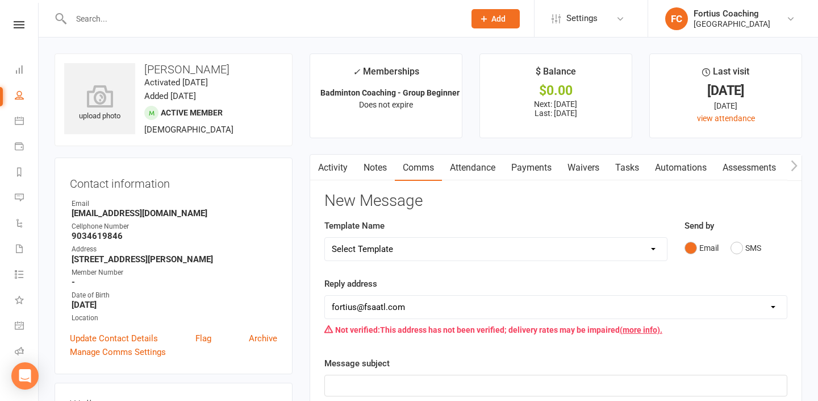
click at [162, 22] on input "text" at bounding box center [262, 19] width 389 height 16
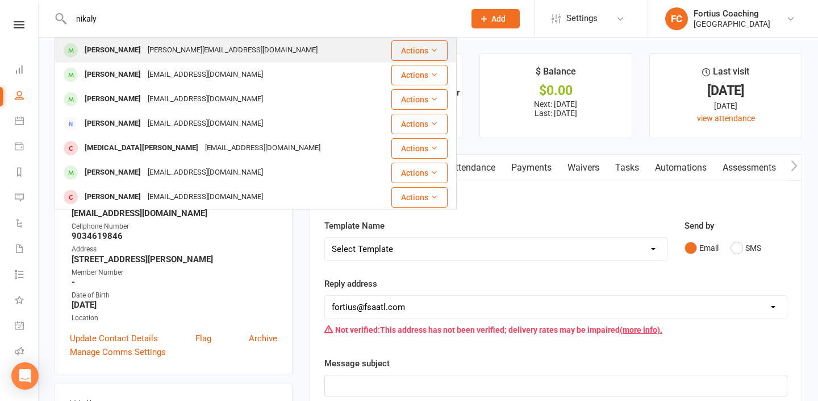
type input "nikaly"
click at [162, 52] on div "[PERSON_NAME][EMAIL_ADDRESS][DOMAIN_NAME]" at bounding box center [232, 50] width 177 height 16
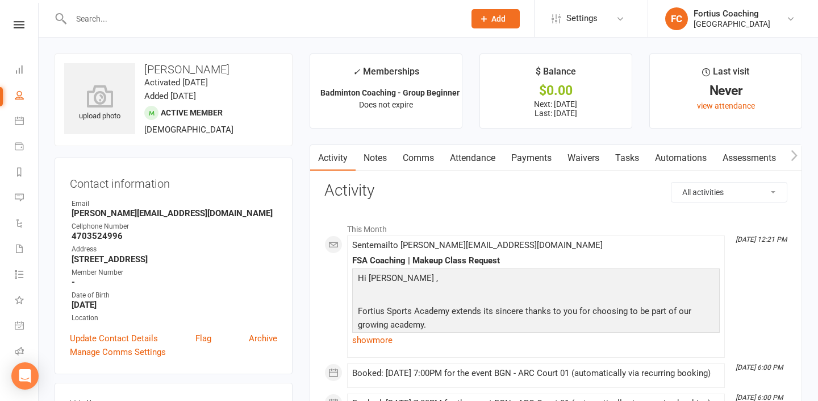
scroll to position [19, 0]
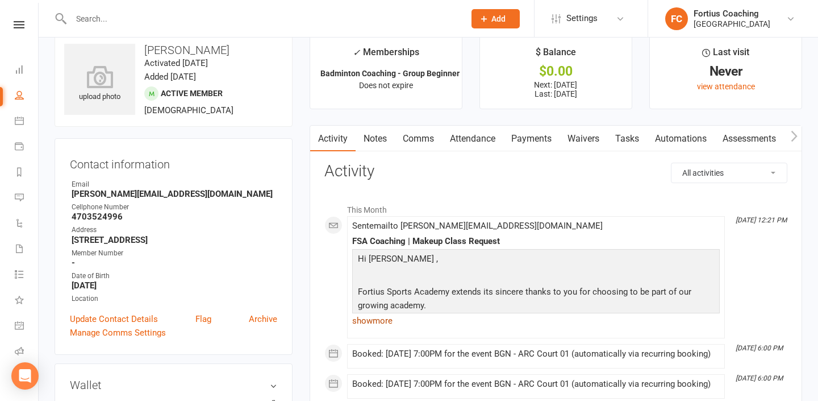
click at [392, 319] on link "show more" at bounding box center [536, 320] width 368 height 16
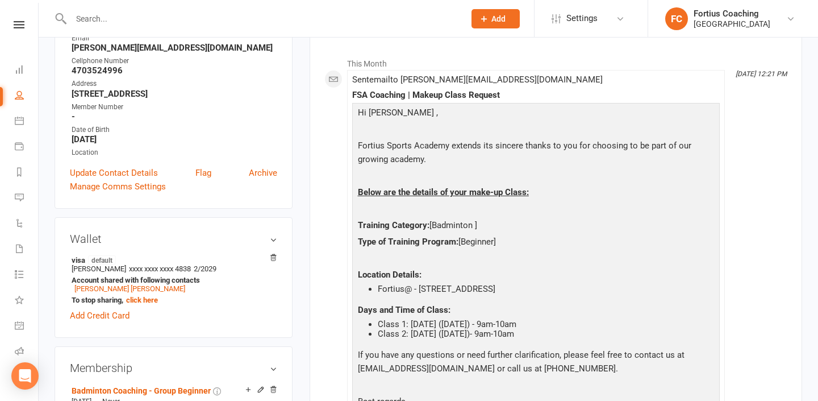
scroll to position [167, 0]
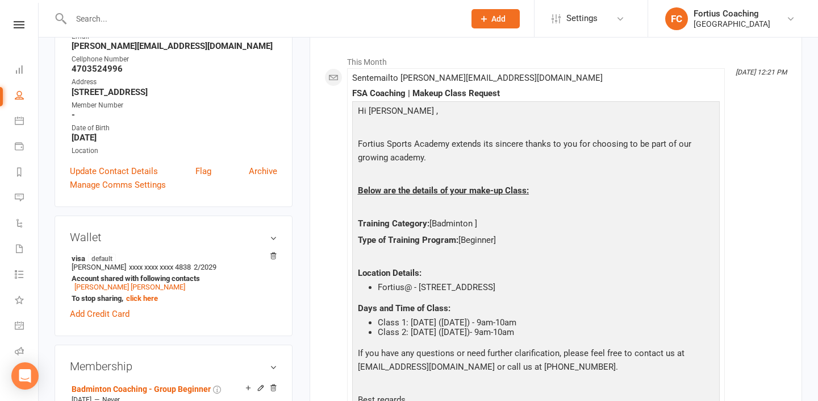
click at [160, 16] on input "text" at bounding box center [262, 19] width 389 height 16
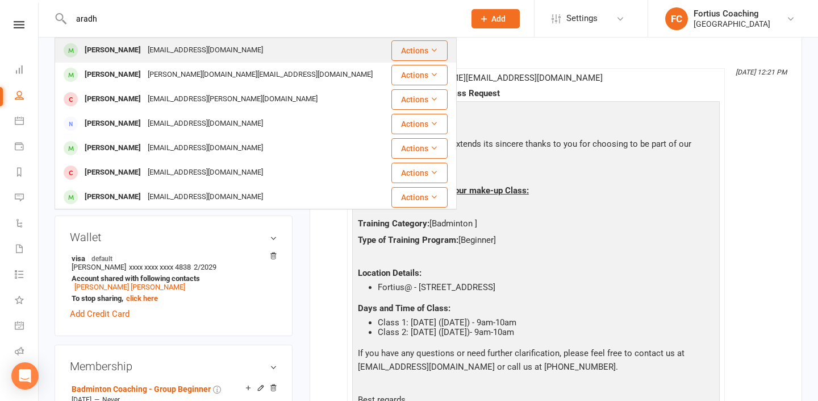
type input "aradh"
click at [144, 52] on div "[PERSON_NAME]" at bounding box center [112, 50] width 63 height 16
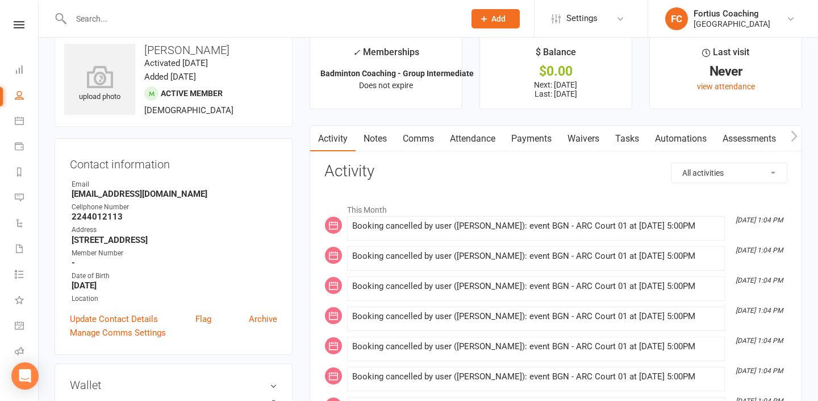
scroll to position [24, 0]
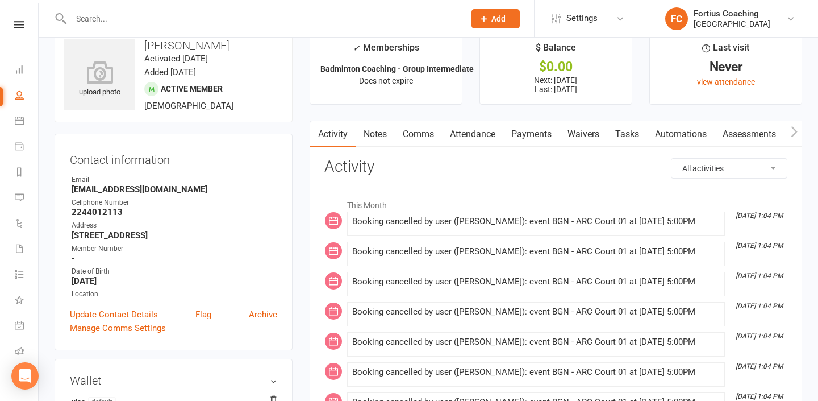
click at [408, 130] on link "Comms" at bounding box center [418, 134] width 47 height 26
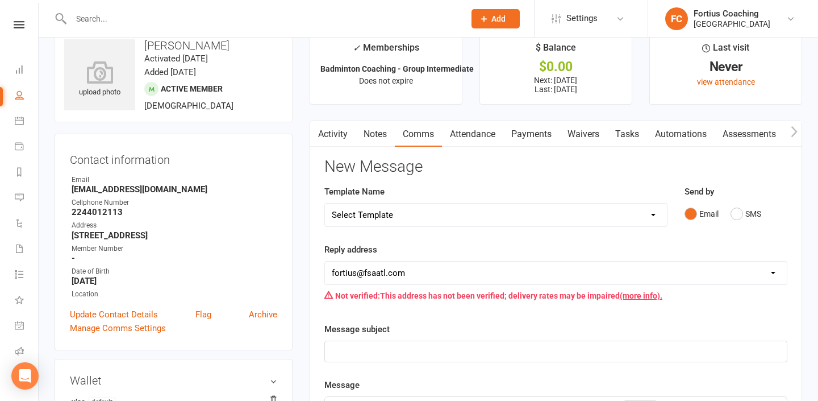
click at [447, 210] on select "Select Template [Email] Badminton Court Schedule [SMS] [Default template - revi…" at bounding box center [496, 214] width 342 height 23
select select "16"
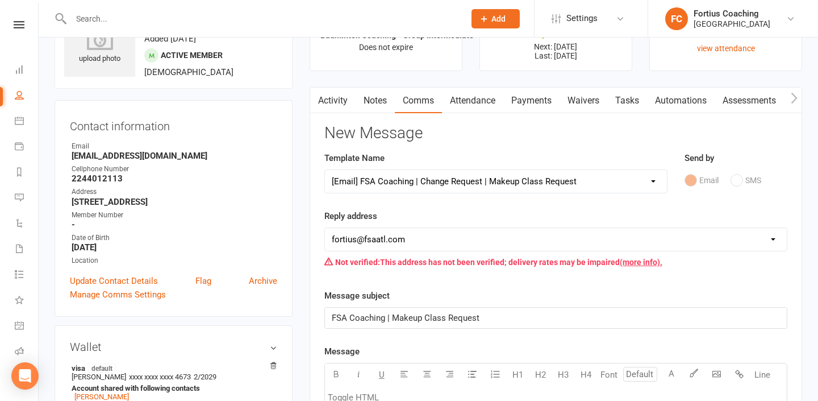
scroll to position [73, 0]
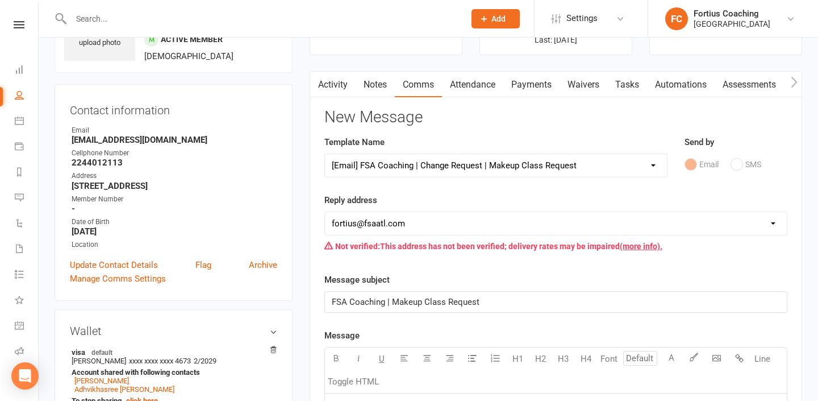
click at [518, 230] on select "[EMAIL_ADDRESS][DOMAIN_NAME] [EMAIL_ADDRESS][DOMAIN_NAME] [EMAIL_ADDRESS][DOMAI…" at bounding box center [556, 223] width 462 height 23
select select "9"
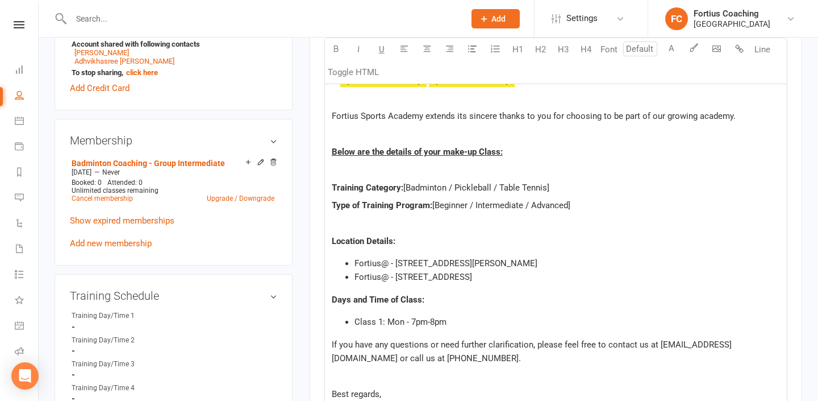
scroll to position [418, 0]
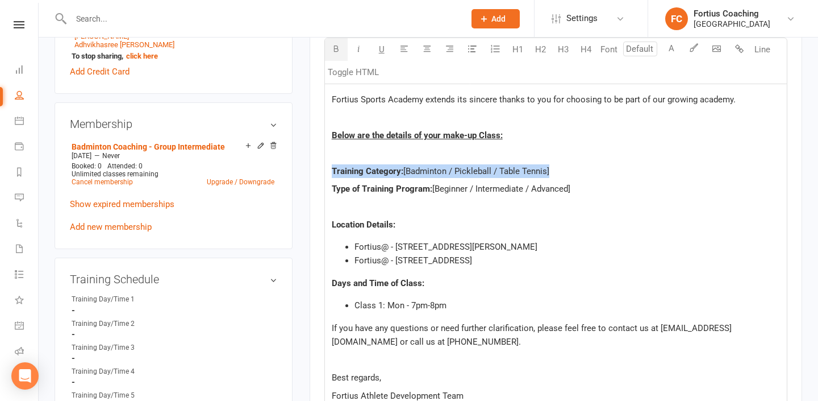
drag, startPoint x: 546, startPoint y: 166, endPoint x: 448, endPoint y: 162, distance: 98.4
click at [448, 162] on div "Hi ﻿ {contact-first-name} ﻿ {contact-last-name} , Fortius Sports Academy extend…" at bounding box center [556, 229] width 462 height 361
drag, startPoint x: 547, startPoint y: 169, endPoint x: 447, endPoint y: 166, distance: 99.5
click at [447, 167] on span "[Badminton / Pickleball / Table Tennis]" at bounding box center [476, 171] width 146 height 10
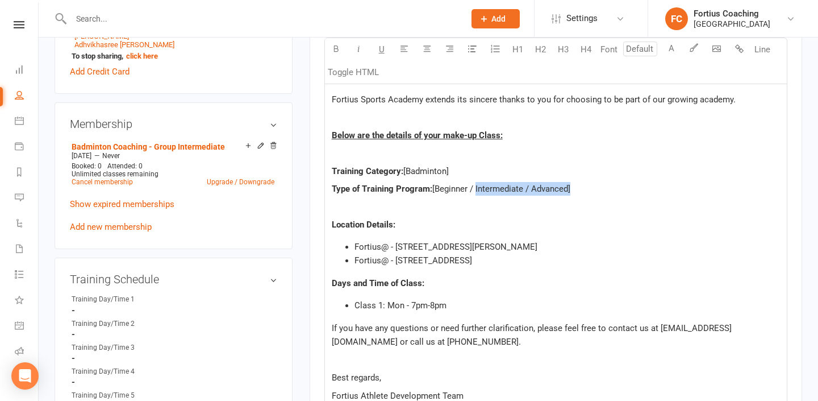
drag, startPoint x: 571, startPoint y: 190, endPoint x: 473, endPoint y: 190, distance: 97.7
click at [473, 190] on span "[Beginner / Intermediate / Advanced]" at bounding box center [501, 188] width 138 height 10
click at [486, 197] on div "Hi ﻿ {contact-first-name} ﻿ {contact-last-name} , Fortius Sports Academy extend…" at bounding box center [556, 229] width 462 height 361
click at [468, 222] on p "Location Details:" at bounding box center [556, 225] width 448 height 14
drag, startPoint x: 576, startPoint y: 247, endPoint x: 352, endPoint y: 243, distance: 224.4
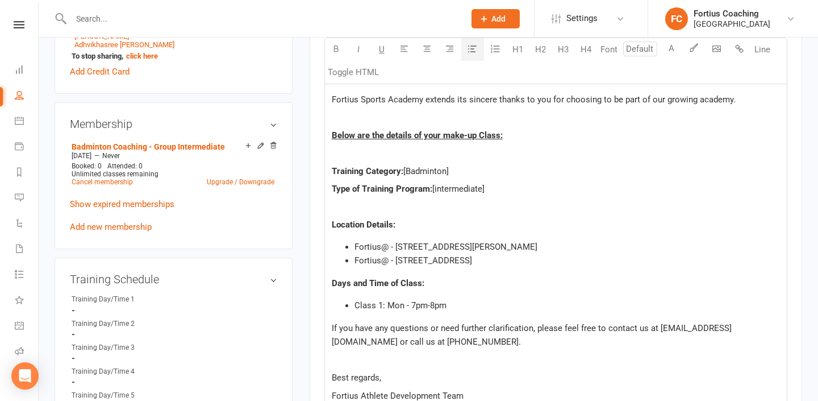
click at [351, 244] on ul "Fortius@ - [STREET_ADDRESS][PERSON_NAME] Fortius@ - [STREET_ADDRESS]" at bounding box center [556, 253] width 448 height 27
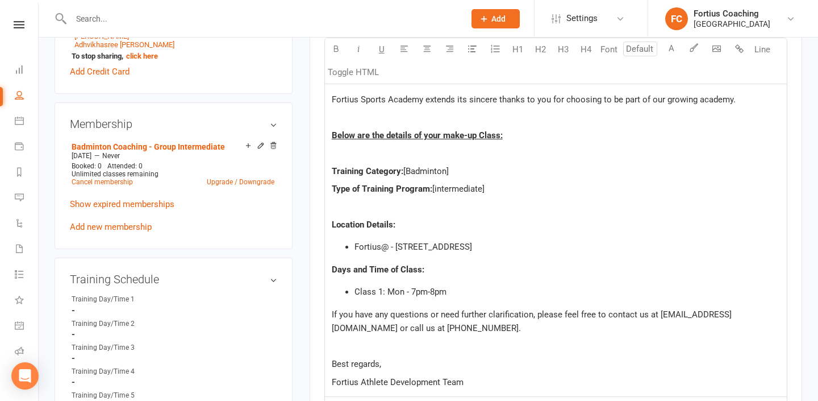
click at [439, 189] on span "[intermediate]" at bounding box center [458, 188] width 52 height 10
click at [404, 292] on span "Class 1: Mon - 7pm-8pm" at bounding box center [400, 291] width 92 height 10
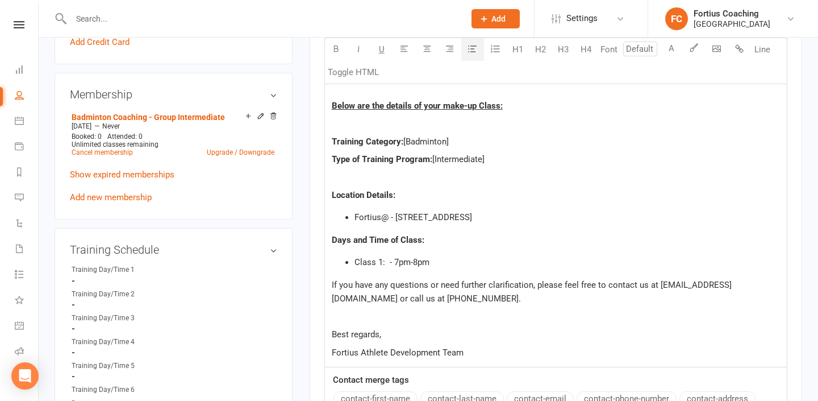
scroll to position [475, 0]
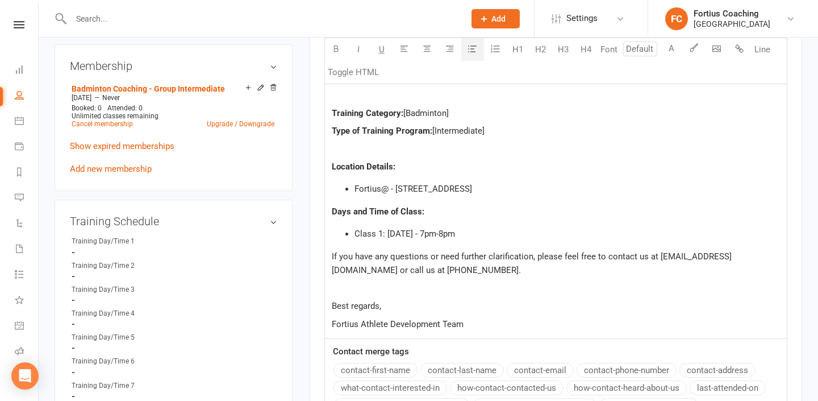
click at [475, 237] on li "Class 1: [DATE] - 7pm-8pm" at bounding box center [566, 234] width 425 height 14
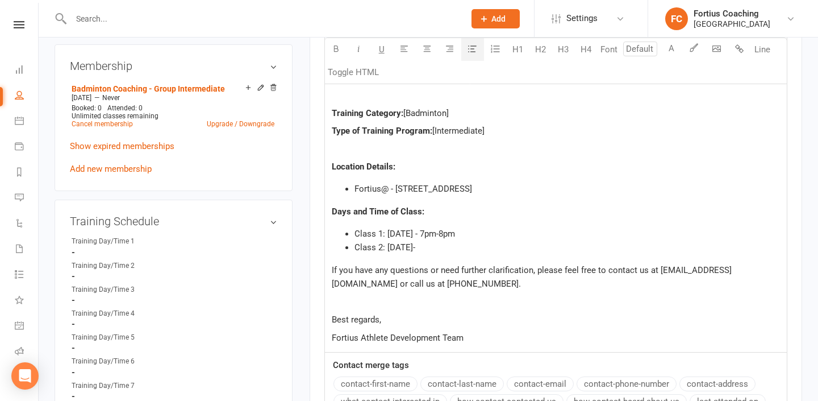
click at [433, 231] on span "Class 1: [DATE] - 7pm-8pm" at bounding box center [404, 233] width 101 height 10
click at [427, 245] on li "Class 2: [DATE]-" at bounding box center [566, 247] width 425 height 14
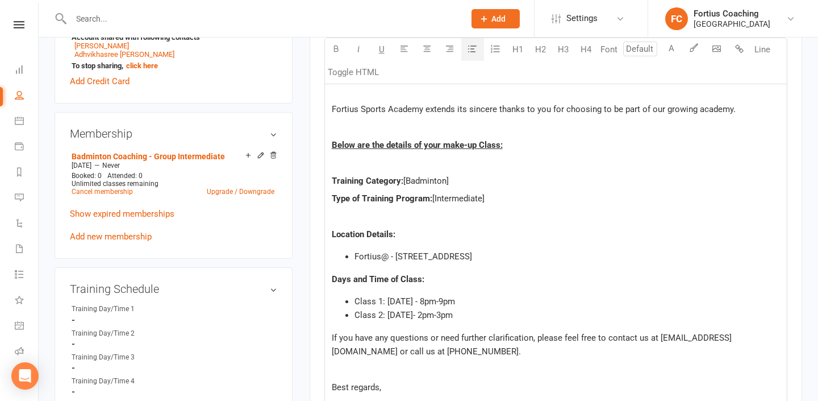
scroll to position [412, 0]
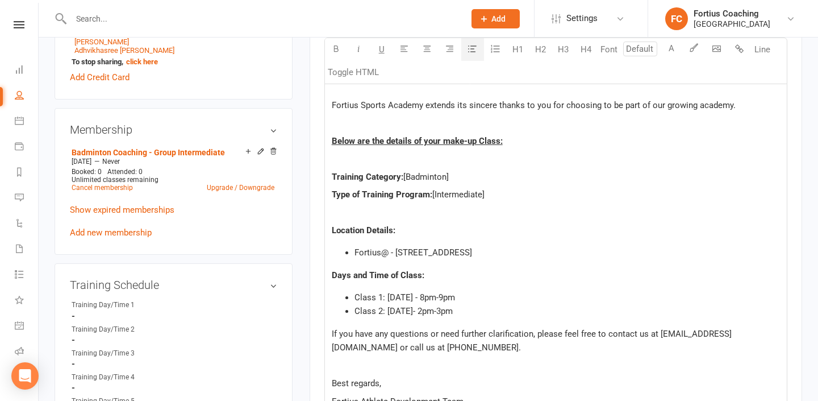
click at [482, 300] on li "Class 1: [DATE] - 8pm-9pm" at bounding box center [566, 297] width 425 height 14
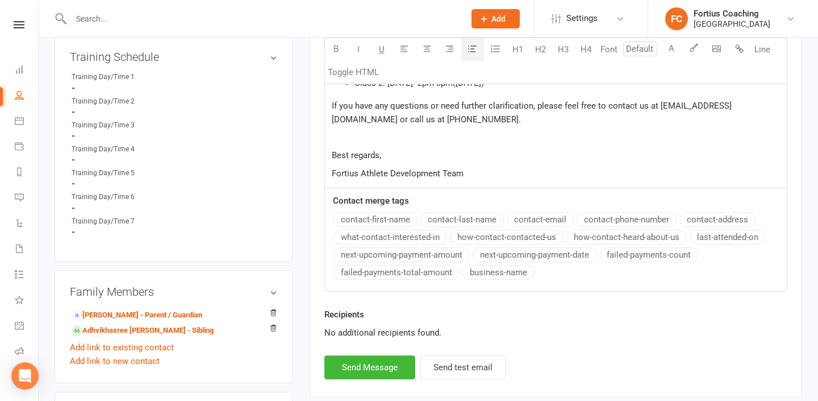
scroll to position [706, 0]
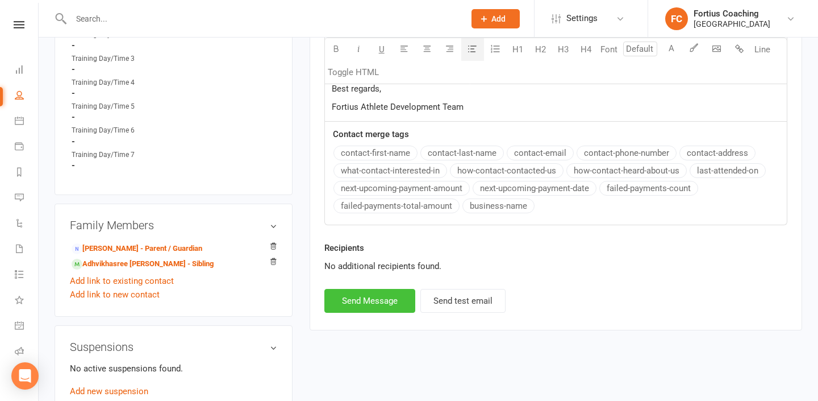
click at [348, 293] on button "Send Message" at bounding box center [369, 301] width 91 height 24
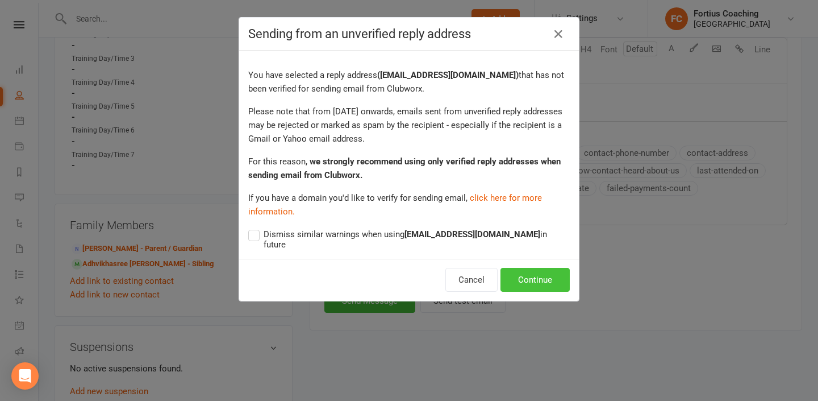
click at [554, 268] on button "Continue" at bounding box center [534, 280] width 69 height 24
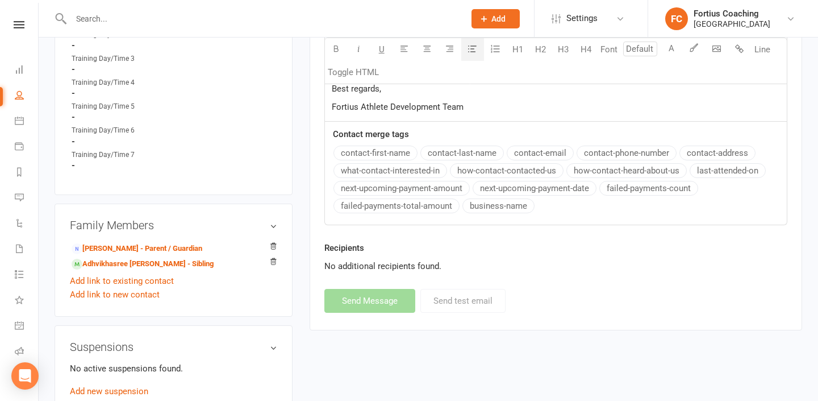
select select
select select "1"
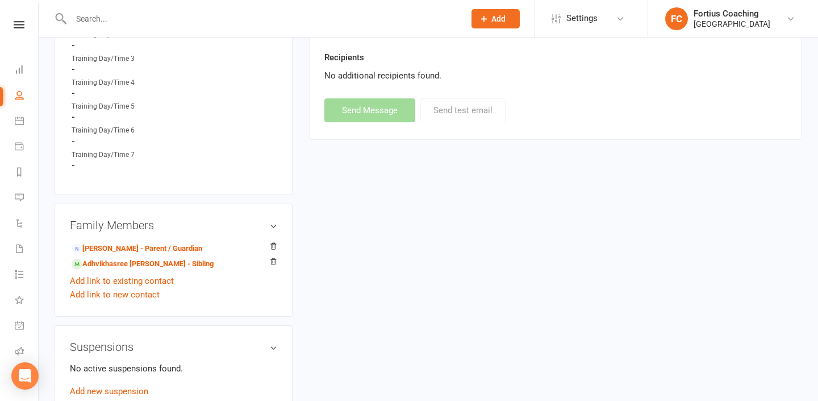
click at [174, 16] on input "text" at bounding box center [262, 19] width 389 height 16
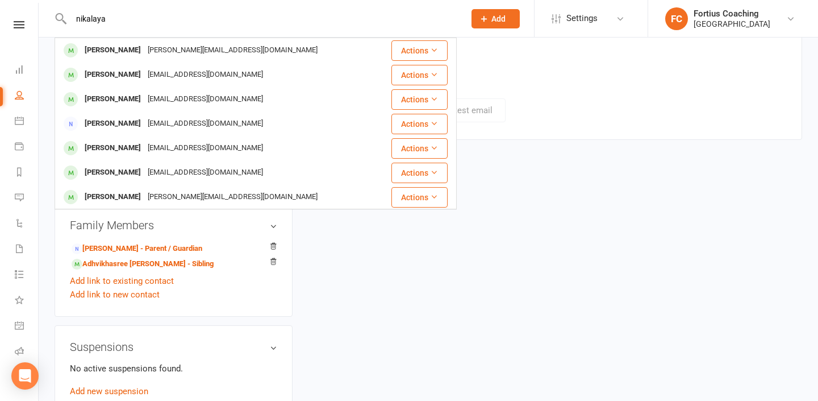
type input "nikalaya"
click at [171, 47] on div "[PERSON_NAME][EMAIL_ADDRESS][DOMAIN_NAME]" at bounding box center [232, 50] width 177 height 16
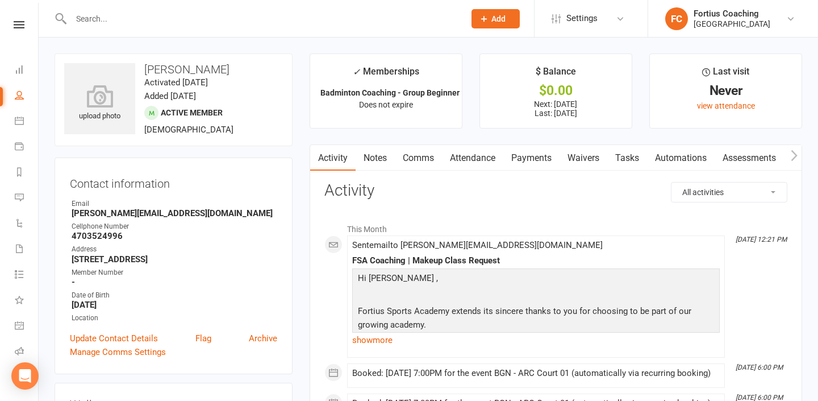
click at [414, 166] on link "Comms" at bounding box center [418, 158] width 47 height 26
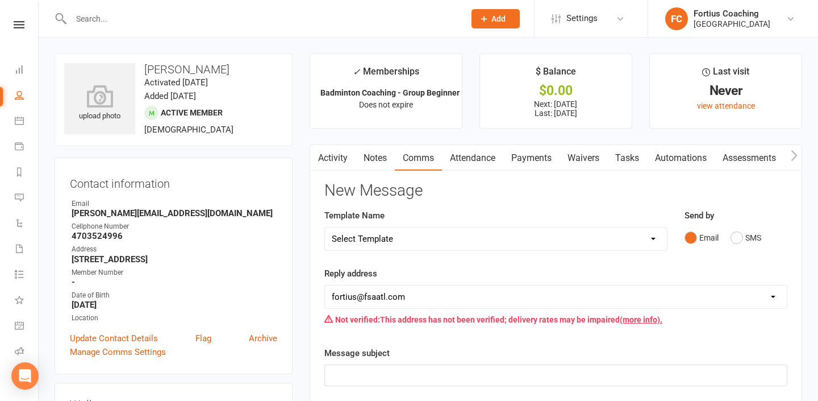
click at [340, 156] on link "Activity" at bounding box center [332, 158] width 45 height 26
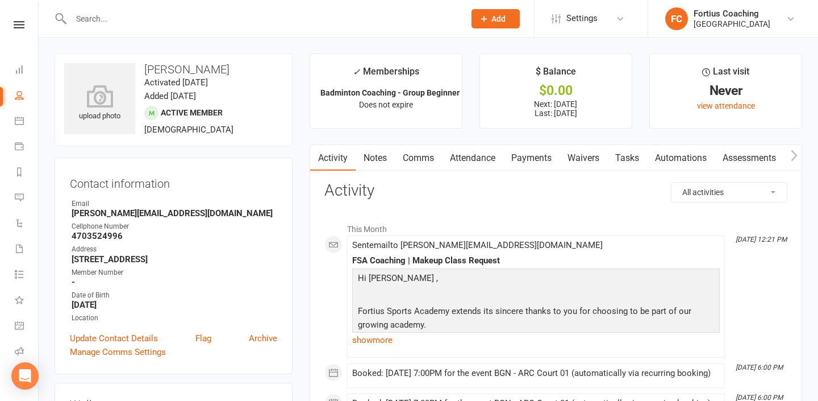
click at [385, 164] on link "Notes" at bounding box center [375, 158] width 39 height 26
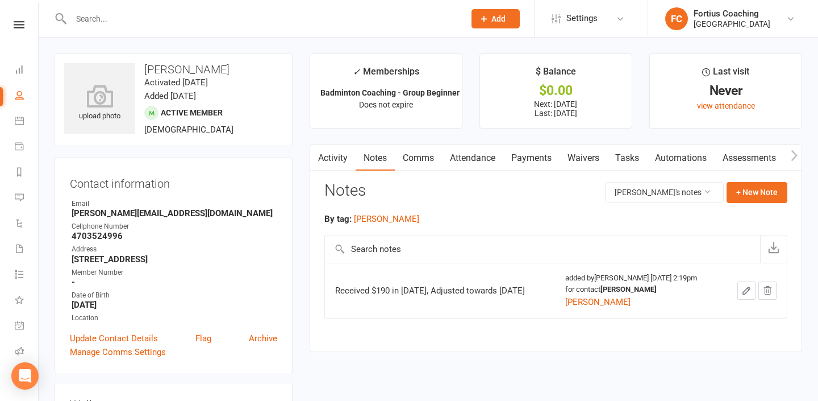
click at [333, 156] on link "Activity" at bounding box center [332, 158] width 45 height 26
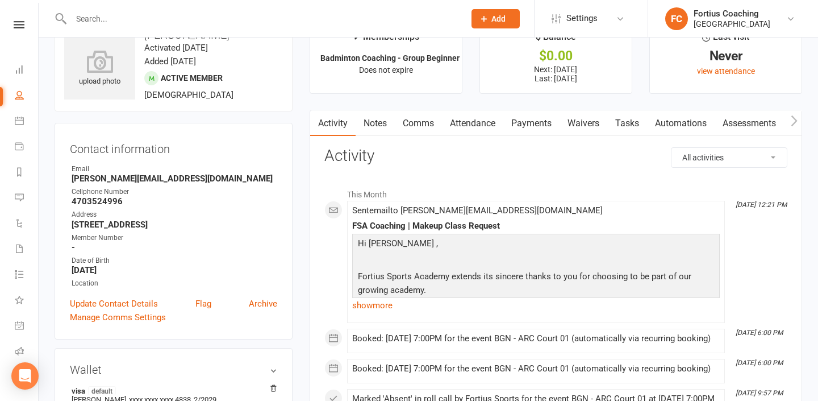
scroll to position [40, 0]
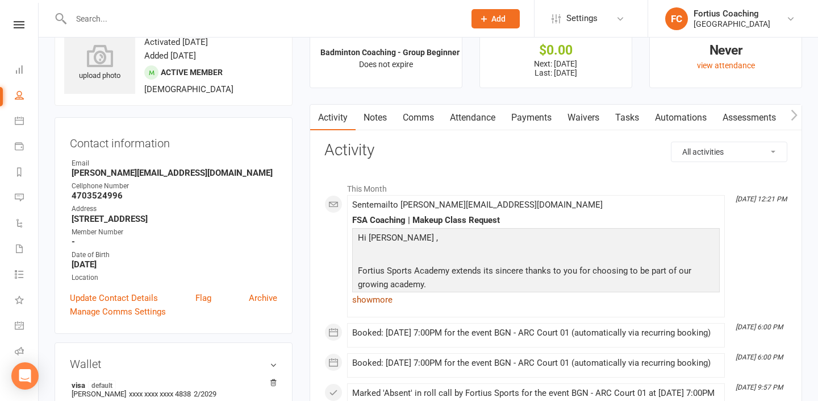
click at [374, 307] on link "show more" at bounding box center [536, 299] width 368 height 16
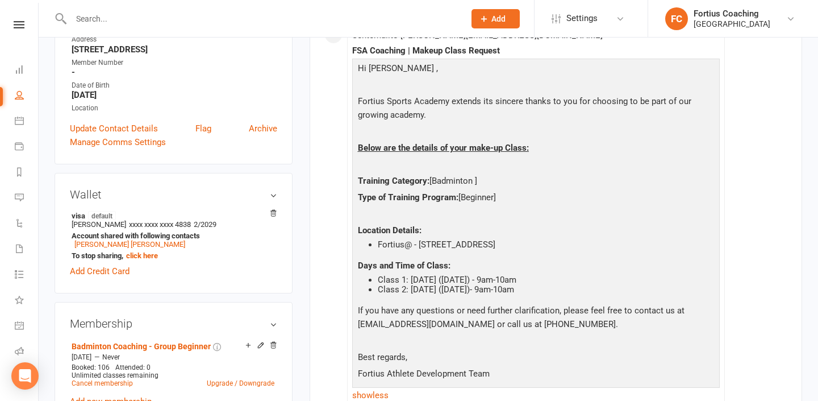
scroll to position [0, 0]
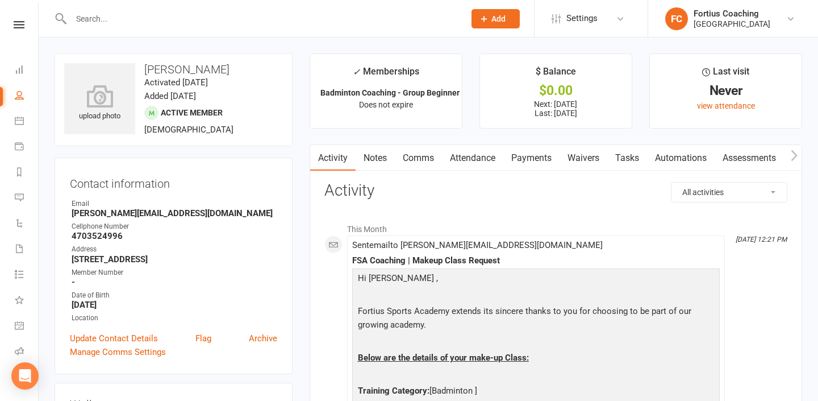
click at [410, 152] on link "Comms" at bounding box center [418, 158] width 47 height 26
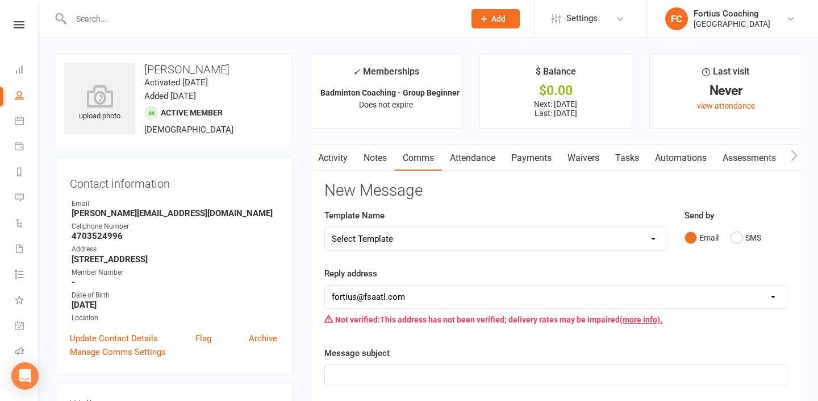
click at [425, 234] on select "Select Template [Email] Badminton Court Schedule [SMS] [Default template - revi…" at bounding box center [496, 238] width 342 height 23
select select "16"
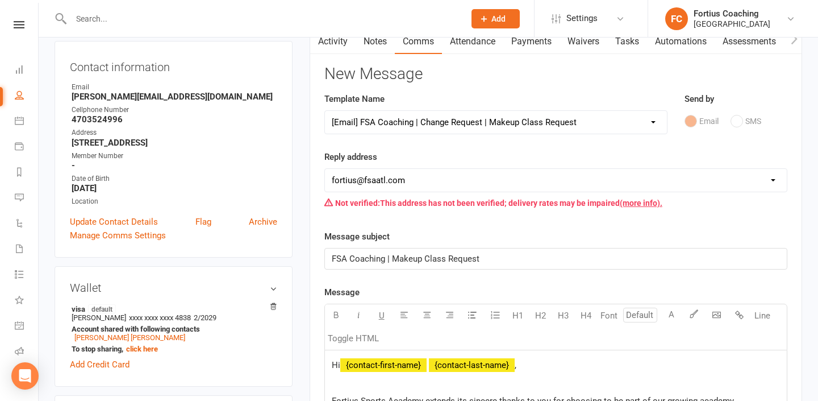
scroll to position [117, 0]
click at [451, 181] on select "[EMAIL_ADDRESS][DOMAIN_NAME] [EMAIL_ADDRESS][DOMAIN_NAME] [EMAIL_ADDRESS][DOMAI…" at bounding box center [556, 179] width 462 height 23
select select "9"
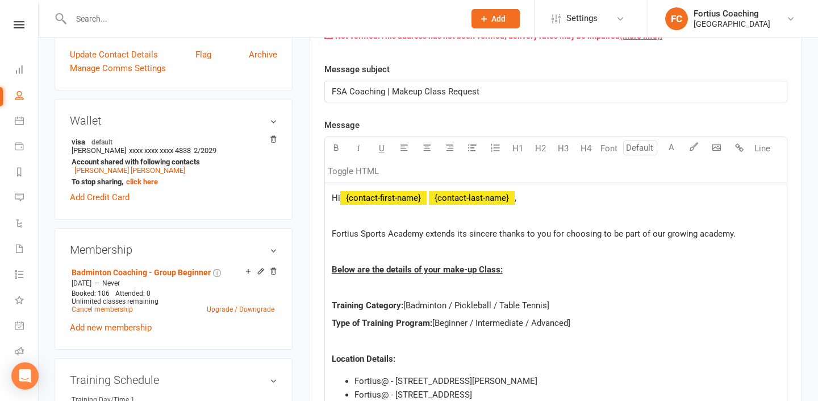
scroll to position [307, 0]
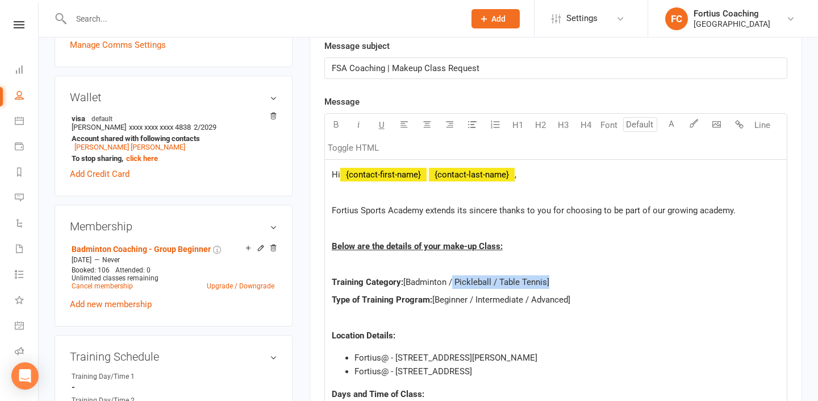
drag, startPoint x: 547, startPoint y: 281, endPoint x: 451, endPoint y: 286, distance: 96.1
click at [451, 286] on span "[Badminton / Pickleball / Table Tennis]" at bounding box center [476, 282] width 146 height 10
drag, startPoint x: 568, startPoint y: 298, endPoint x: 473, endPoint y: 297, distance: 94.9
click at [473, 297] on span "[Beginner / Intermediate / Advanced]" at bounding box center [501, 299] width 138 height 10
drag, startPoint x: 577, startPoint y: 351, endPoint x: 370, endPoint y: 344, distance: 206.3
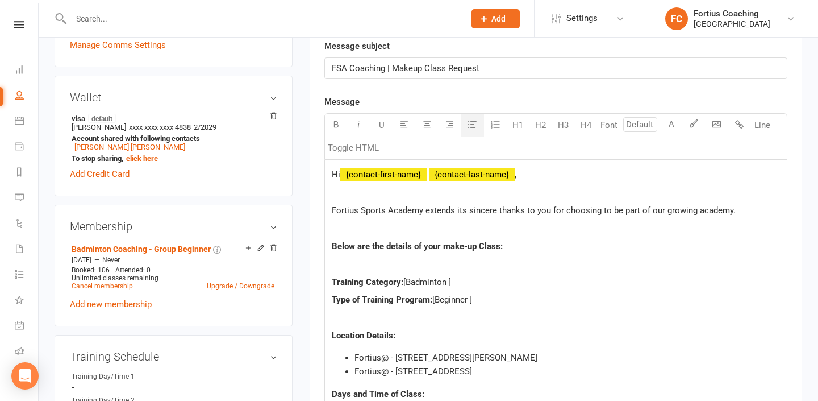
click at [370, 344] on div "Hi ﻿ {contact-first-name} ﻿ {contact-last-name} , Fortius Sports Academy extend…" at bounding box center [556, 340] width 462 height 361
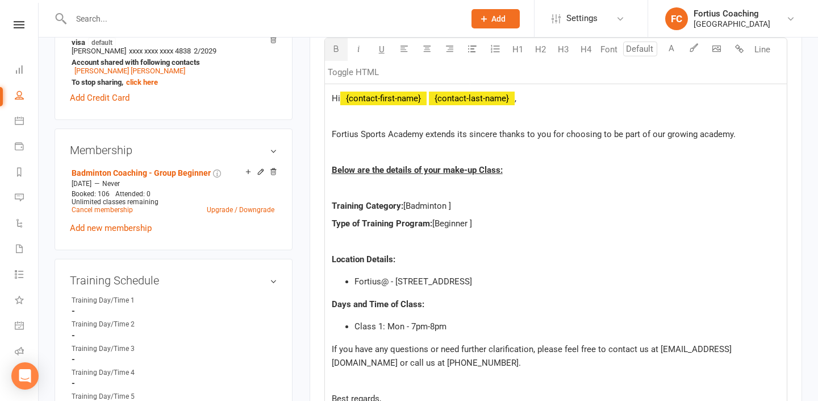
scroll to position [399, 0]
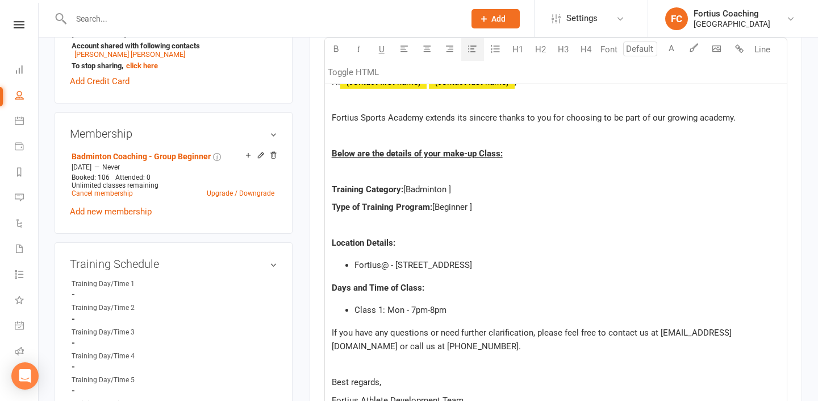
click at [403, 307] on span "Class 1: Mon - 7pm-8pm" at bounding box center [400, 309] width 92 height 10
click at [460, 307] on li "Class 1: [DATE] - 7pm-8pm" at bounding box center [566, 310] width 425 height 14
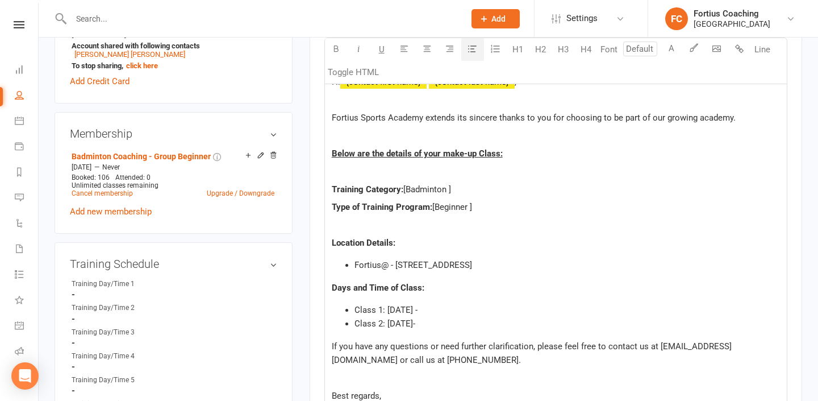
click at [454, 303] on li "Class 1: [DATE] -" at bounding box center [566, 310] width 425 height 14
click at [432, 304] on li "Class 1: [DATE] -" at bounding box center [566, 310] width 425 height 14
click at [432, 324] on li "Class 2: [DATE]-" at bounding box center [566, 323] width 425 height 14
click at [445, 326] on li "Class 2: [DATE]-" at bounding box center [566, 323] width 425 height 14
click at [428, 311] on span "Class 1: [DATE] -10-11am([DATE])" at bounding box center [417, 309] width 127 height 10
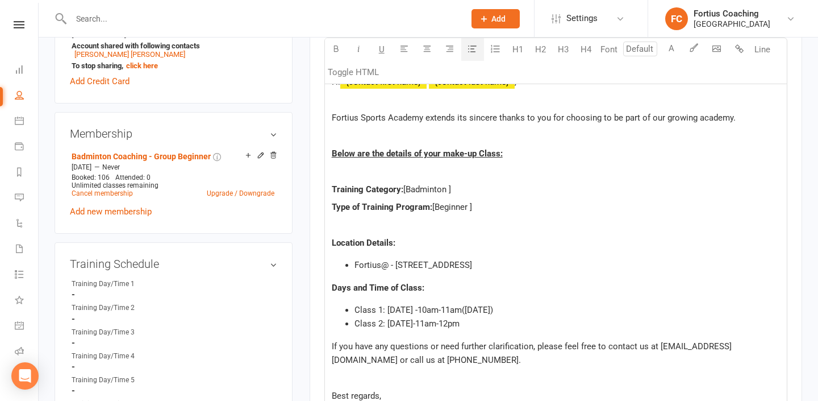
click at [478, 329] on li "Class 2: [DATE]-11am-12pm" at bounding box center [566, 323] width 425 height 14
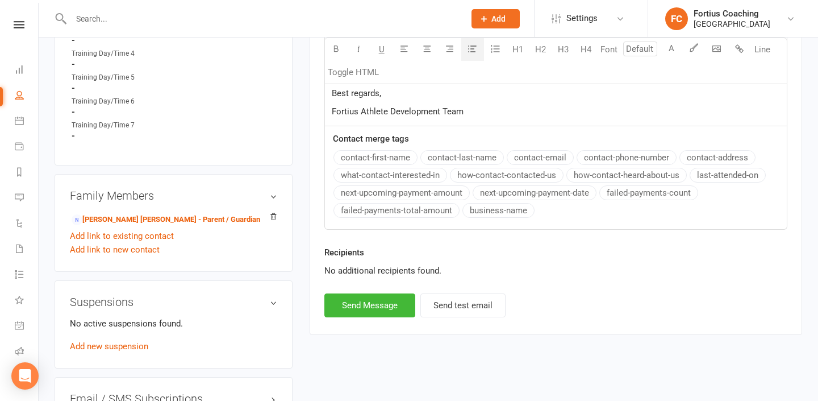
scroll to position [714, 0]
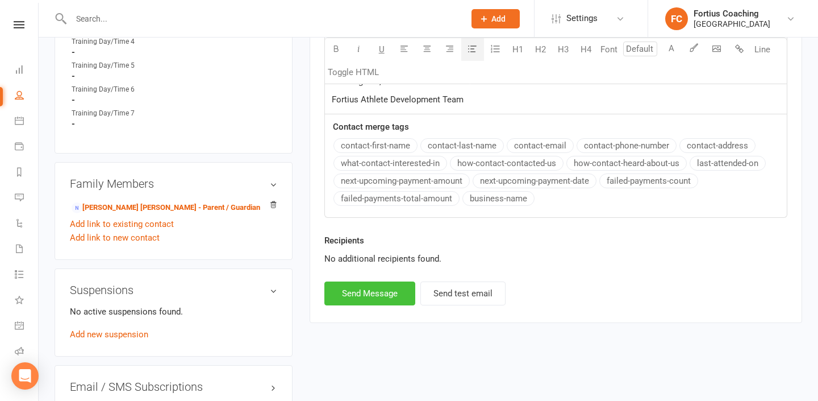
click at [361, 301] on button "Send Message" at bounding box center [369, 293] width 91 height 24
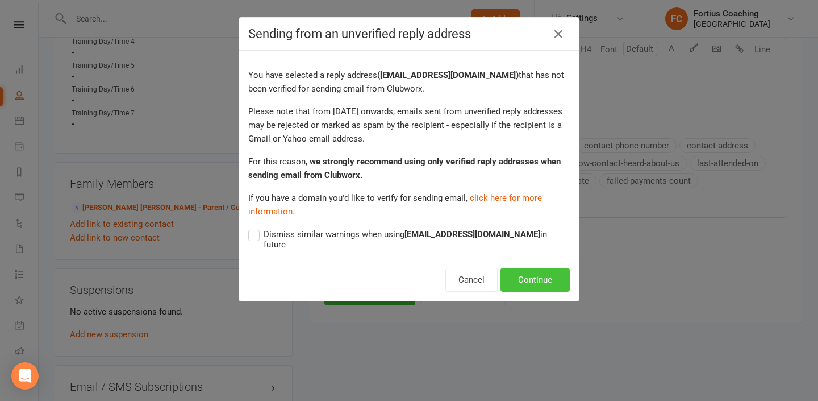
click at [522, 272] on button "Continue" at bounding box center [534, 280] width 69 height 24
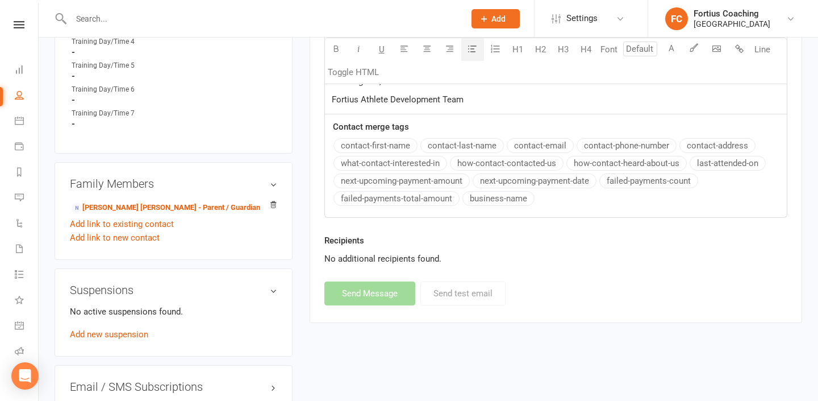
select select
select select "1"
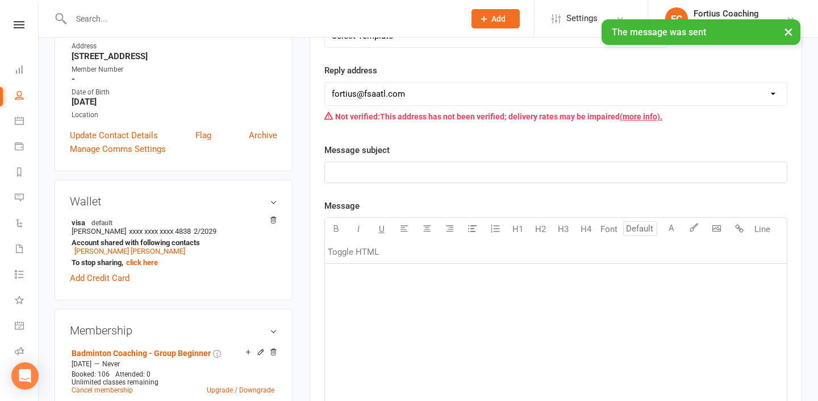
scroll to position [0, 0]
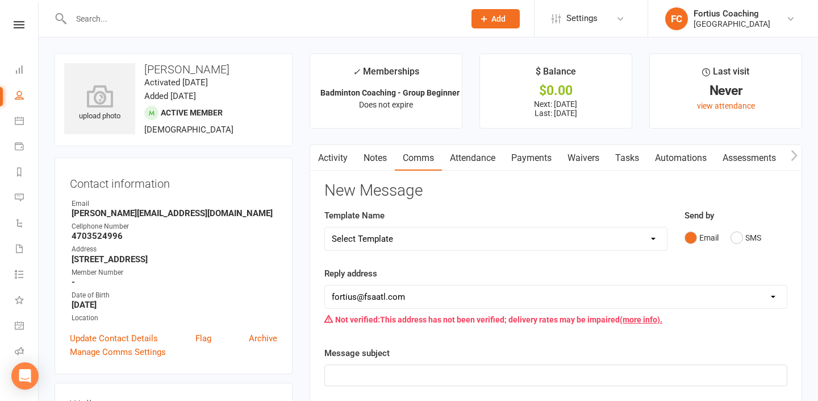
click at [155, 8] on div at bounding box center [256, 18] width 402 height 37
click at [155, 27] on div at bounding box center [256, 18] width 402 height 37
click at [157, 19] on input "text" at bounding box center [262, 19] width 389 height 16
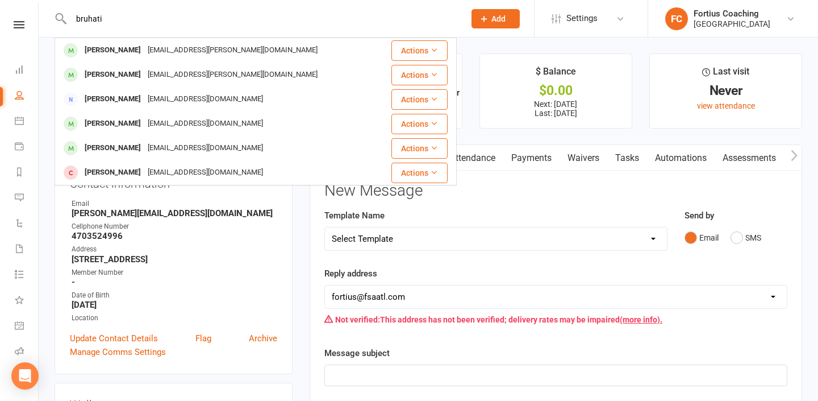
type input "bruhati"
